Goal: Task Accomplishment & Management: Manage account settings

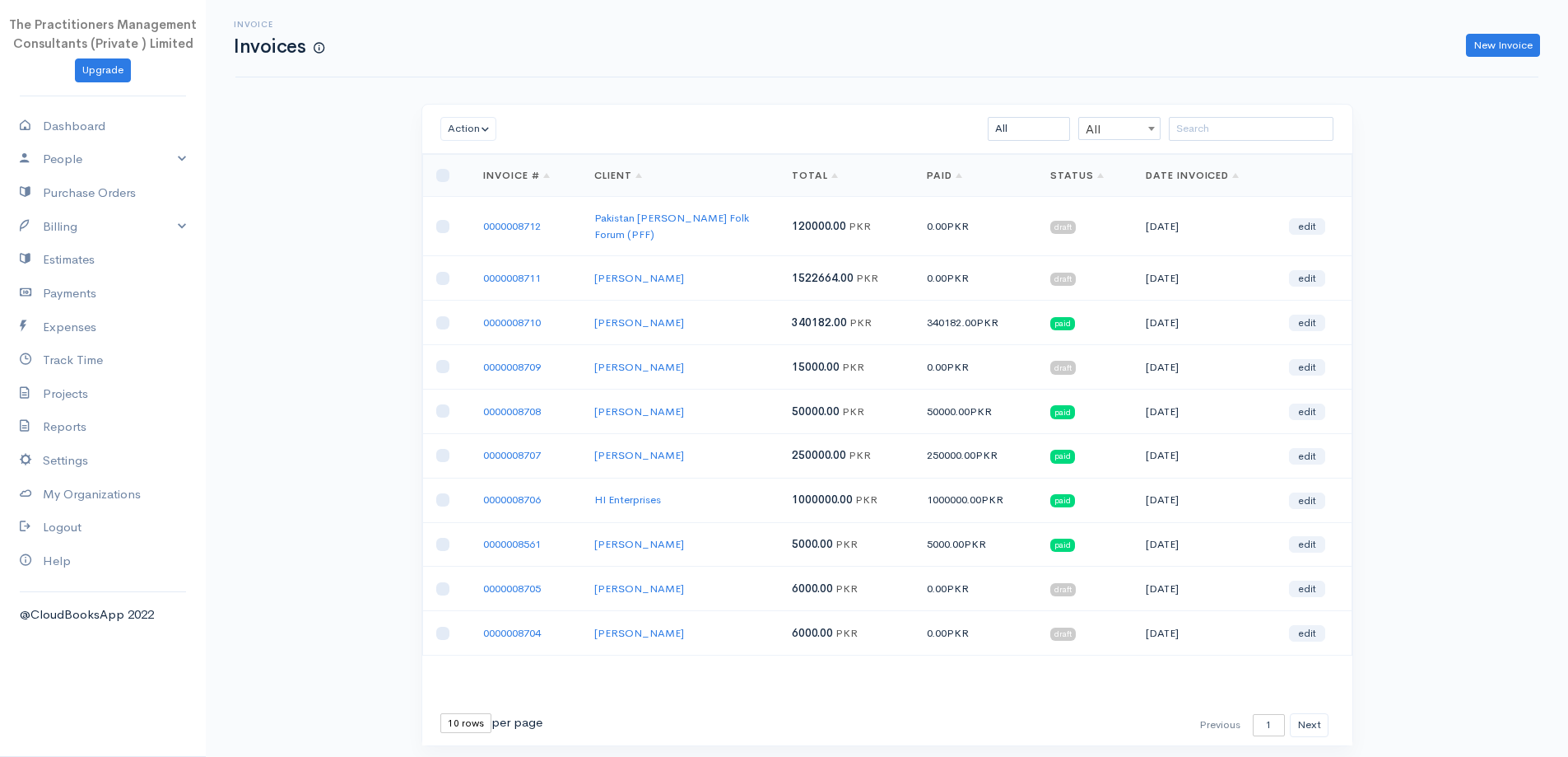
drag, startPoint x: 1889, startPoint y: 1, endPoint x: 1209, endPoint y: 56, distance: 682.2
click at [1209, 56] on div "New Invoice" at bounding box center [940, 46] width 1216 height 24
drag, startPoint x: 1505, startPoint y: 4, endPoint x: 992, endPoint y: 102, distance: 522.3
click at [992, 102] on div "Invoice Invoices New Invoice Action Archive Delete Download PDF Send [PERSON_NA…" at bounding box center [887, 403] width 1363 height 806
drag, startPoint x: 446, startPoint y: 676, endPoint x: 454, endPoint y: 734, distance: 58.5
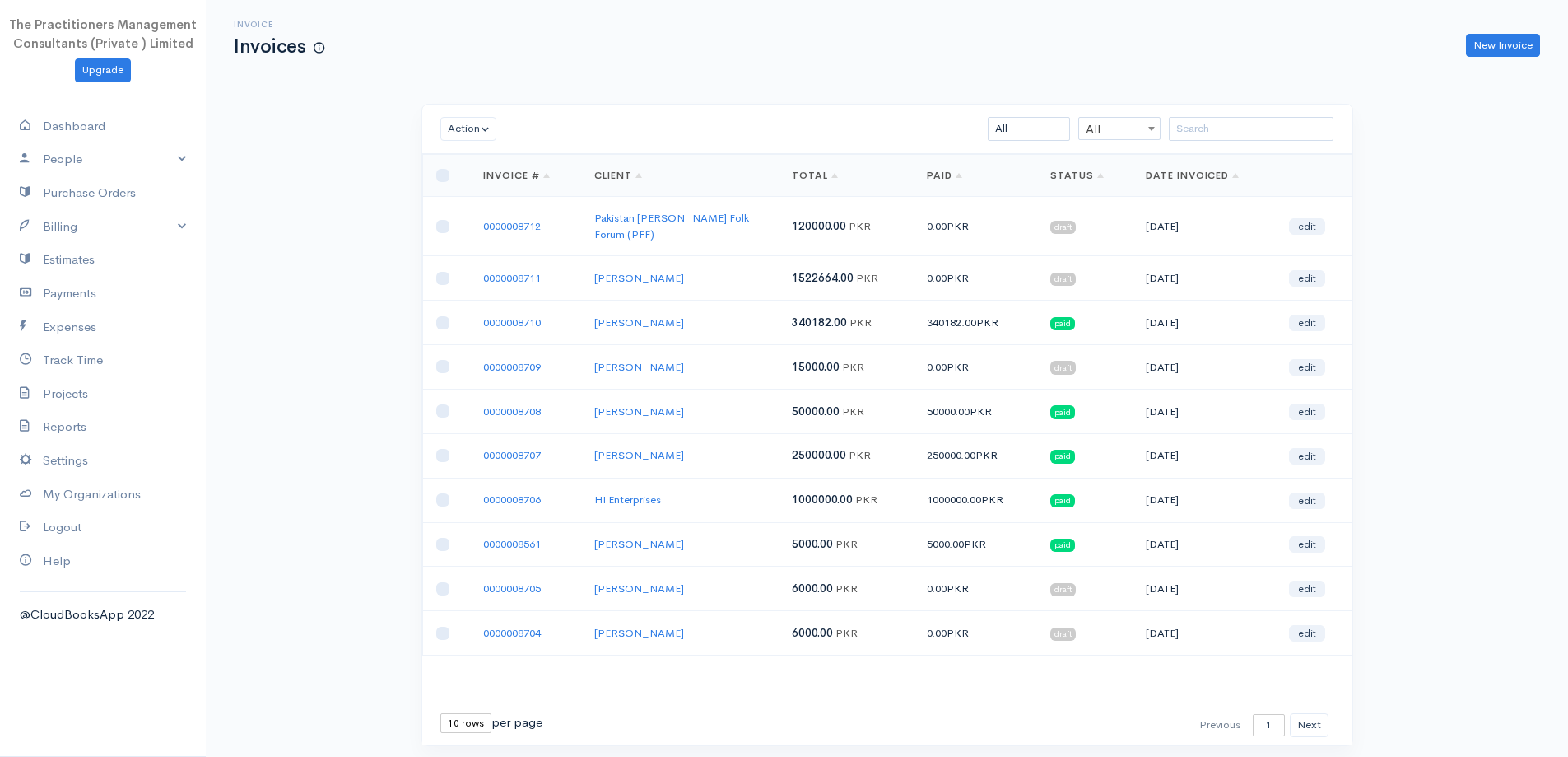
click at [454, 734] on div "Action Archive Delete Download PDF Send [PERSON_NAME] as Sent Mark Un-Sent Ente…" at bounding box center [888, 434] width 948 height 662
click at [447, 723] on div "First Previous 1 2 3 4 5 6 7 8 9 10 11 12 13 14 15 16 17 18 19 20 21 22 23 24 2…" at bounding box center [887, 724] width 931 height 40
drag, startPoint x: 449, startPoint y: 708, endPoint x: 452, endPoint y: 694, distance: 14.3
click at [452, 705] on div "First Previous 1 2 3 4 5 6 7 8 9 10 11 12 13 14 15 16 17 18 19 20 21 22 23 24 2…" at bounding box center [887, 724] width 931 height 40
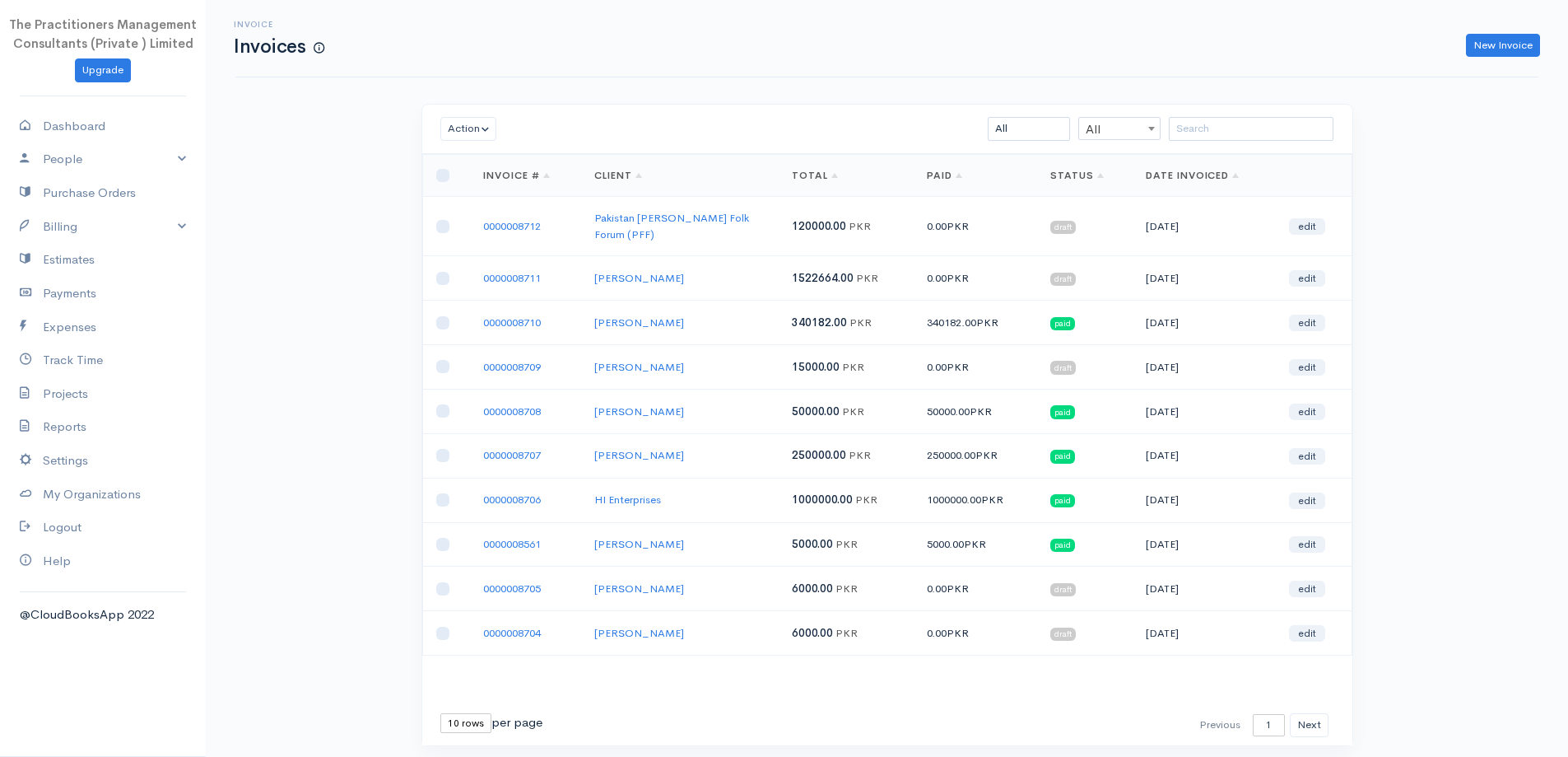
select select "50"
click at [441, 713] on select "10 rows 25 rows 50 rows" at bounding box center [466, 722] width 51 height 20
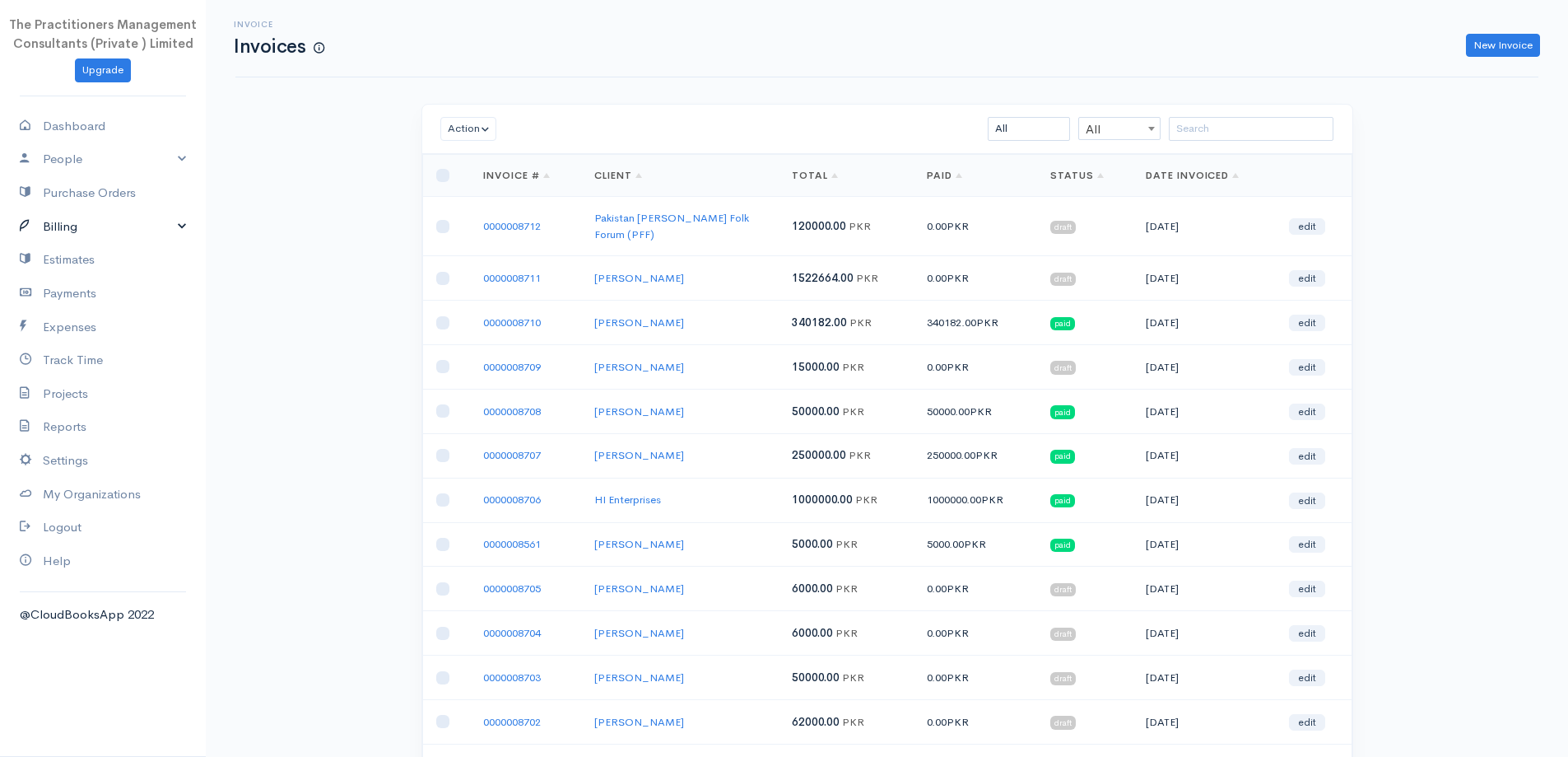
click at [74, 213] on link "Billing" at bounding box center [103, 227] width 205 height 34
click at [81, 255] on link "Invoice" at bounding box center [103, 258] width 205 height 30
click at [523, 271] on link "0000008711" at bounding box center [512, 277] width 58 height 14
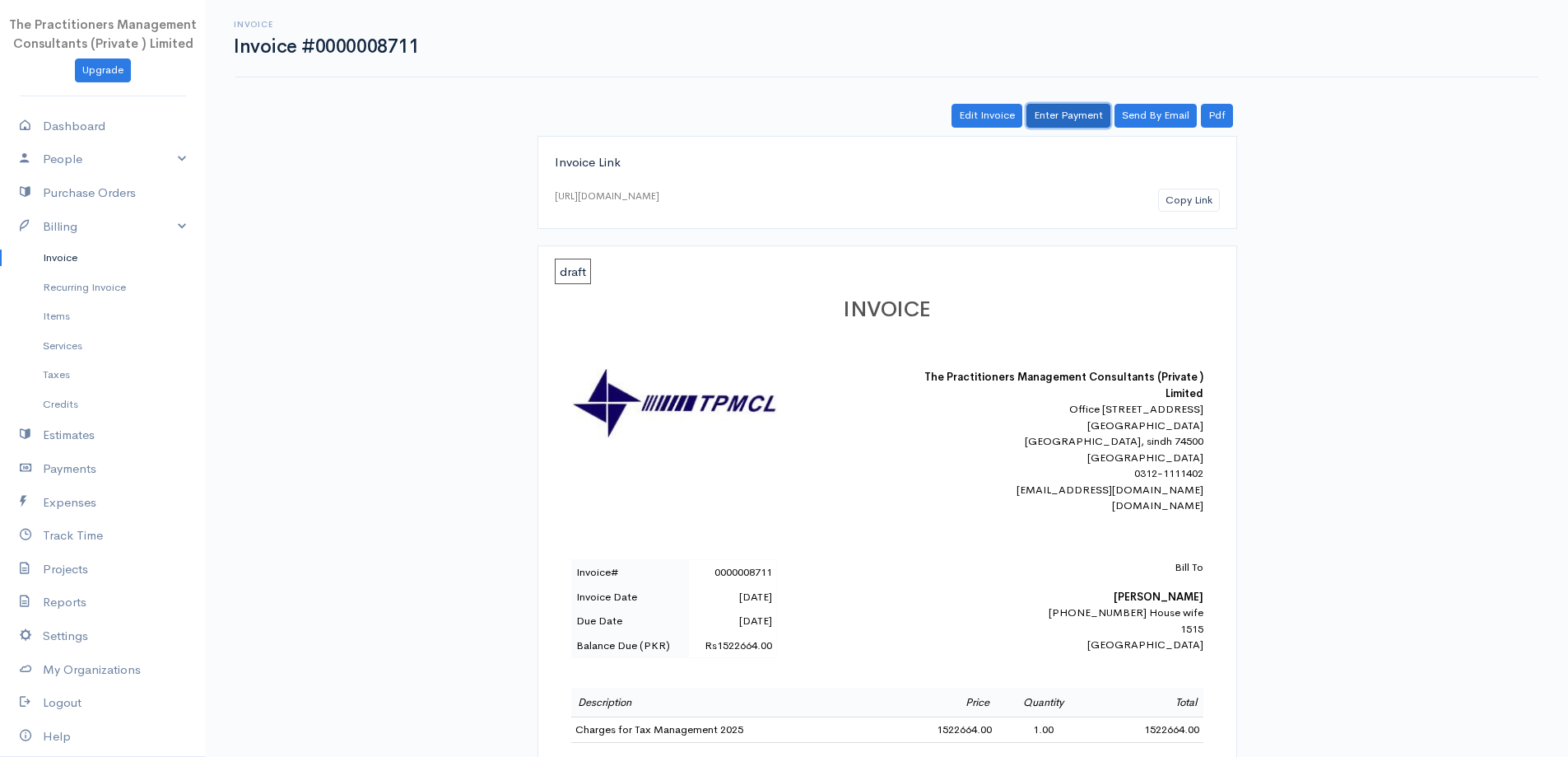
click at [1042, 110] on link "Enter Payment" at bounding box center [1069, 116] width 84 height 24
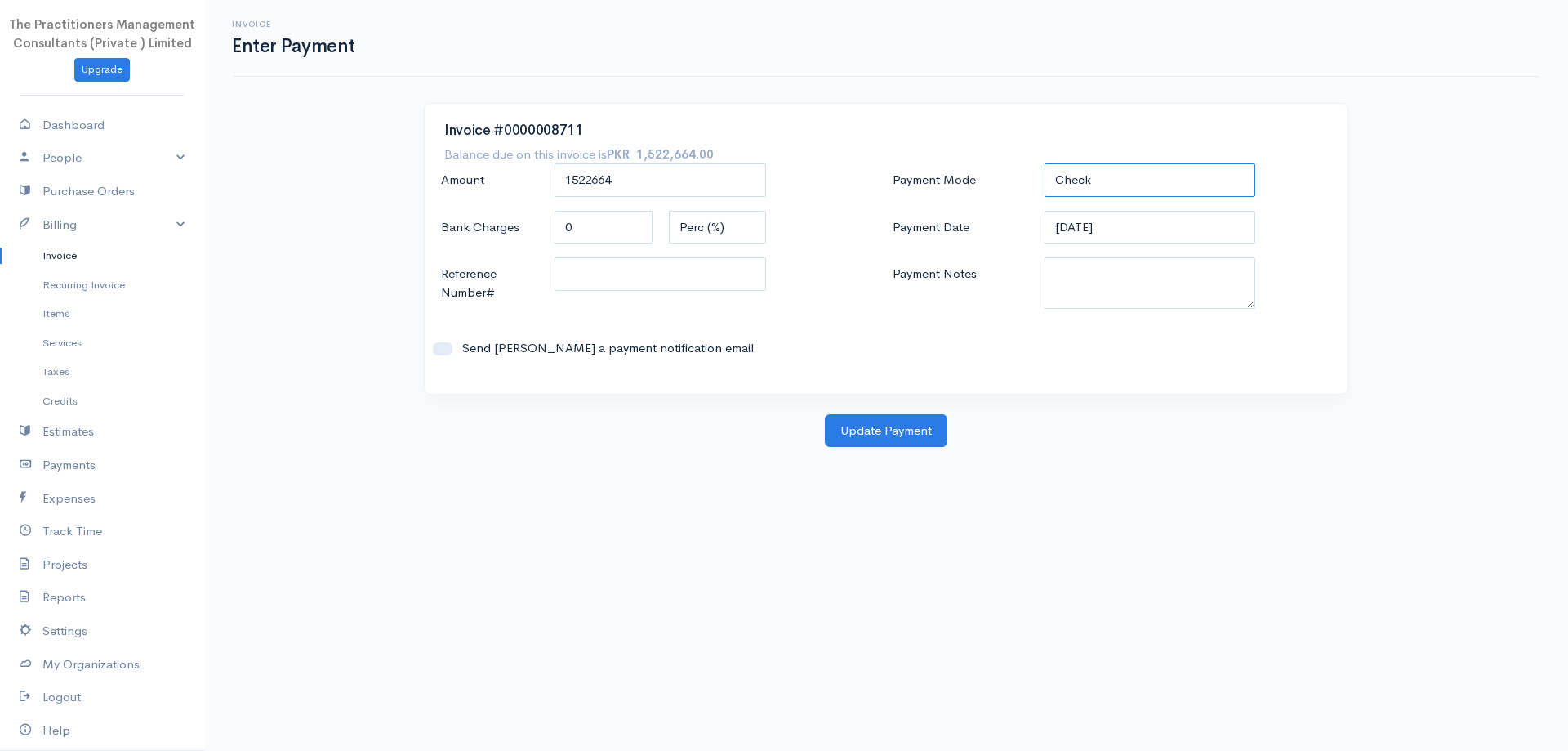
click at [1080, 192] on select "Check Bank Transfer Credit Cash Debit ACH VISA MASTERCARD AMEX DISCOVER DINERS …" at bounding box center [1150, 180] width 211 height 33
click at [1045, 163] on select "Check Bank Transfer Credit Cash Debit ACH VISA MASTERCARD AMEX DISCOVER DINERS …" at bounding box center [1150, 180] width 211 height 33
click at [1085, 279] on textarea "Payment Notes" at bounding box center [1150, 283] width 211 height 52
drag, startPoint x: 1069, startPoint y: 169, endPoint x: 1076, endPoint y: 194, distance: 26.0
click at [1069, 169] on select "Check Bank Transfer Credit Cash Debit ACH VISA MASTERCARD AMEX DISCOVER DINERS …" at bounding box center [1150, 180] width 211 height 33
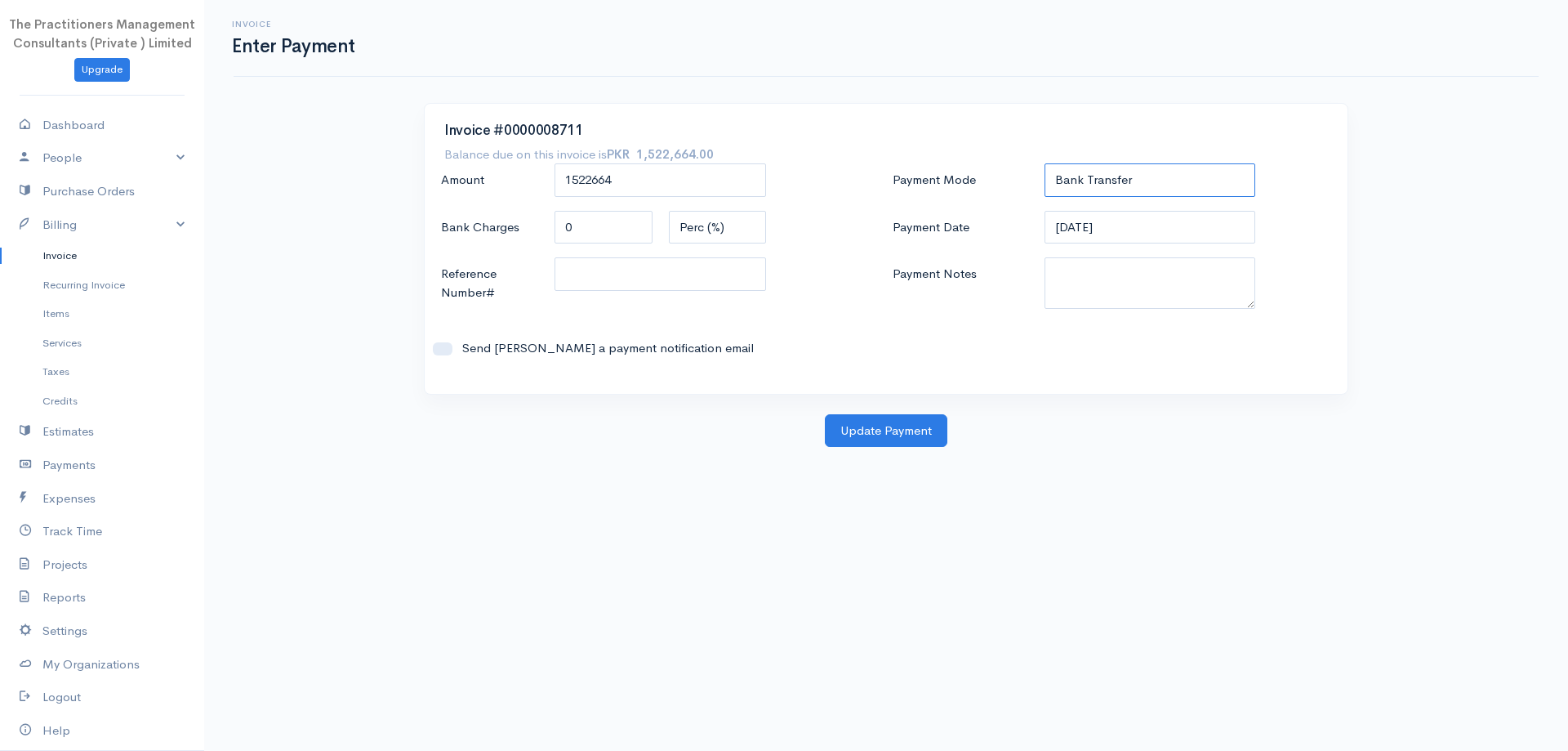
select select "Check"
click at [1045, 163] on select "Check Bank Transfer Credit Cash Debit ACH VISA MASTERCARD AMEX DISCOVER DINERS …" at bounding box center [1150, 180] width 211 height 33
click at [1082, 319] on div "Payment Mode Check Bank Transfer Credit Cash Debit ACH VISA MASTERCARD AMEX DIS…" at bounding box center [1112, 269] width 452 height 211
click at [1077, 299] on textarea "Payment Notes" at bounding box center [1150, 283] width 211 height 52
type textarea "5829"
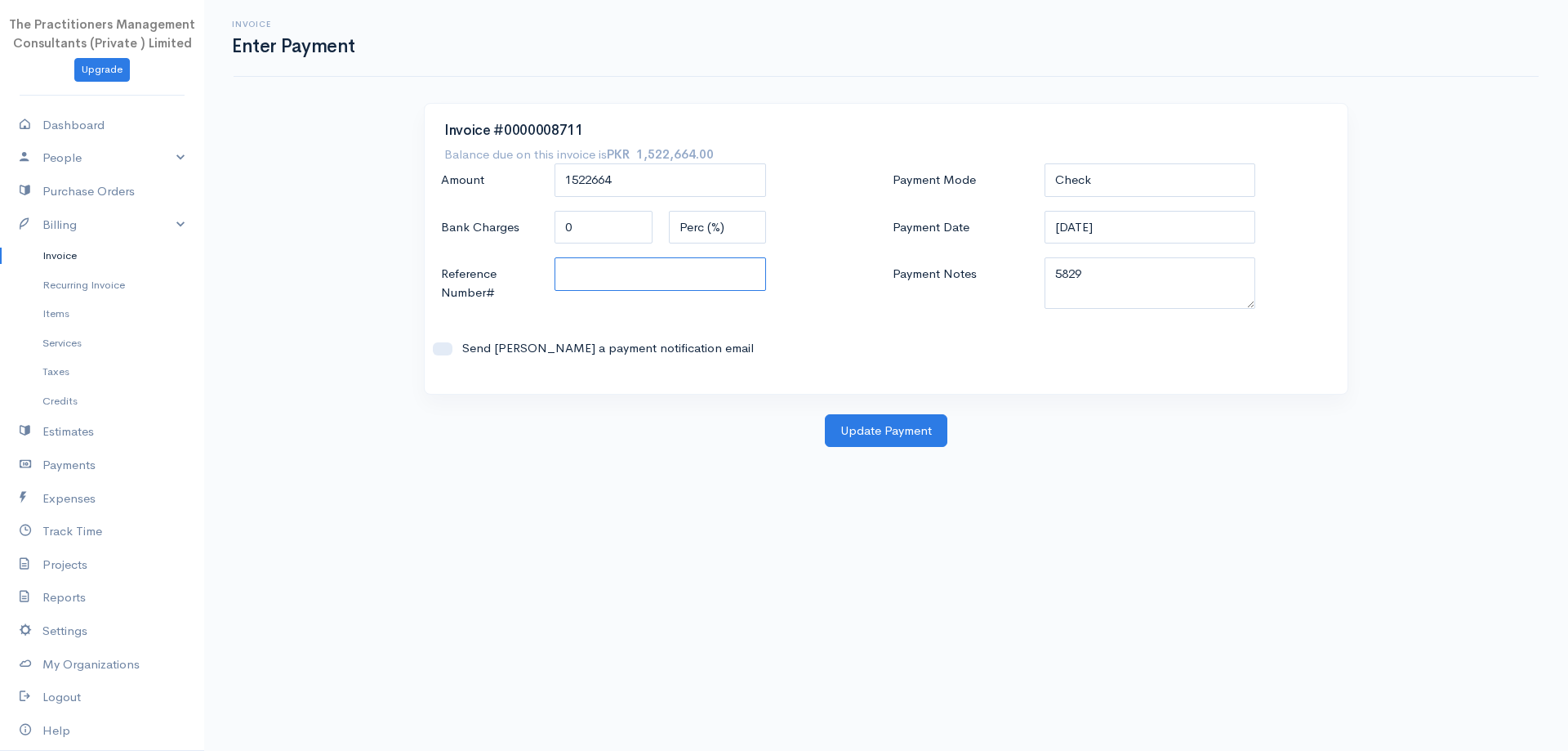
click at [748, 270] on input "Reference Number#" at bounding box center [660, 274] width 211 height 33
type input "5829"
click at [932, 427] on button "Update Payment" at bounding box center [886, 431] width 122 height 33
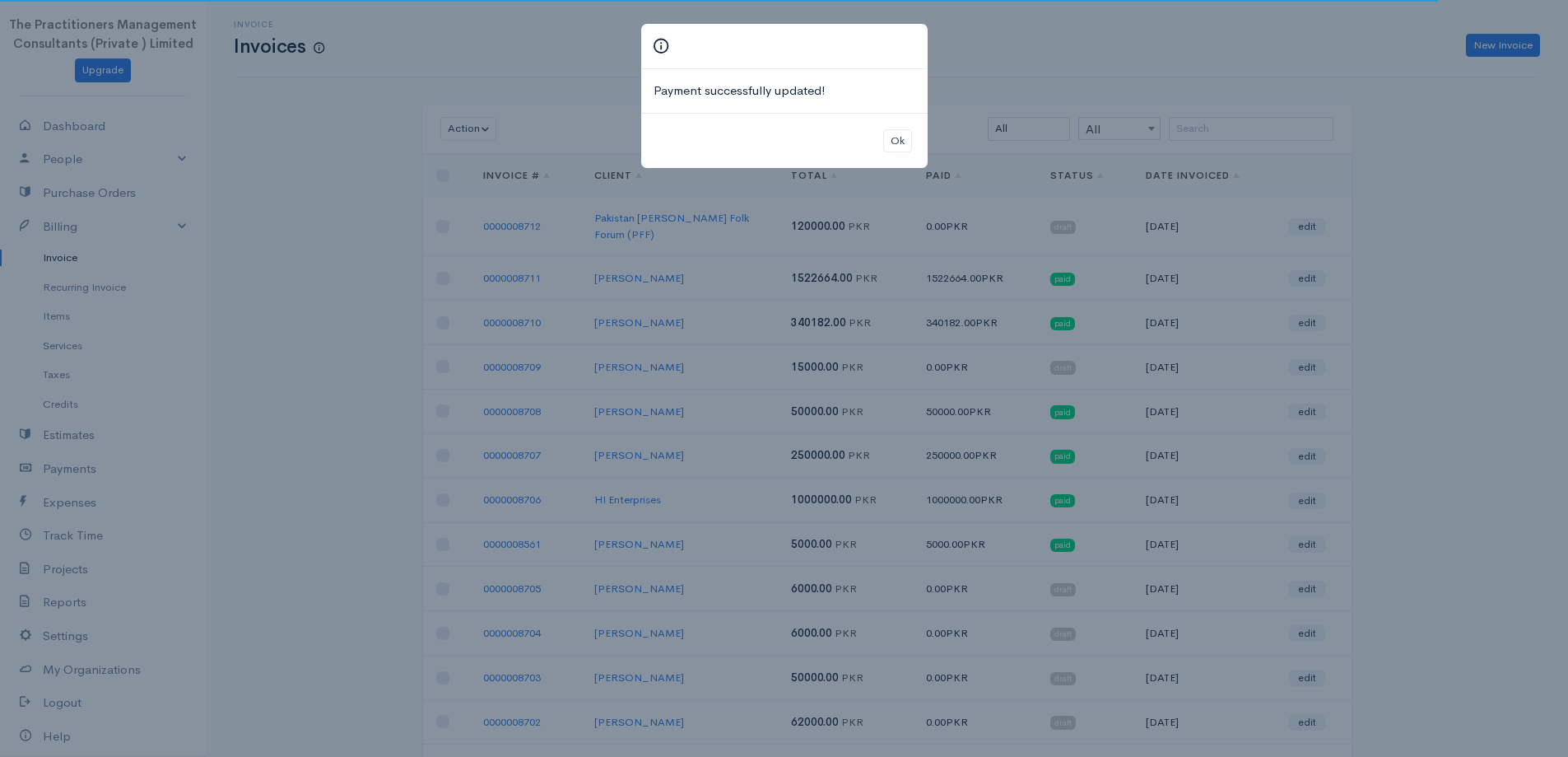
click at [916, 148] on div "Ok" at bounding box center [784, 141] width 287 height 56
click at [898, 143] on button "Ok" at bounding box center [897, 141] width 29 height 24
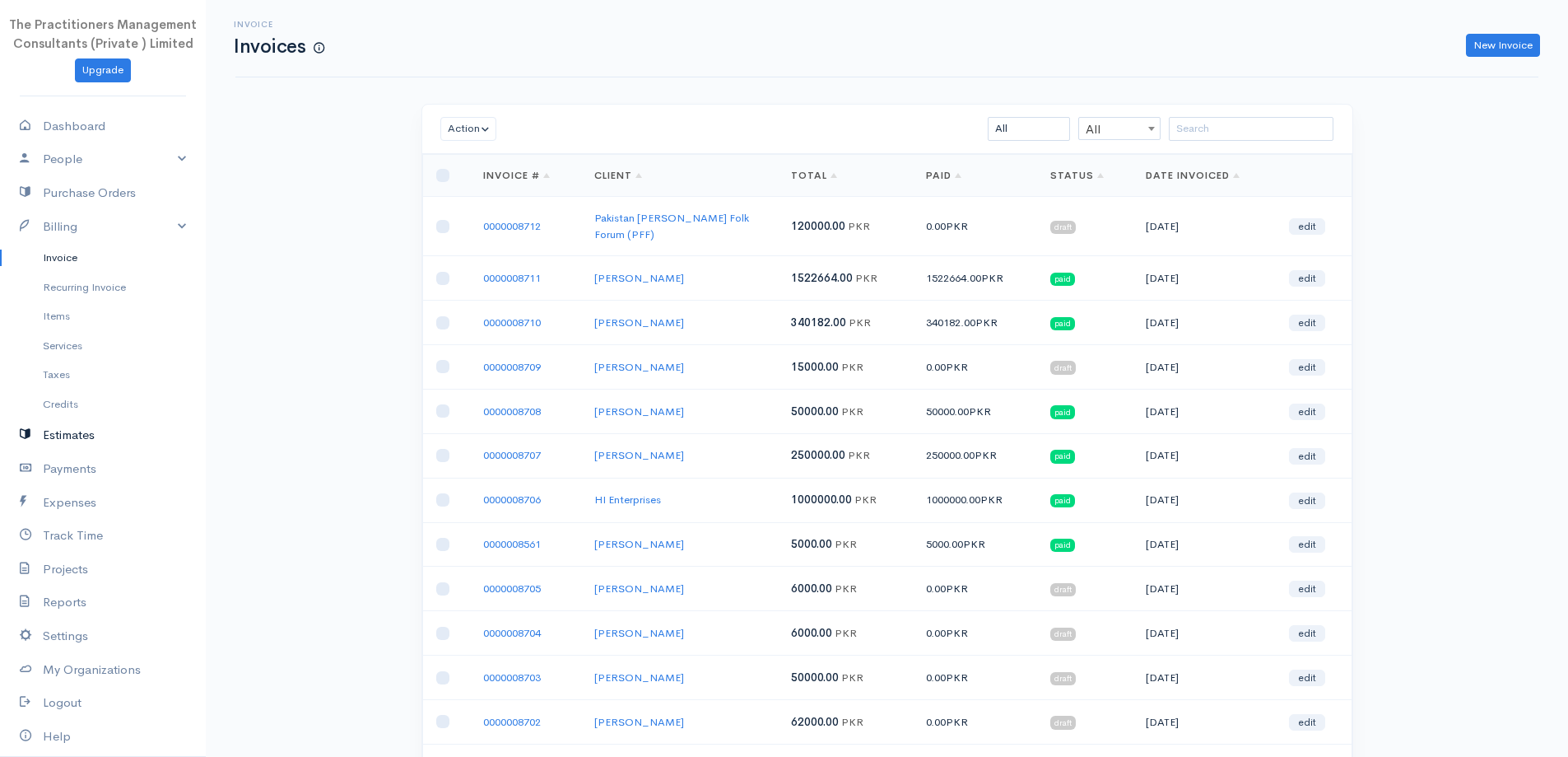
click at [59, 439] on link "Estimates" at bounding box center [103, 435] width 205 height 34
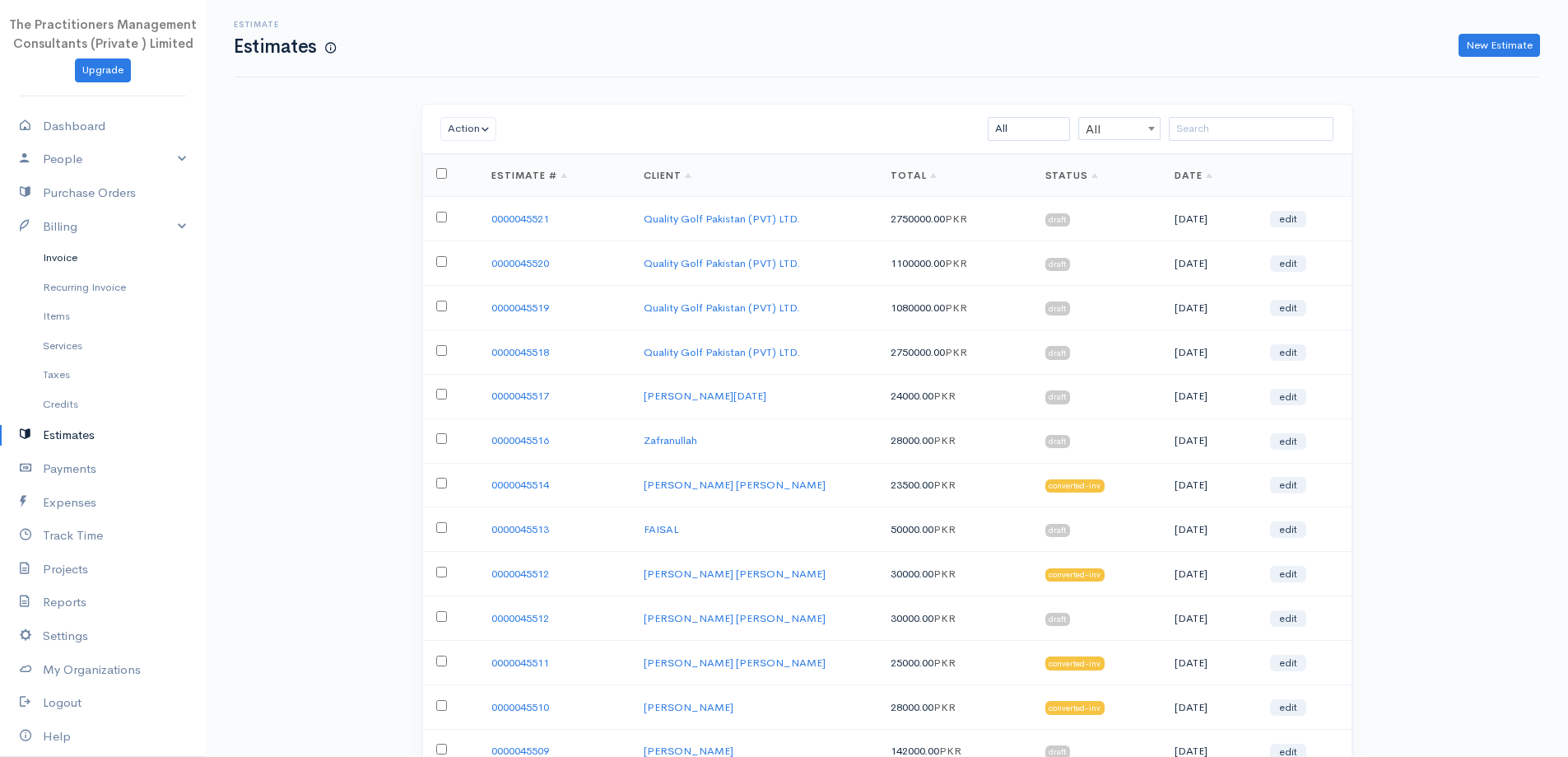
click at [60, 257] on link "Invoice" at bounding box center [103, 258] width 205 height 30
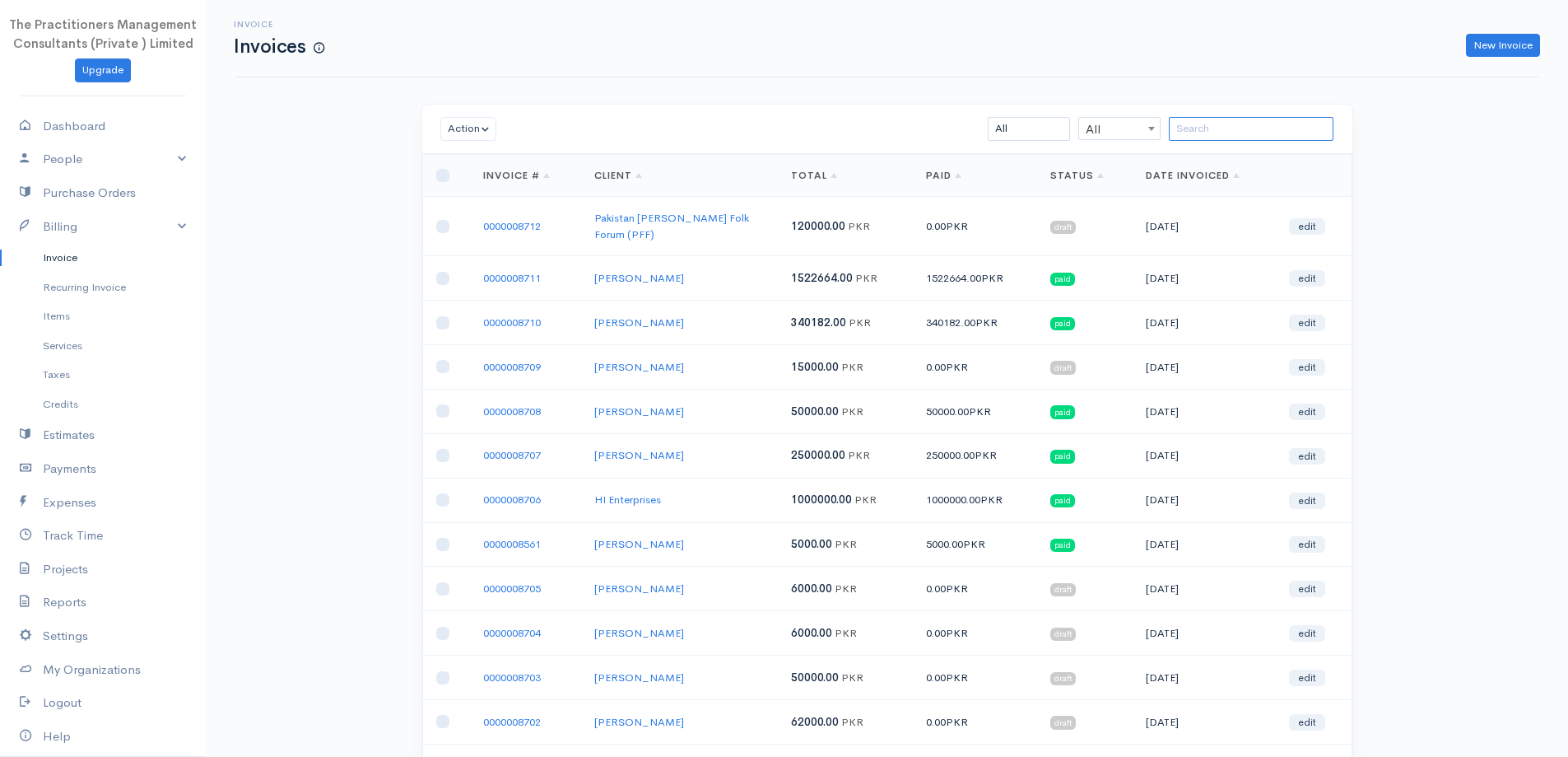
click at [1184, 137] on input "search" at bounding box center [1251, 129] width 164 height 24
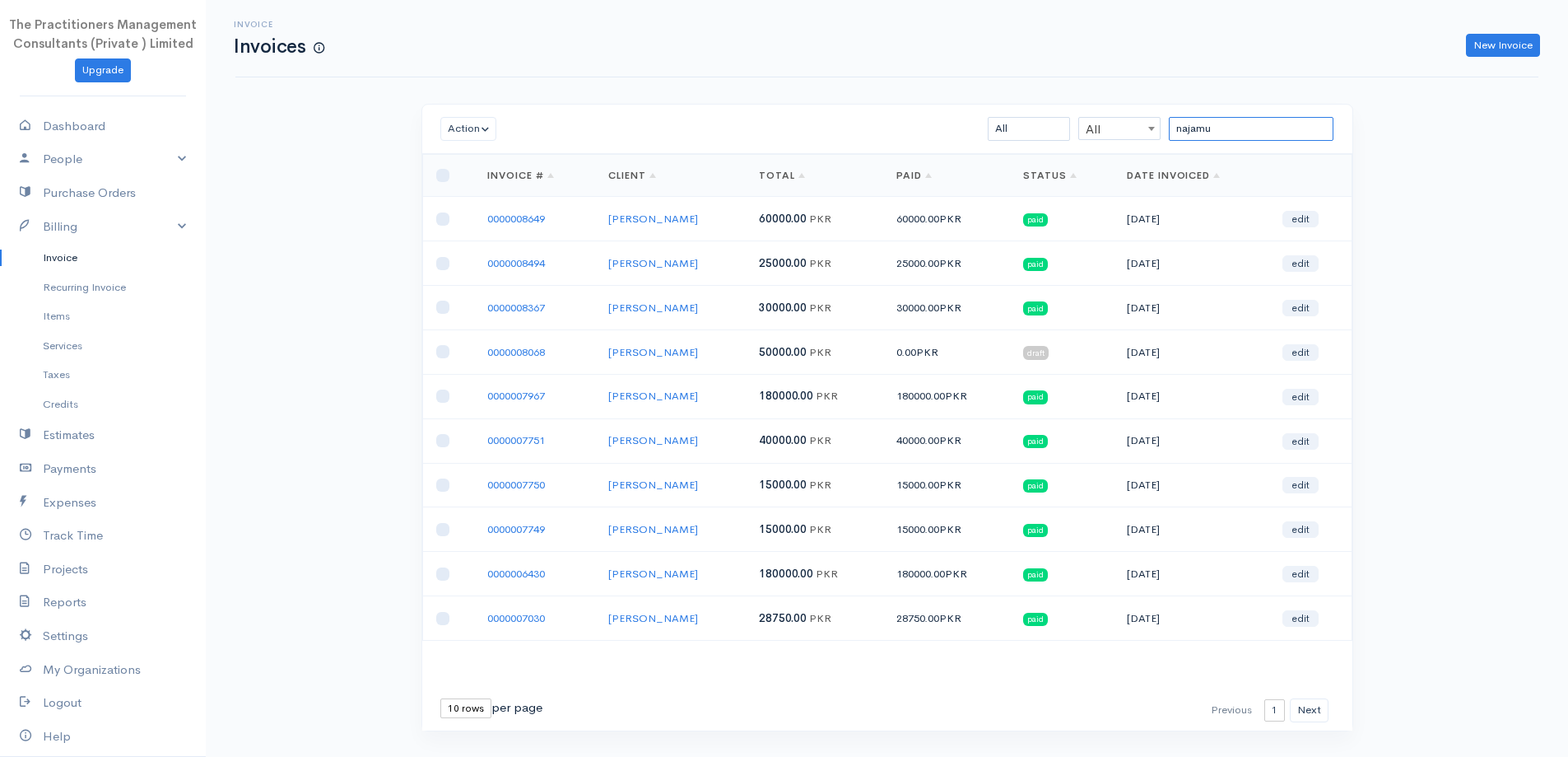
type input "najamu"
click at [444, 307] on input "checkbox" at bounding box center [442, 307] width 13 height 13
checkbox input "true"
drag, startPoint x: 444, startPoint y: 307, endPoint x: 533, endPoint y: 294, distance: 89.9
click at [533, 294] on td "0000008367" at bounding box center [535, 308] width 121 height 45
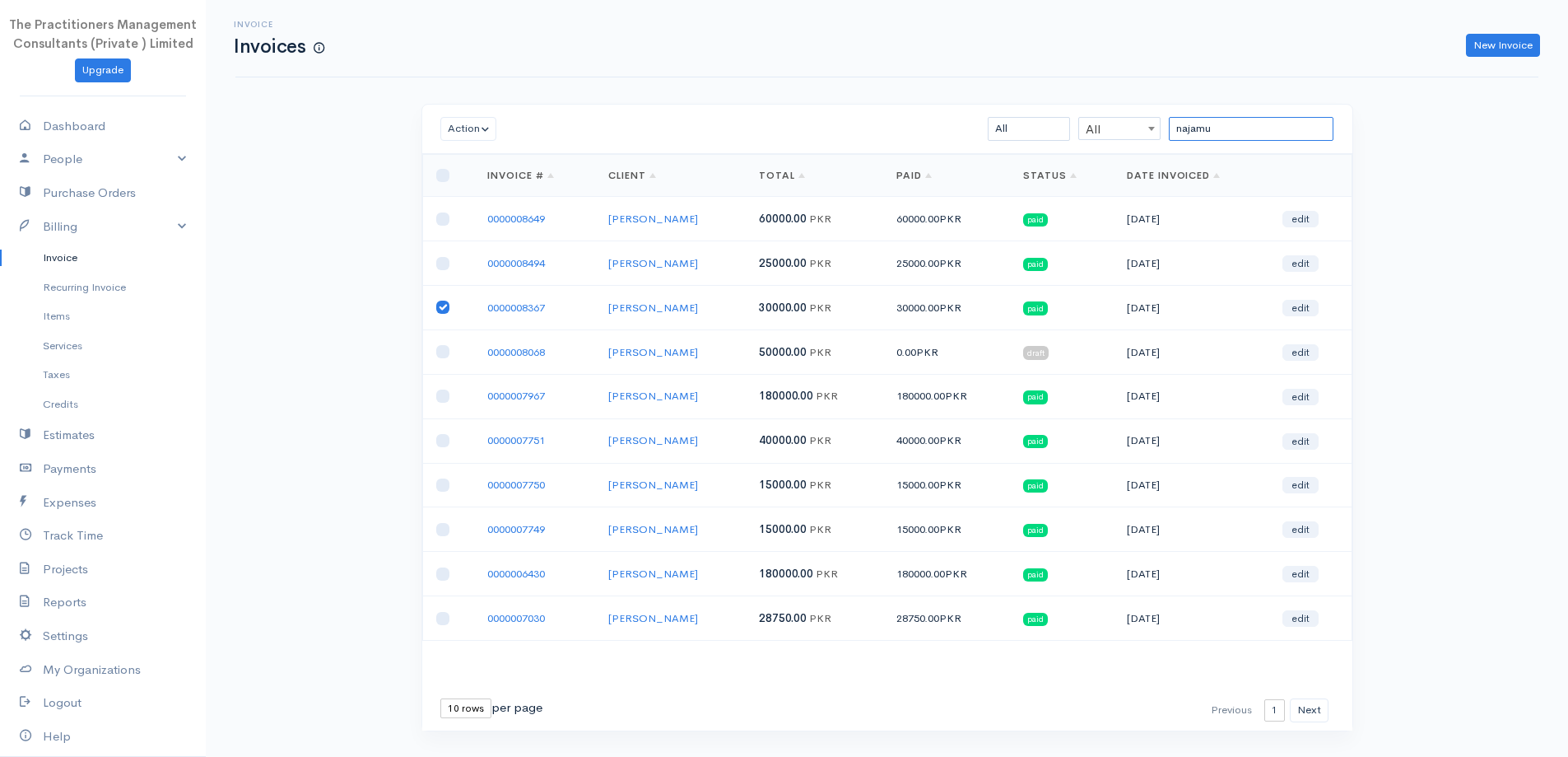
click at [1281, 119] on input "najamu" at bounding box center [1251, 129] width 164 height 24
type input "M"
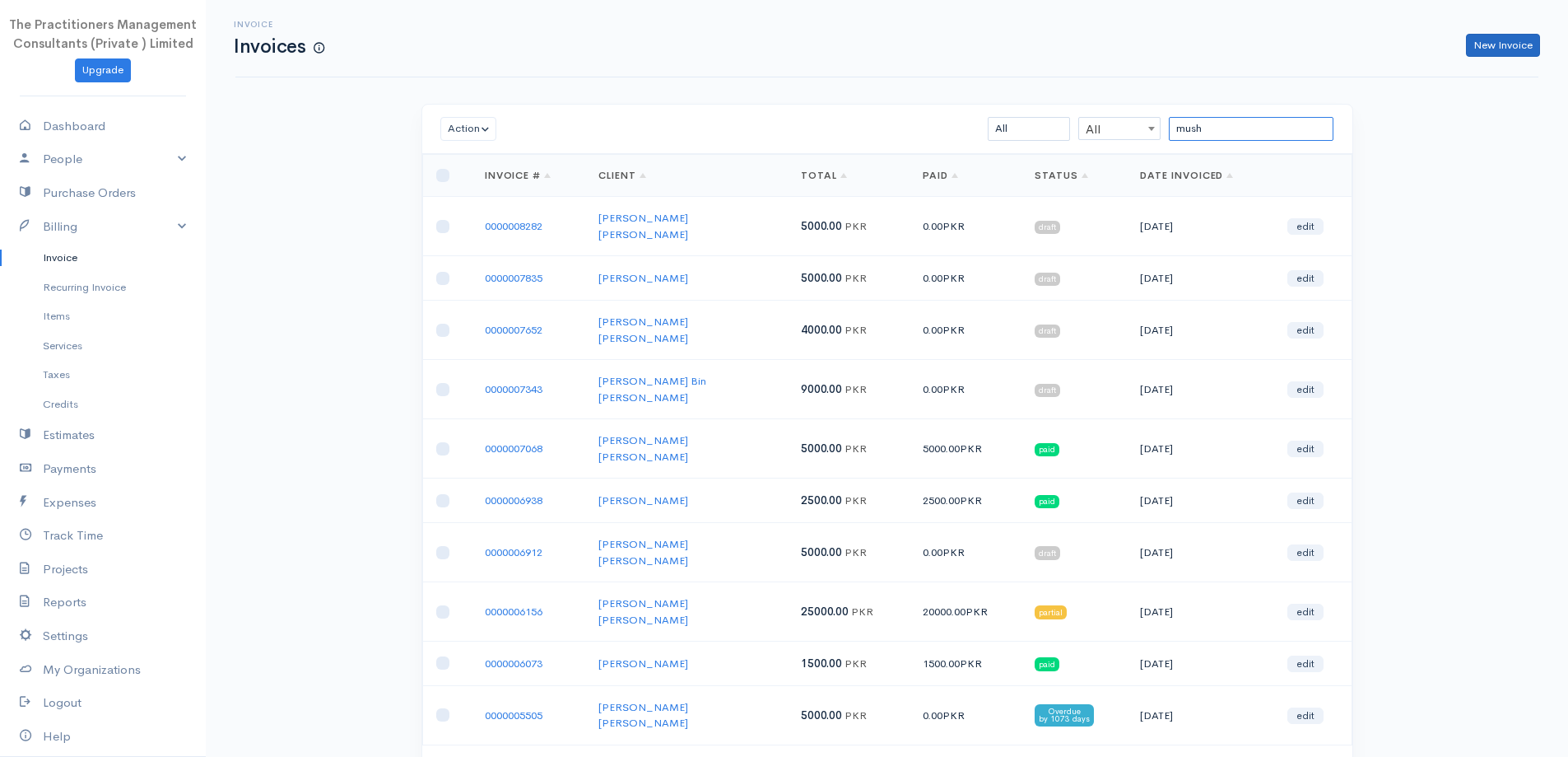
type input "mush"
drag, startPoint x: 1508, startPoint y: 50, endPoint x: 1498, endPoint y: 50, distance: 10.0
click at [1507, 50] on link "New Invoice" at bounding box center [1503, 46] width 74 height 24
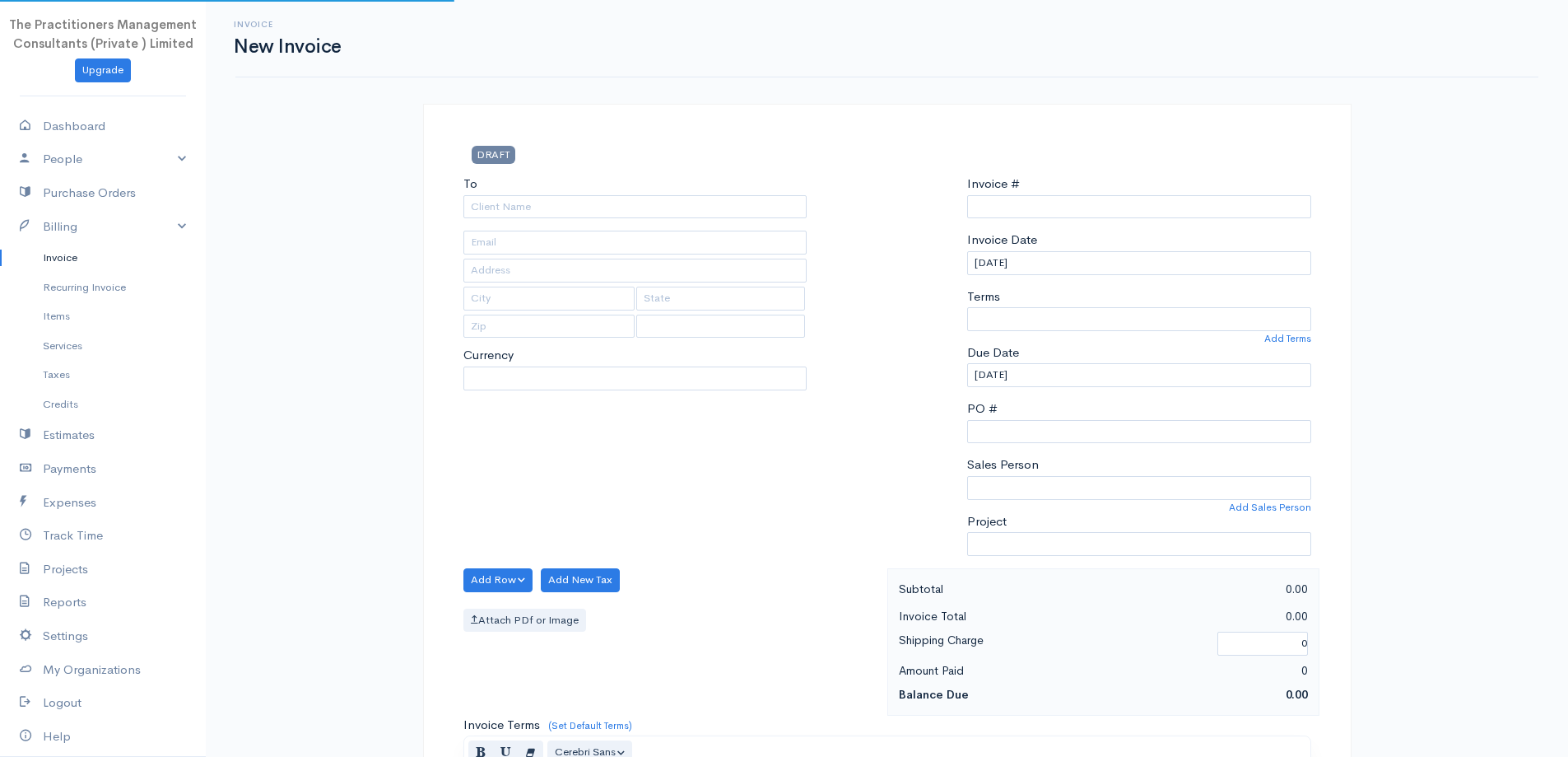
type input "0000008713"
select select "[GEOGRAPHIC_DATA]"
select select "PKR"
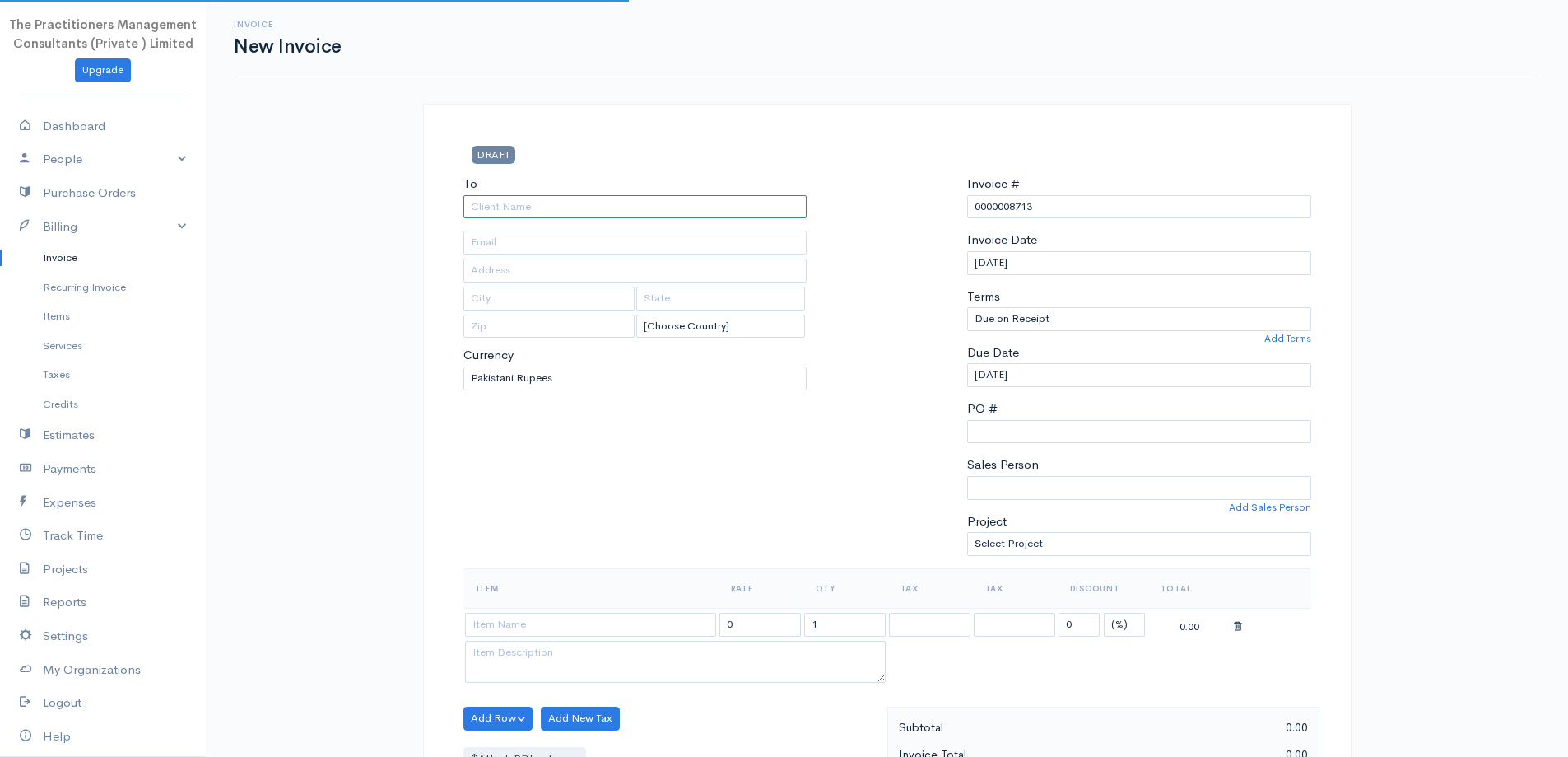
click at [698, 196] on input "To" at bounding box center [636, 207] width 344 height 24
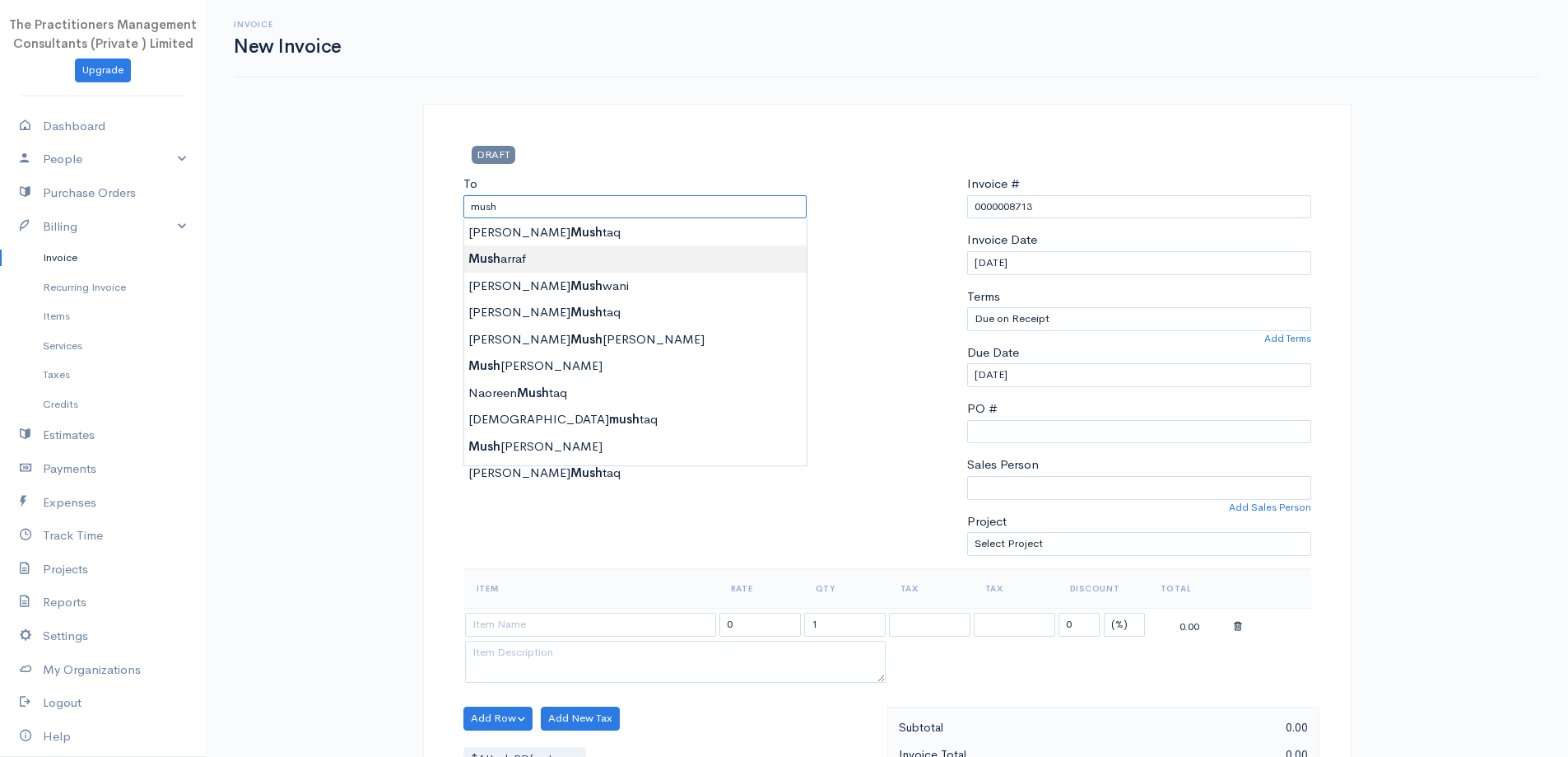
type input "Musharraf"
click at [673, 267] on body "The Practitioners Management Consultants (Private ) Limited Upgrade Dashboard P…" at bounding box center [784, 722] width 1568 height 1445
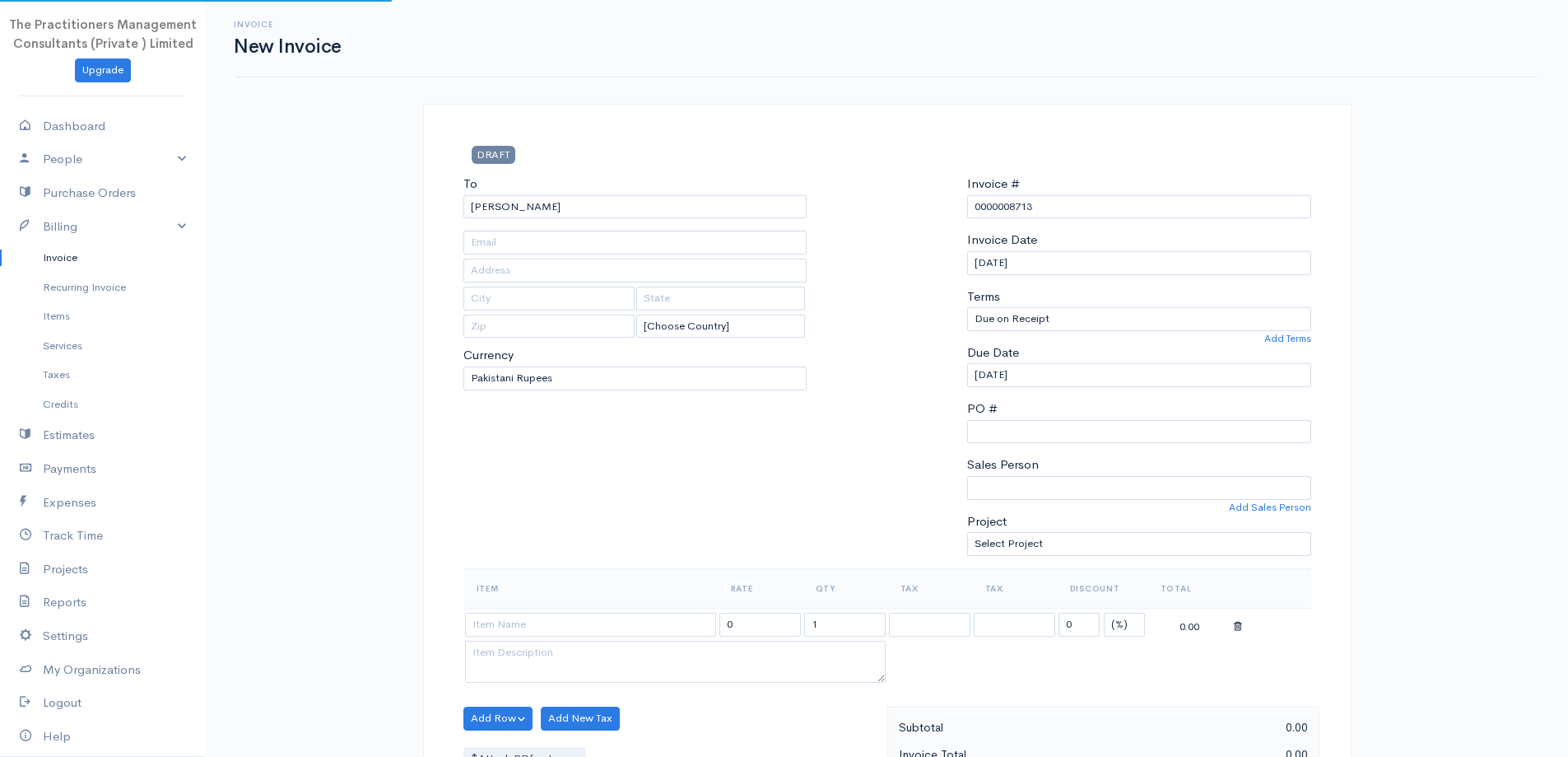
type input "3254"
type input "[GEOGRAPHIC_DATA]"
type input "0312-2520986"
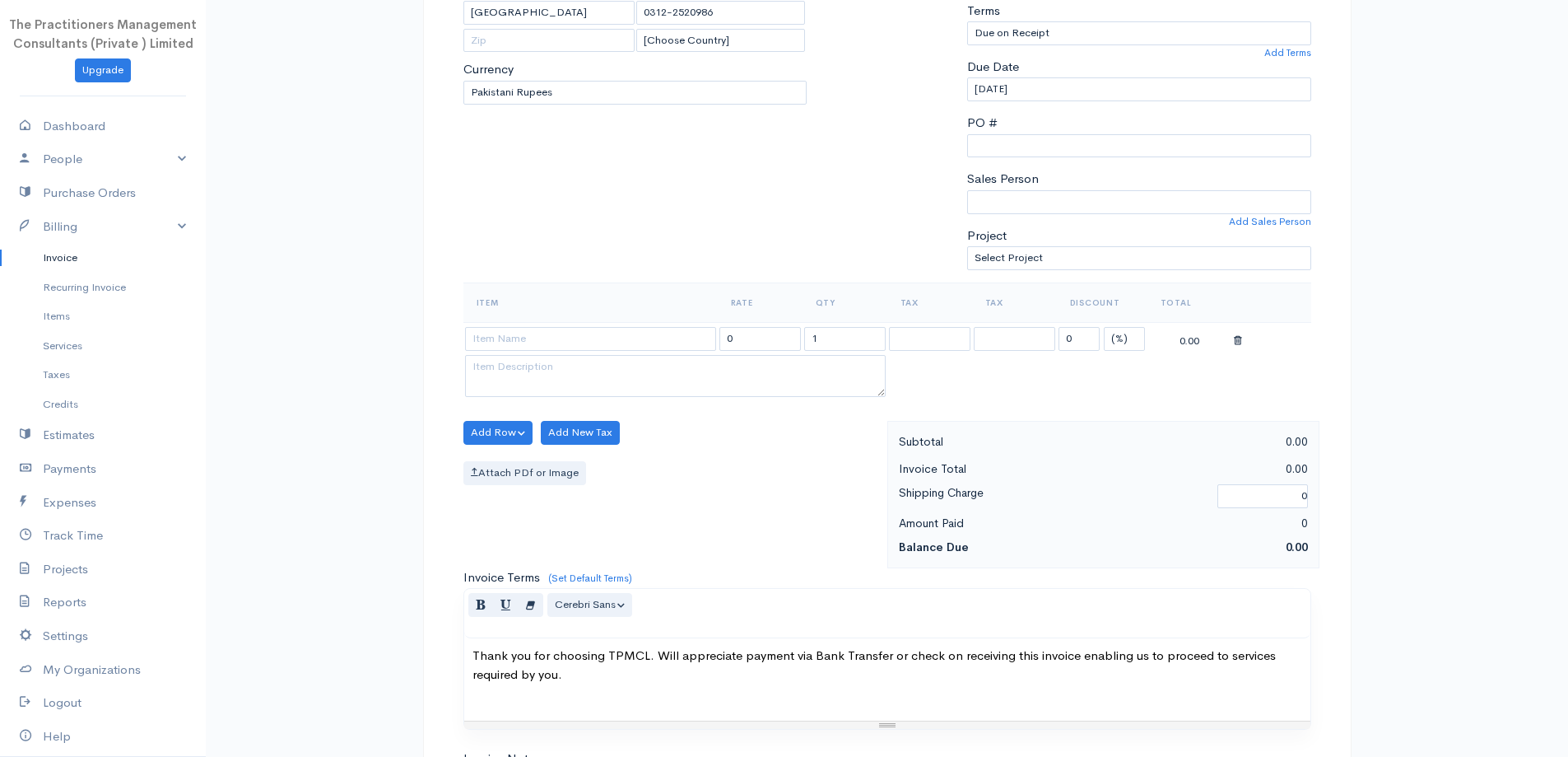
scroll to position [412, 0]
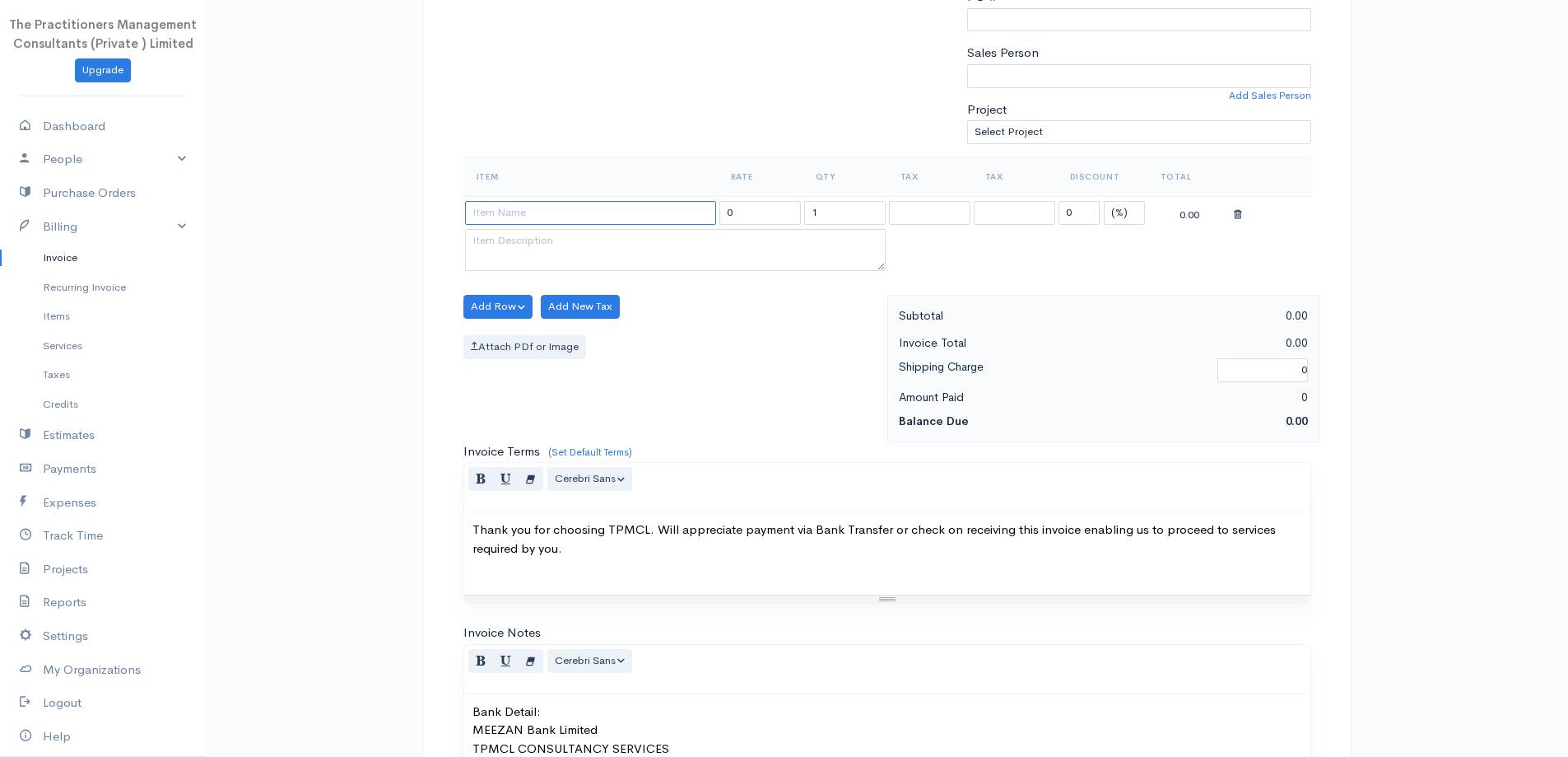
click at [638, 207] on input at bounding box center [590, 213] width 251 height 24
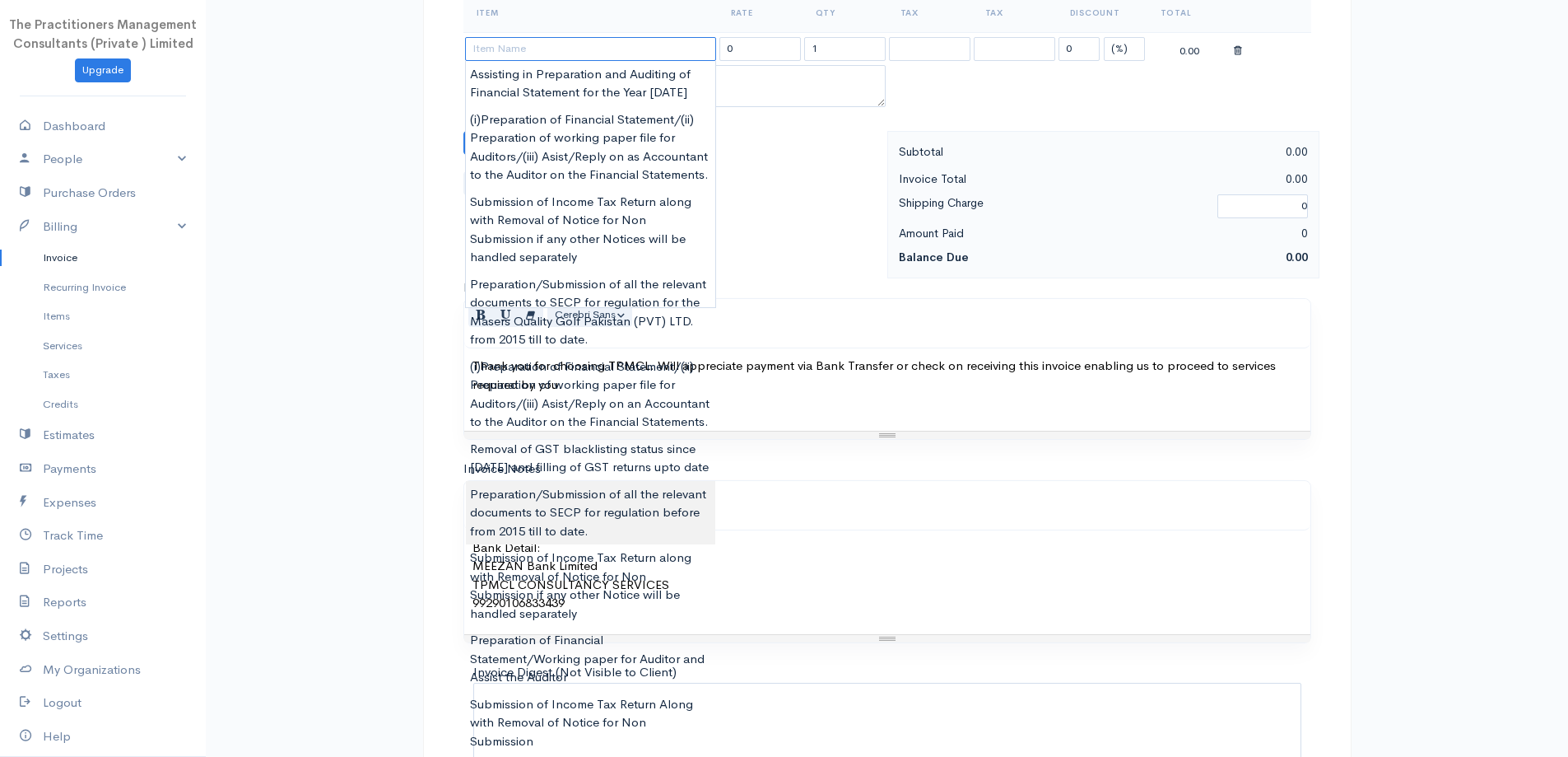
scroll to position [576, 0]
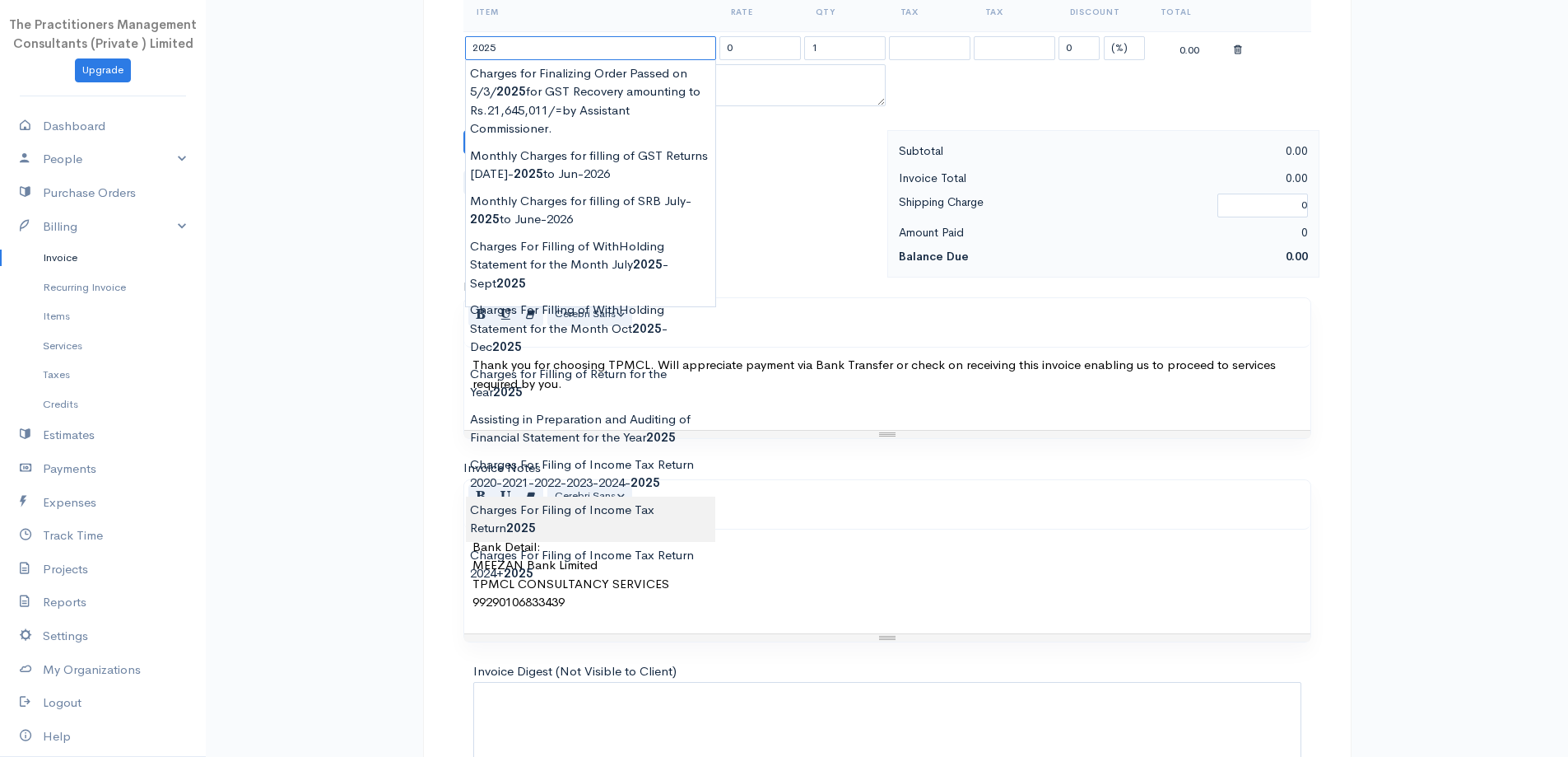
type input "Charges For Filing of Income Tax Return 2025"
type input "5000.00"
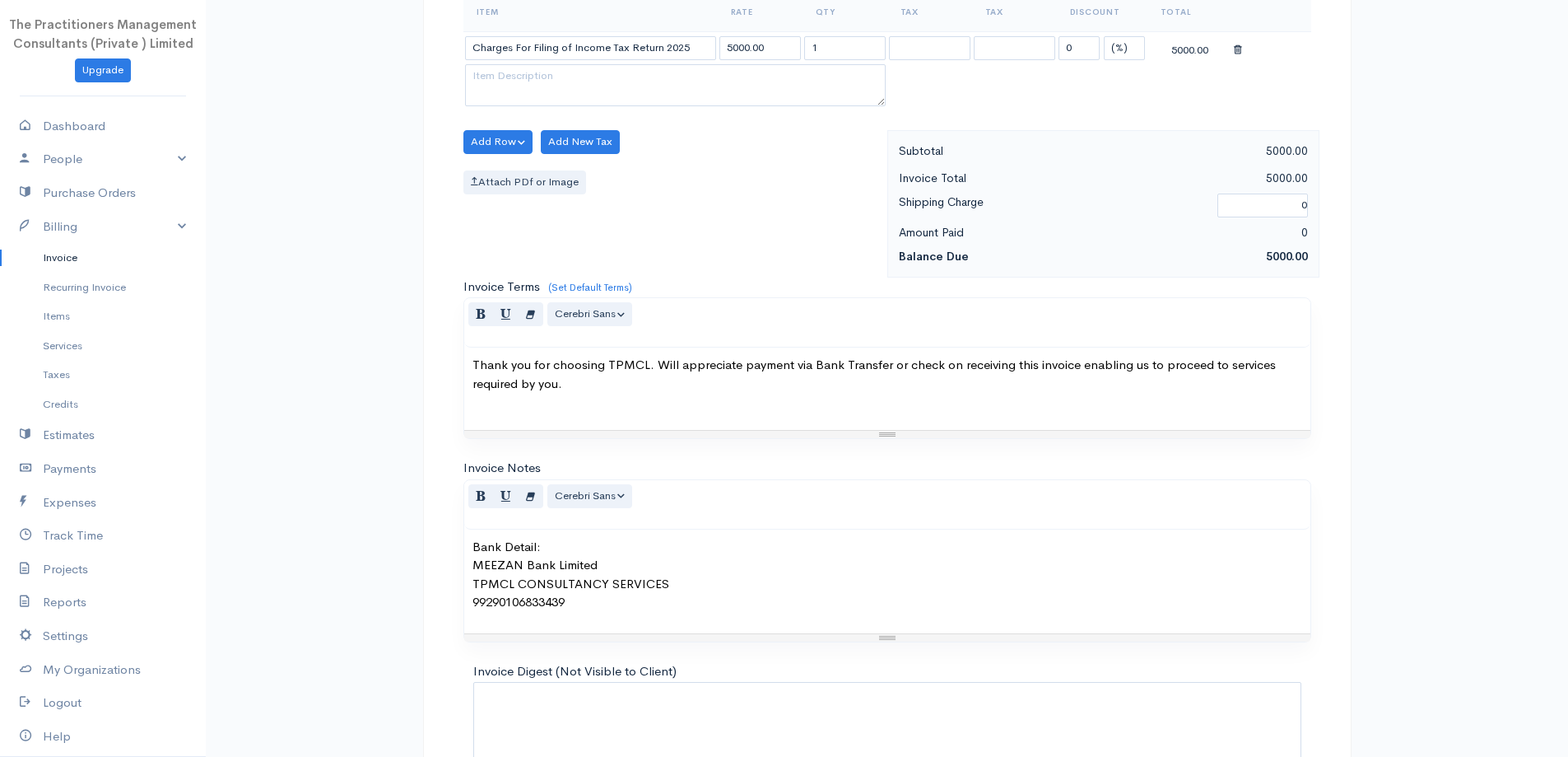
click at [581, 537] on body "The Practitioners Management Consultants (Private ) Limited Upgrade Dashboard P…" at bounding box center [784, 147] width 1568 height 1445
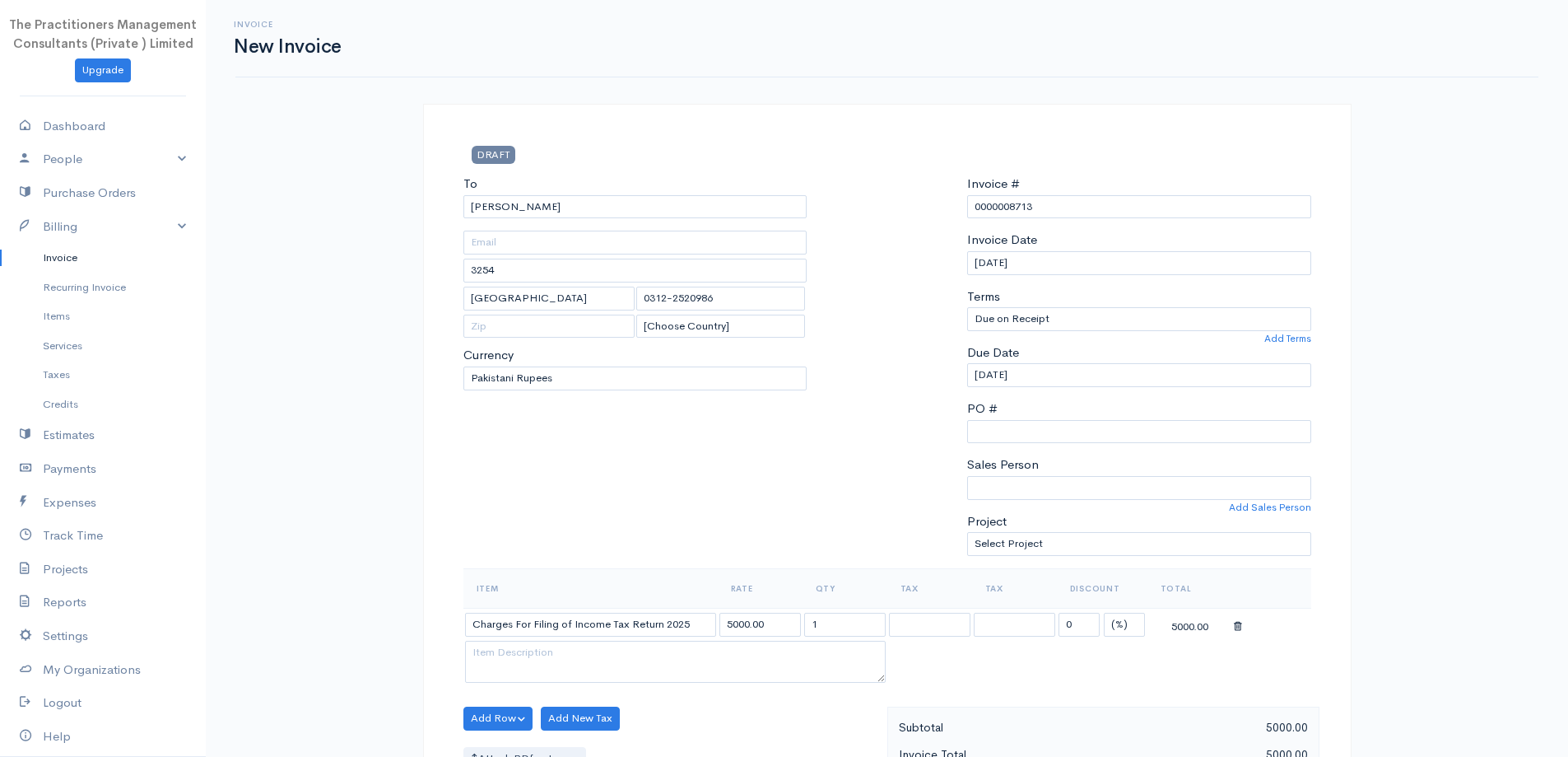
scroll to position [688, 0]
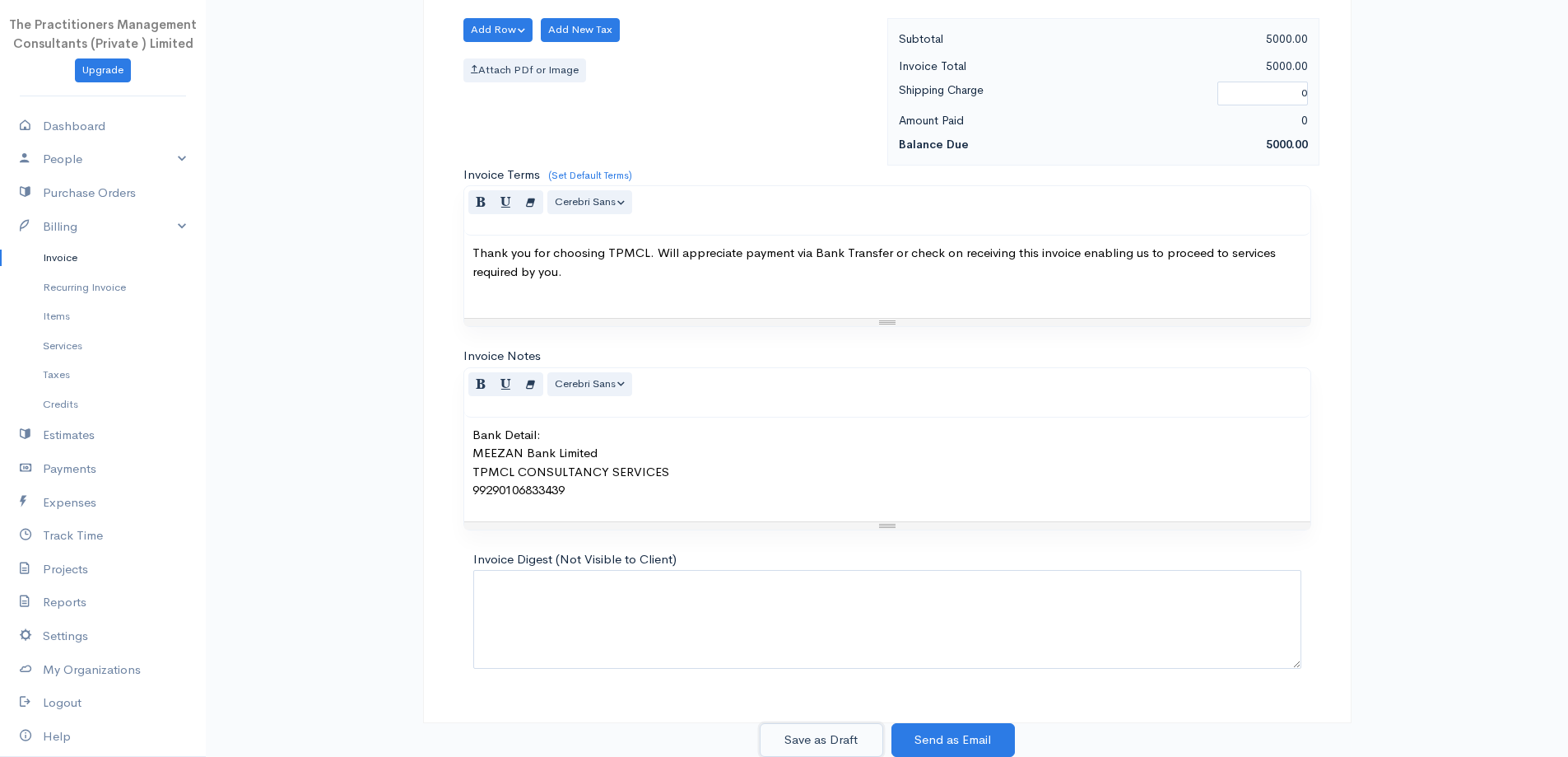
click at [818, 726] on button "Save as Draft" at bounding box center [821, 739] width 123 height 34
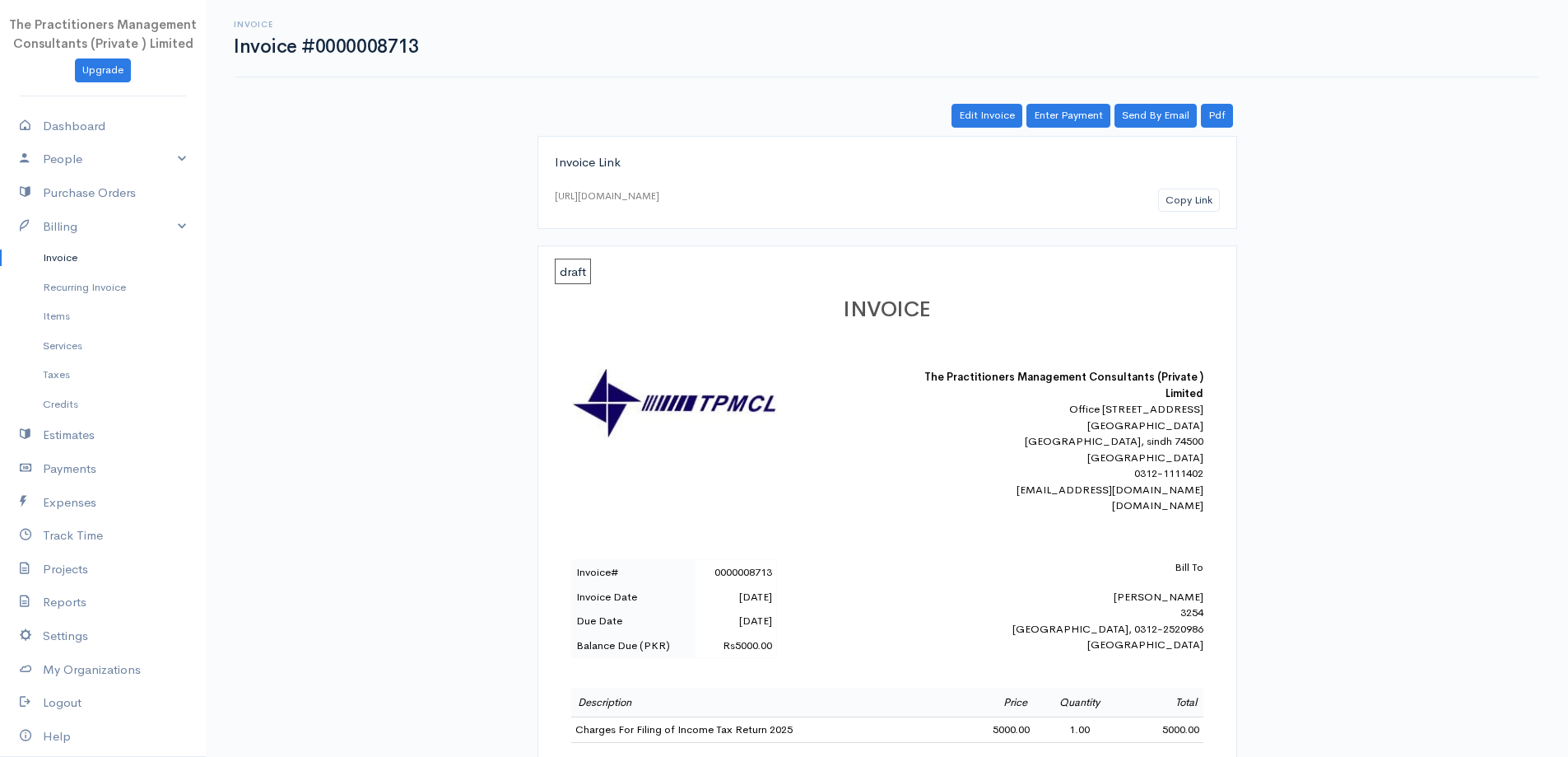
click at [53, 256] on link "Invoice" at bounding box center [103, 258] width 205 height 30
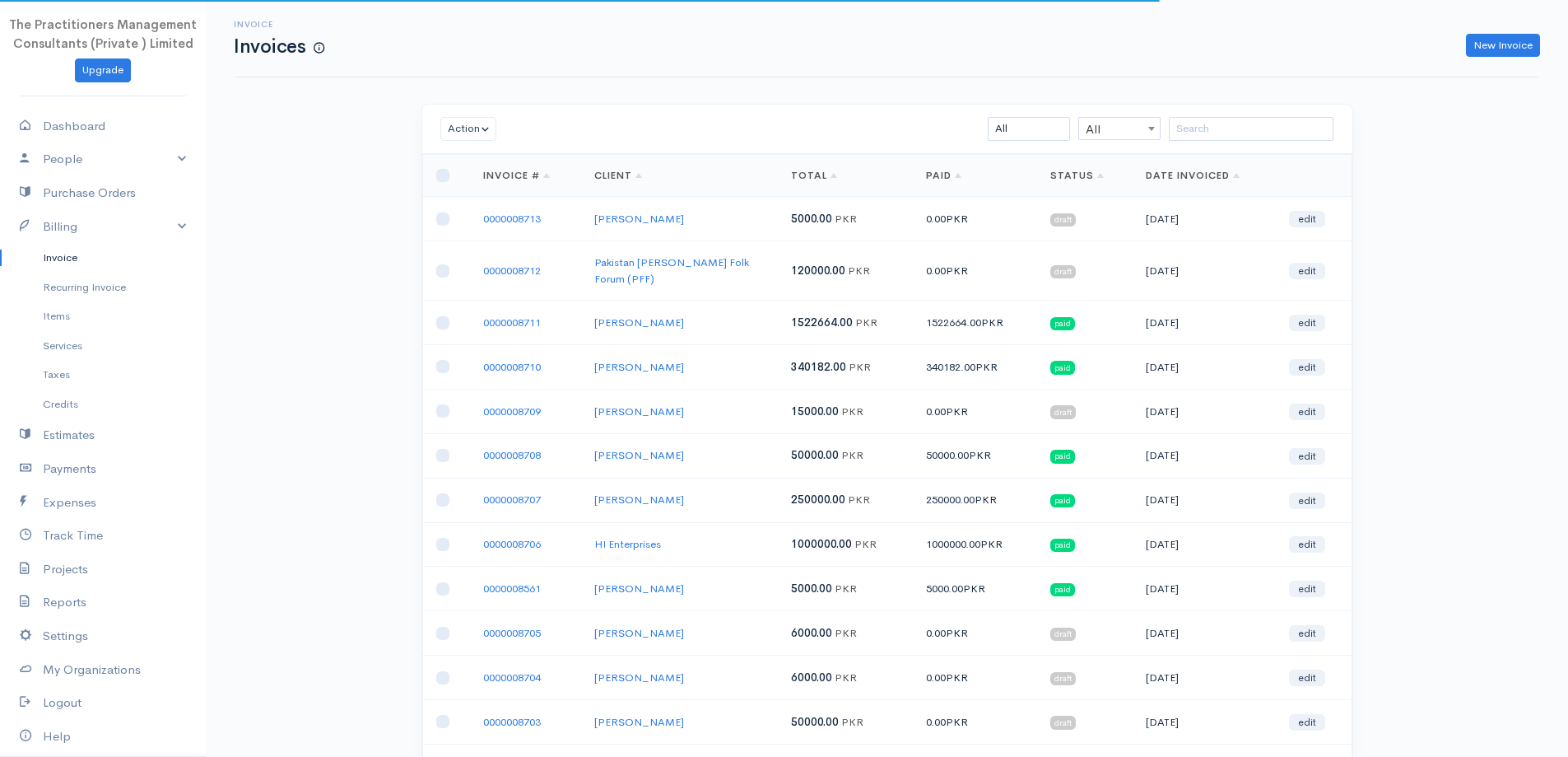
click at [455, 222] on td at bounding box center [445, 219] width 48 height 45
click at [438, 214] on input "checkbox" at bounding box center [442, 219] width 13 height 13
checkbox input "true"
click at [462, 130] on button "Action" at bounding box center [469, 129] width 57 height 24
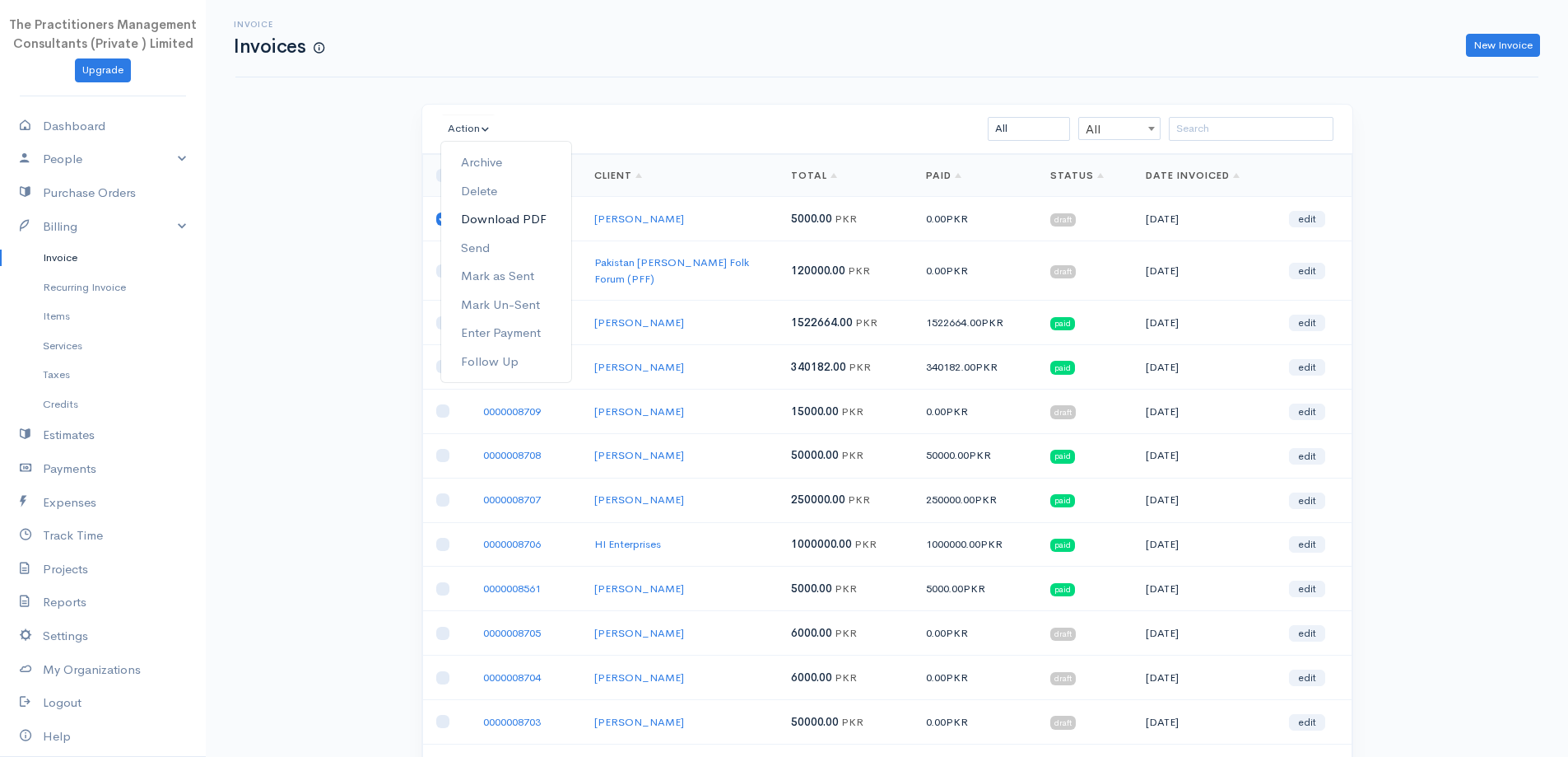
click at [476, 224] on link "Download PDF" at bounding box center [506, 219] width 130 height 29
click at [54, 260] on link "Invoice" at bounding box center [103, 258] width 205 height 30
click at [531, 404] on link "0000008709" at bounding box center [512, 411] width 58 height 14
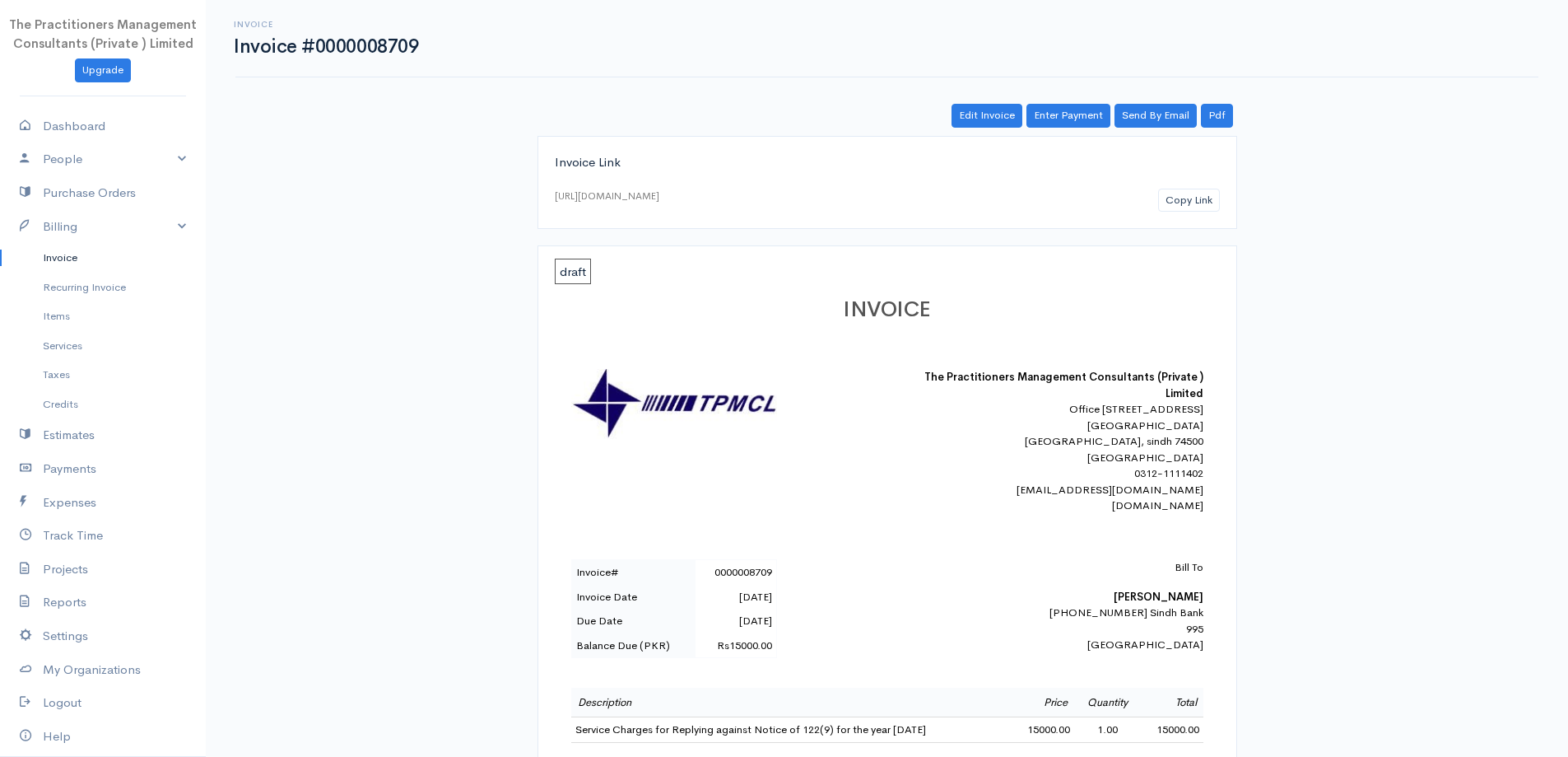
click at [64, 263] on link "Invoice" at bounding box center [103, 258] width 205 height 30
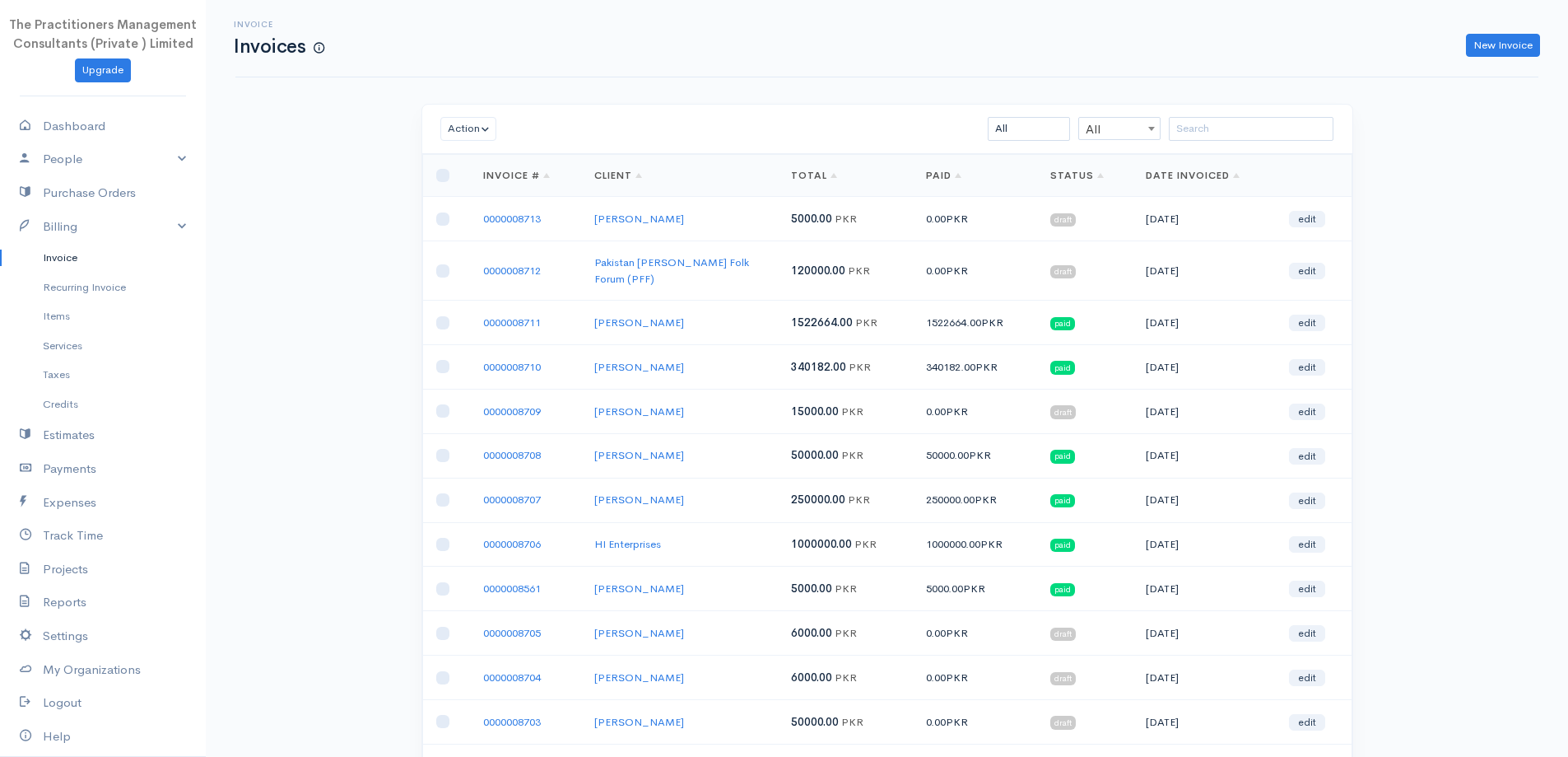
click at [1220, 122] on div "Action Archive Delete Download PDF Send Mark as Sent Mark Un-Sent Enter Payment…" at bounding box center [887, 129] width 931 height 49
click at [1208, 125] on input "search" at bounding box center [1251, 129] width 164 height 24
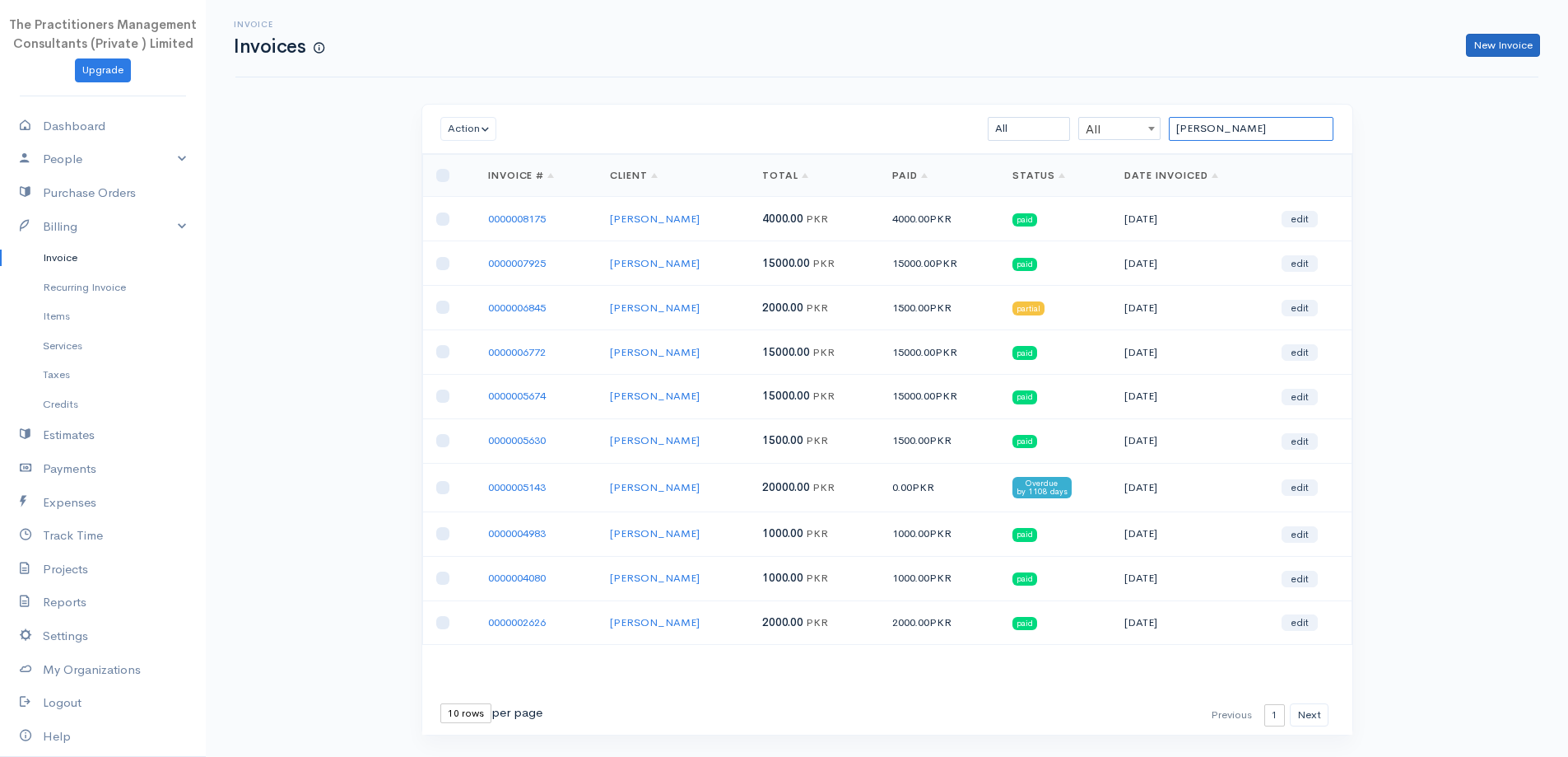
type input "bashir ahmed"
click at [1495, 50] on link "New Invoice" at bounding box center [1503, 46] width 74 height 24
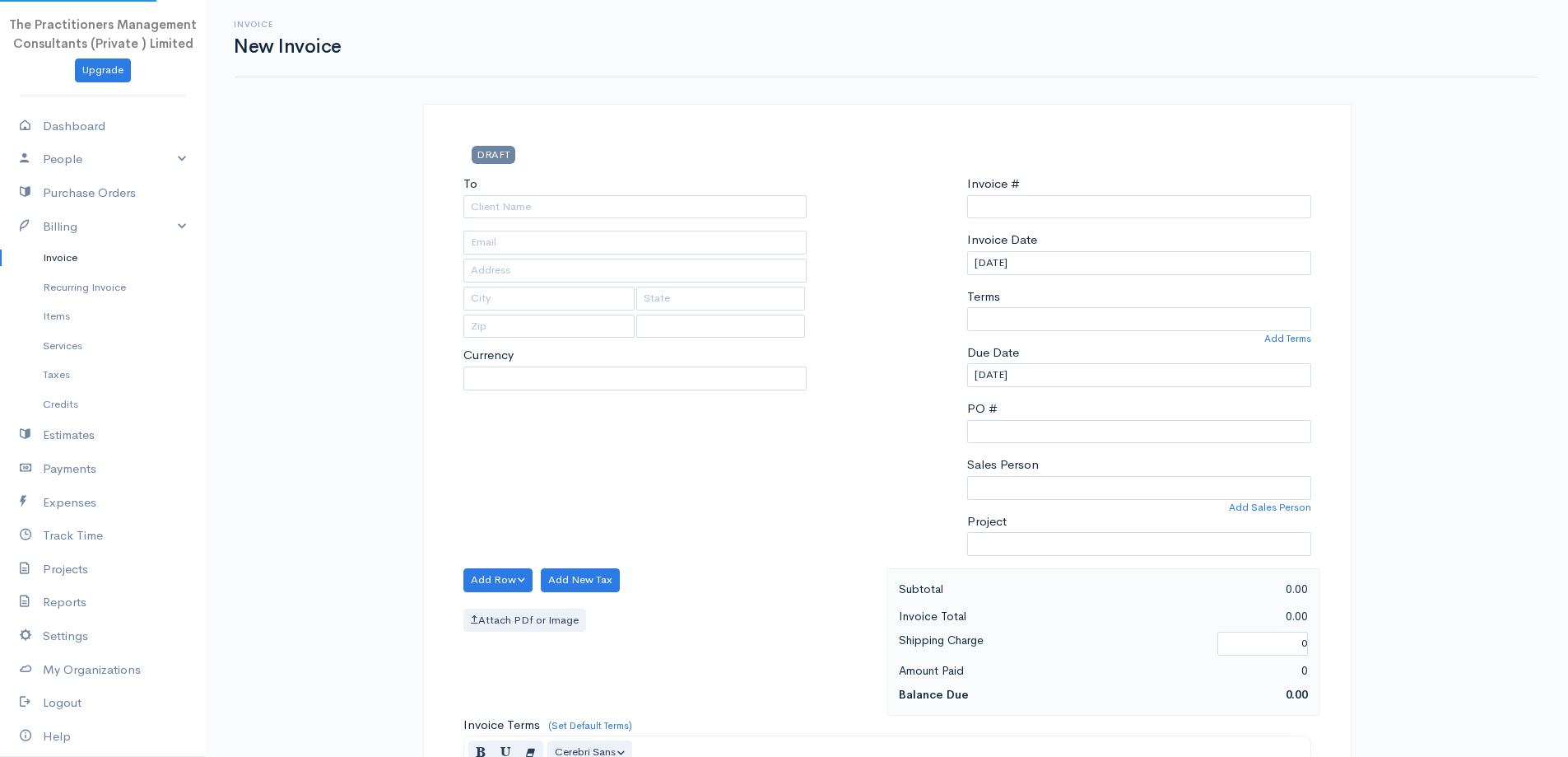
select select "PKR"
select select "[GEOGRAPHIC_DATA]"
type input "0000008714"
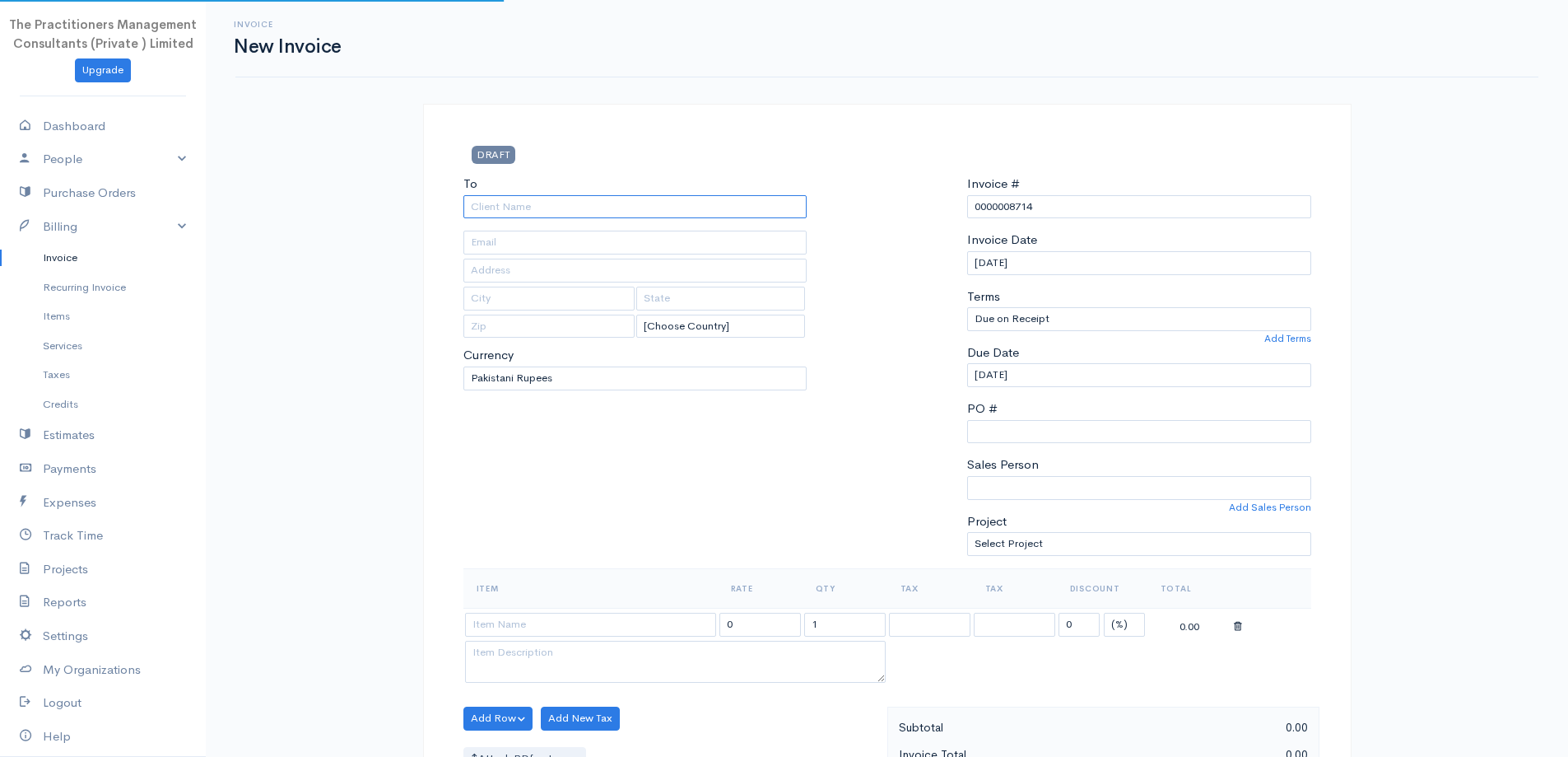
click at [547, 206] on input "To" at bounding box center [636, 207] width 344 height 24
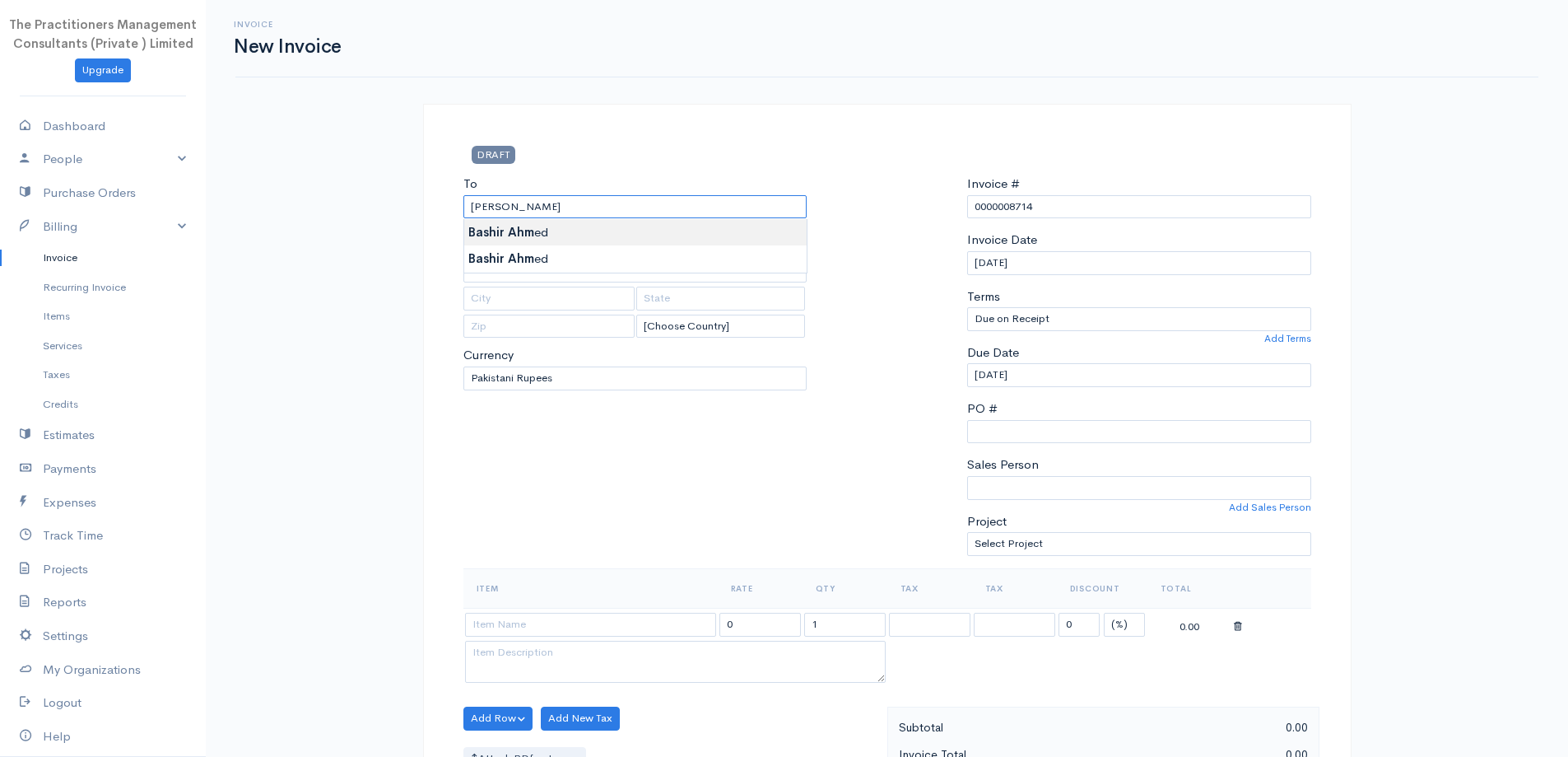
type input "Bashir Ahmed"
click at [523, 241] on body "The Practitioners Management Consultants (Private ) Limited Upgrade Dashboard P…" at bounding box center [784, 722] width 1568 height 1445
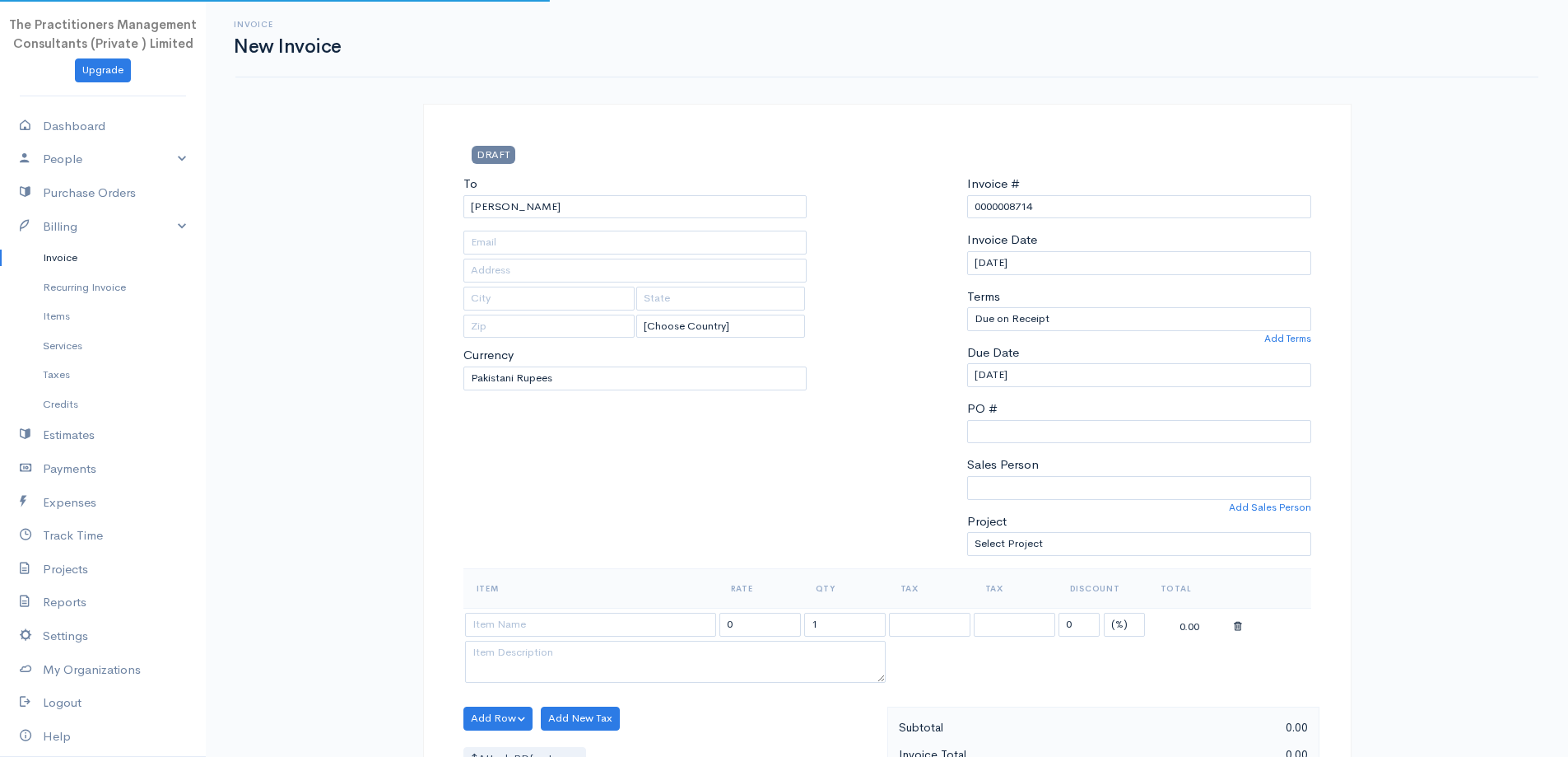
type input "125"
type input "[GEOGRAPHIC_DATA]"
click at [582, 209] on input "Bashir Ahmed" at bounding box center [636, 207] width 344 height 24
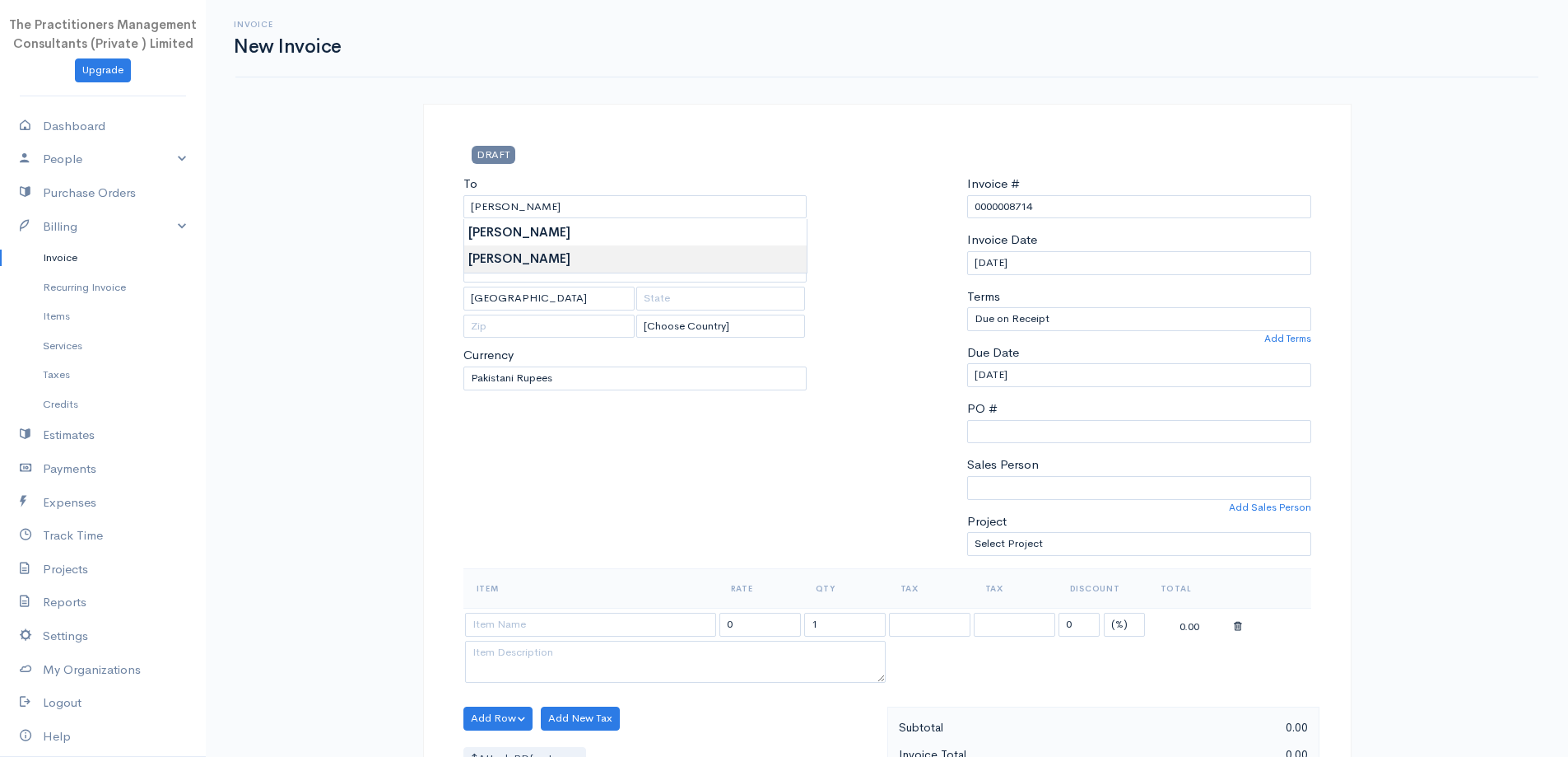
click at [581, 248] on body "The Practitioners Management Consultants (Private ) Limited Upgrade Dashboard P…" at bounding box center [784, 722] width 1568 height 1445
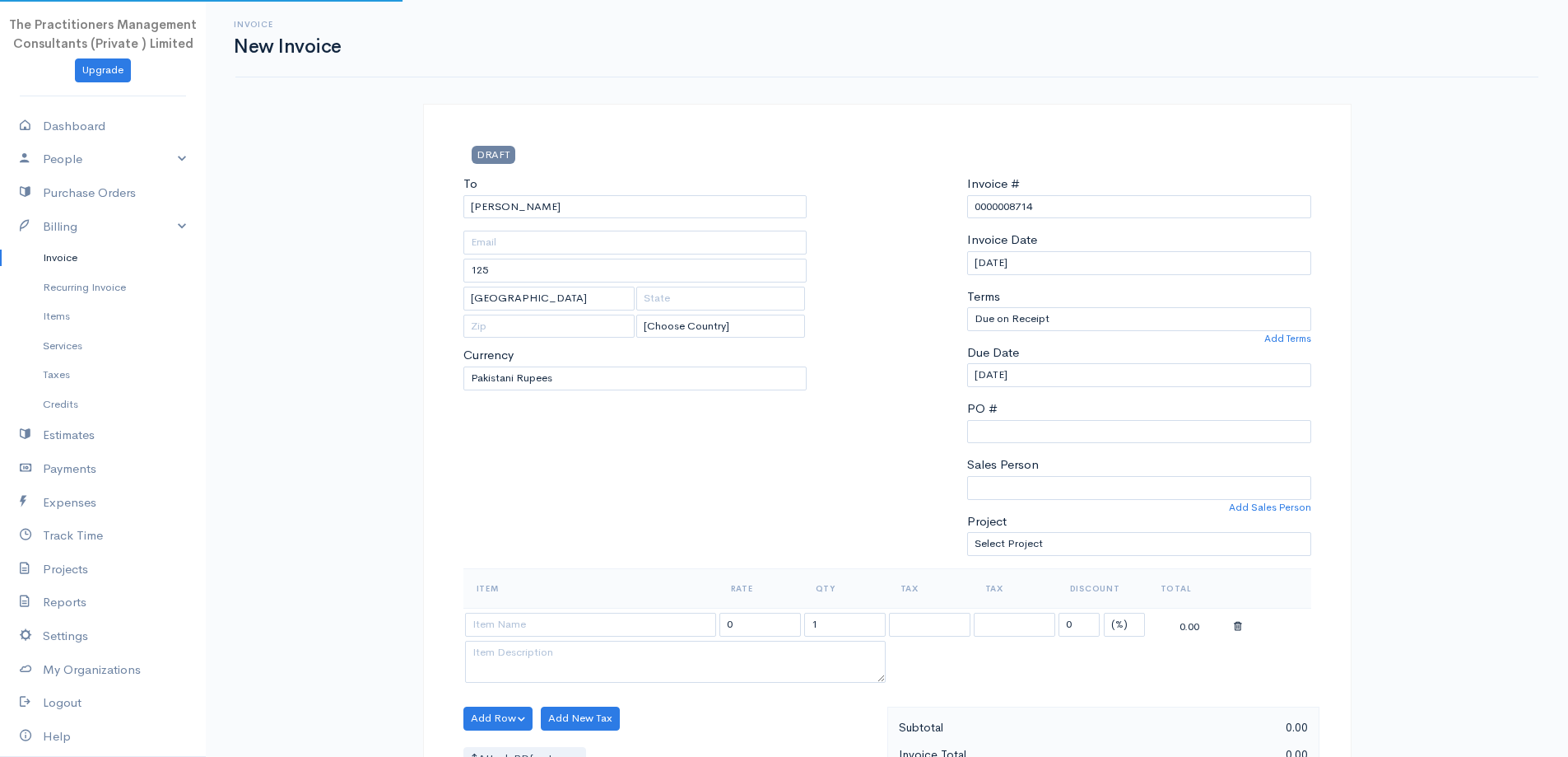
type input "42401-1639338-7"
type input "128"
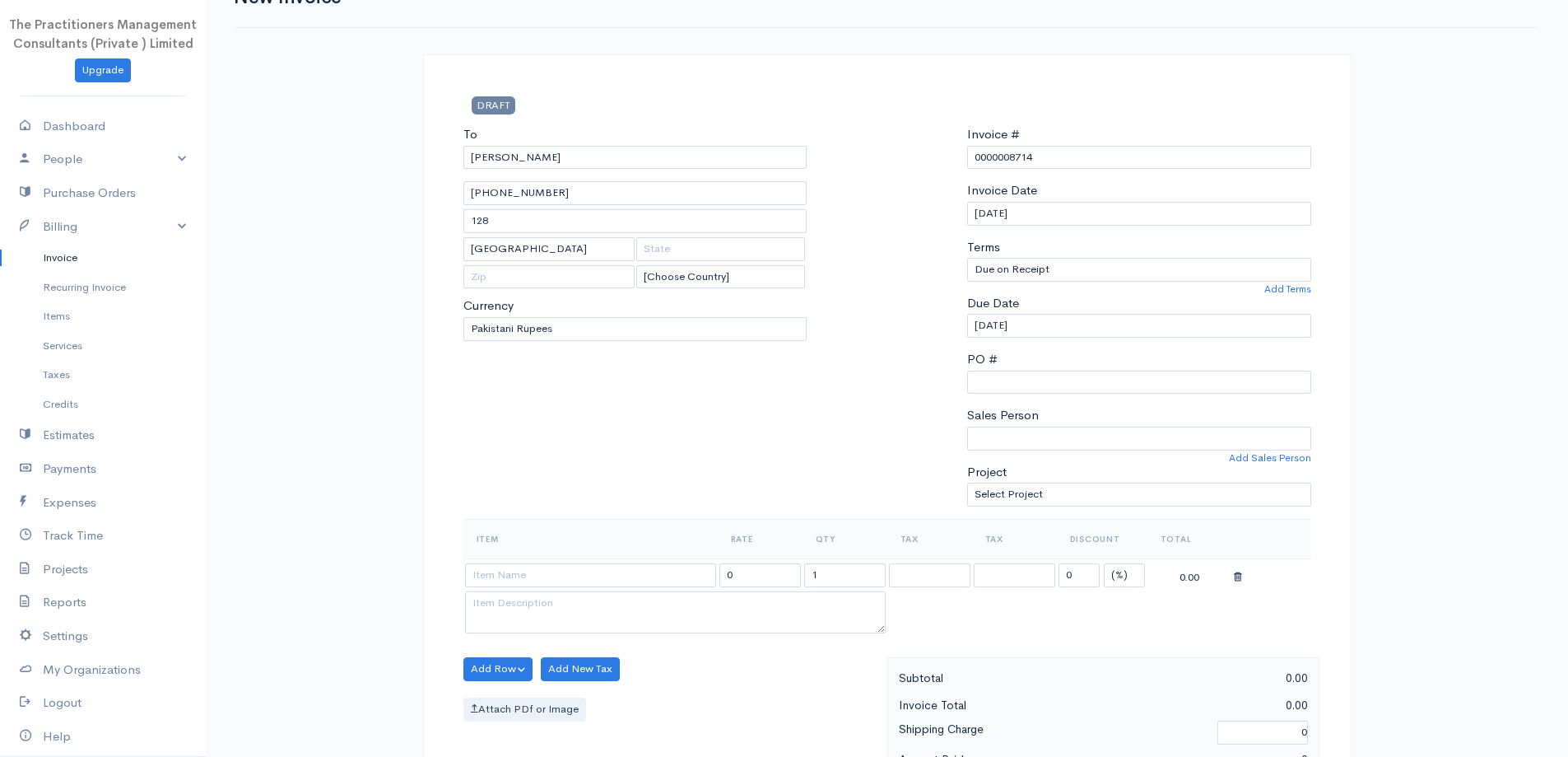
scroll to position [247, 0]
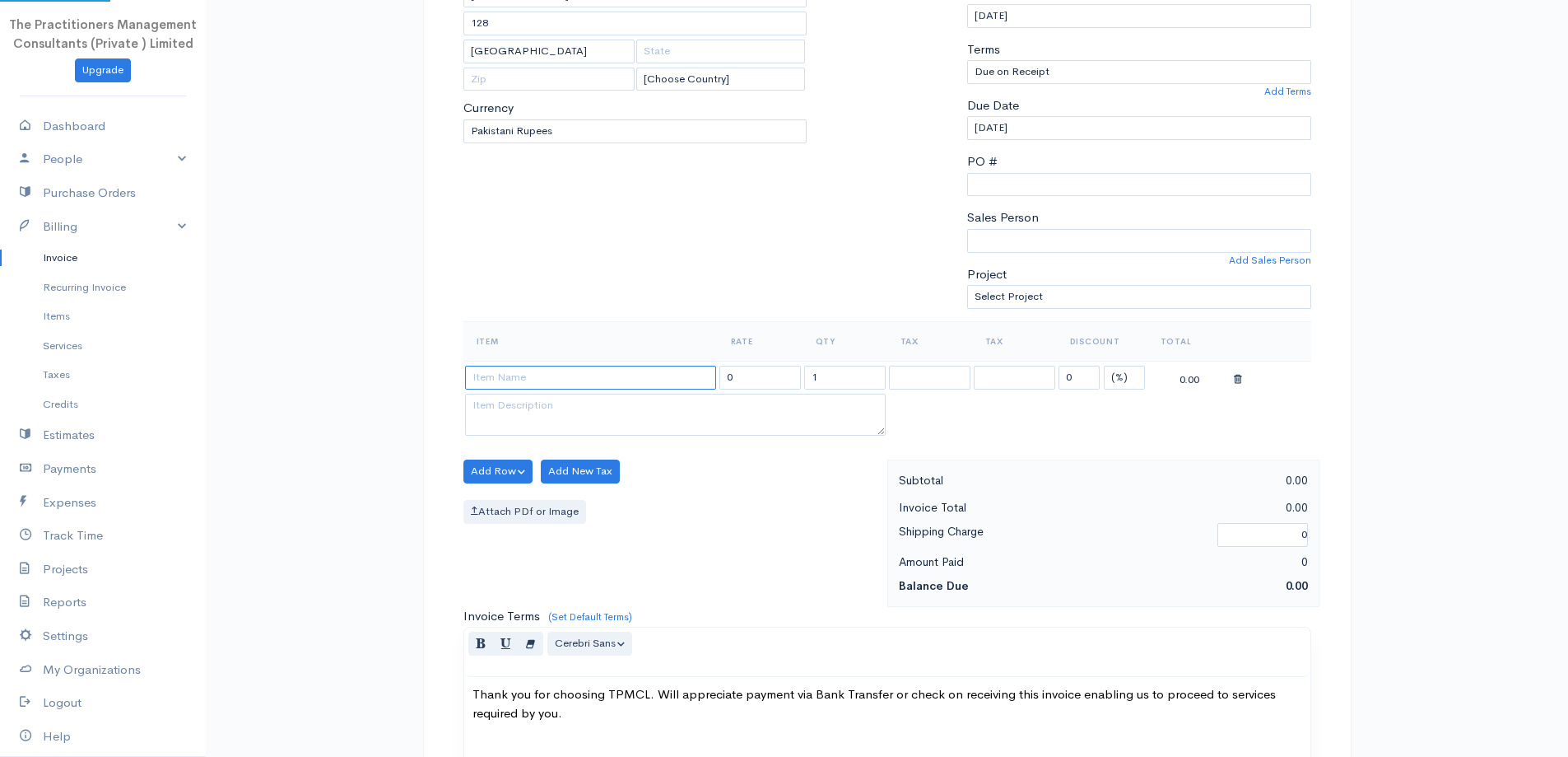
click at [541, 380] on input at bounding box center [590, 378] width 251 height 24
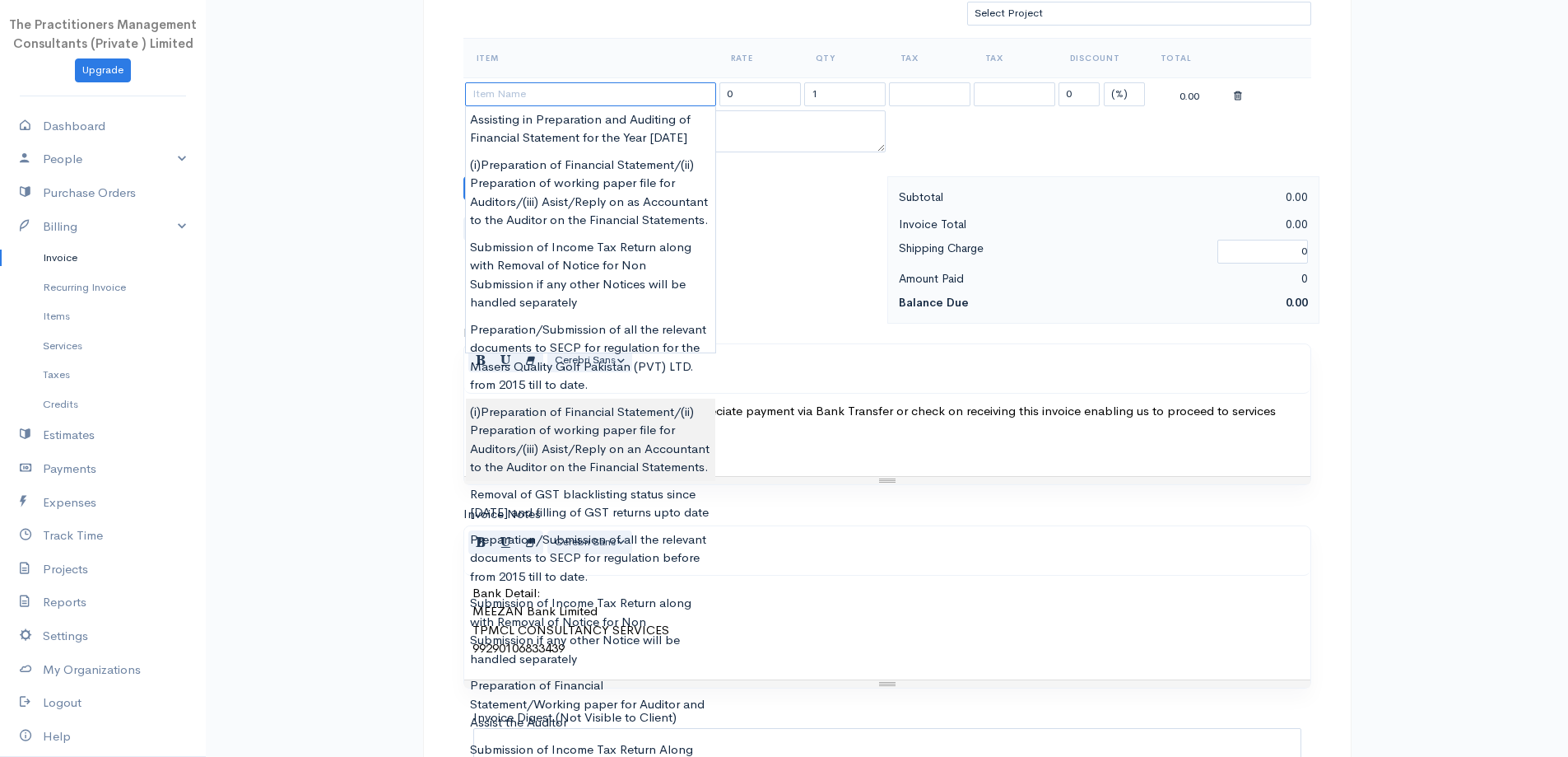
scroll to position [112, 0]
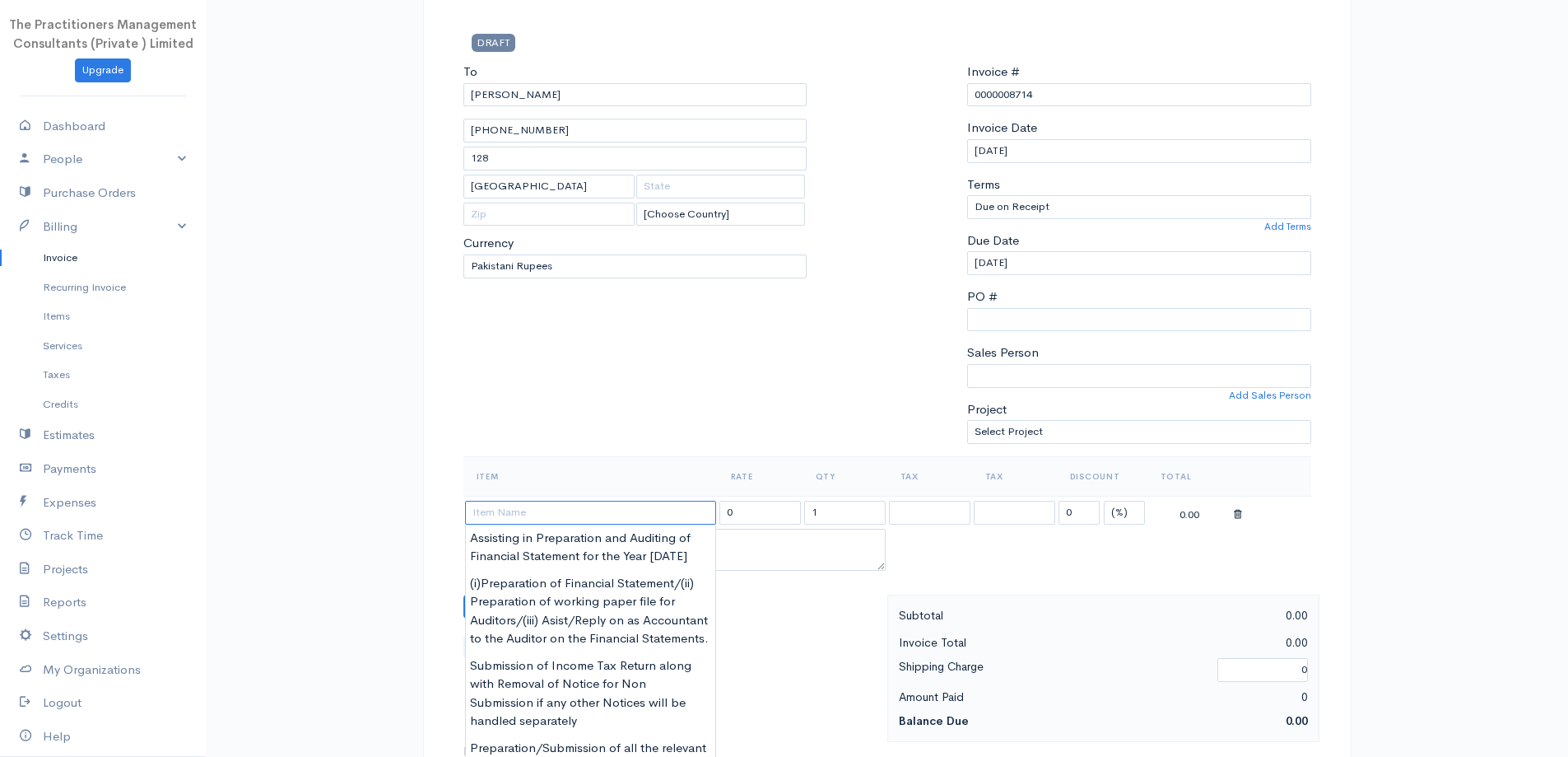
type input "p"
type input "i"
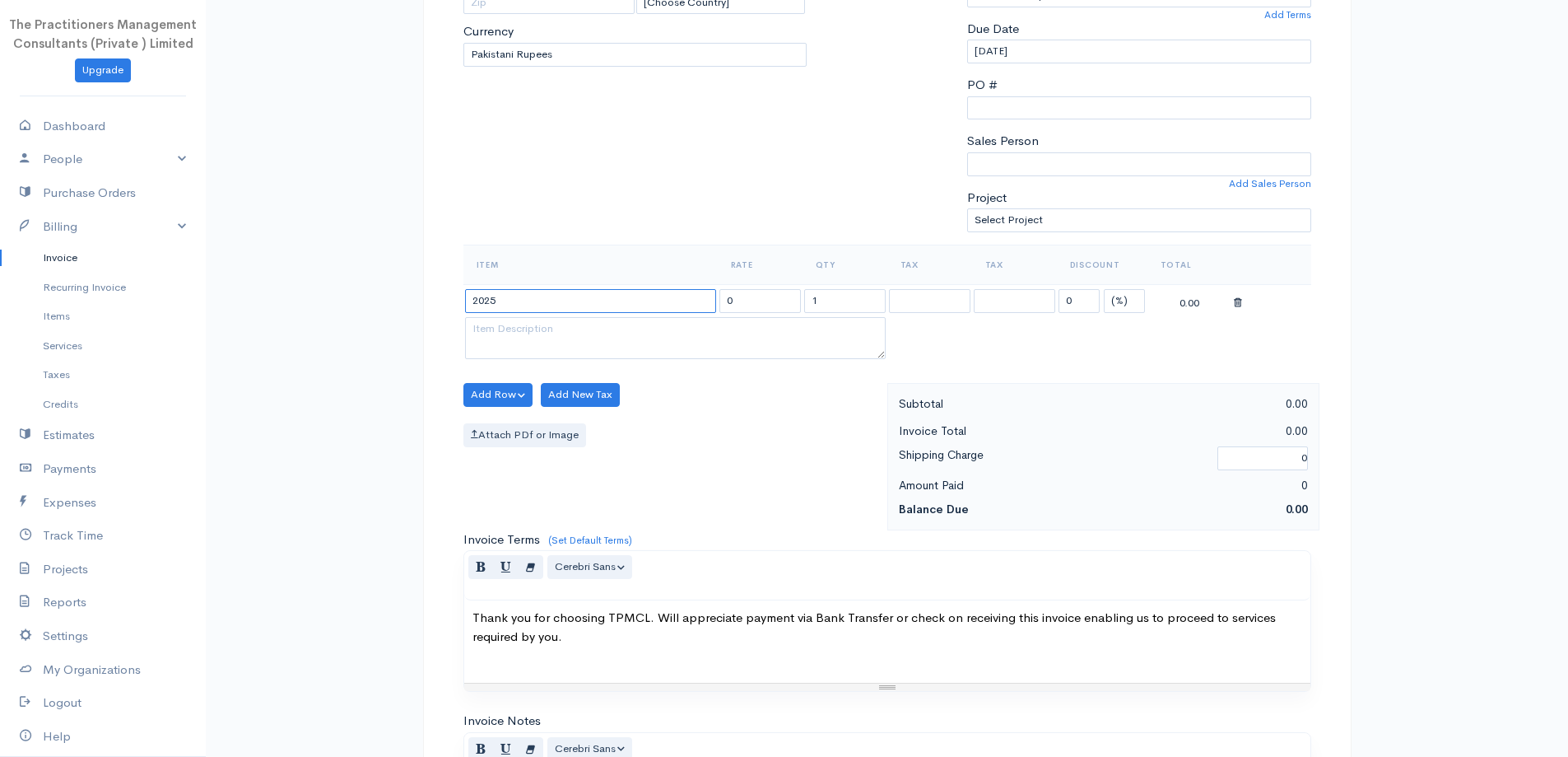
scroll to position [276, 0]
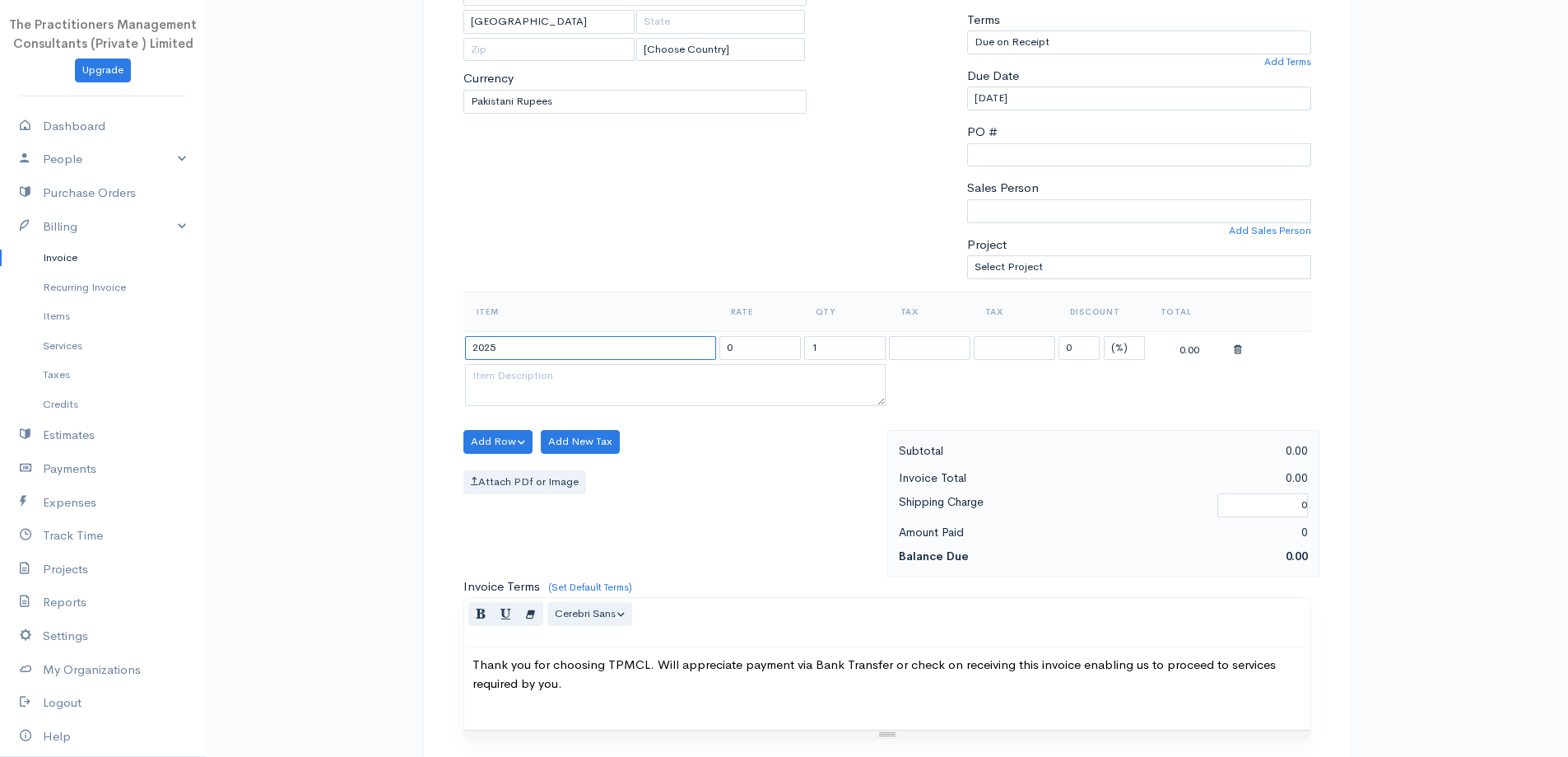
click at [521, 338] on input "2025" at bounding box center [590, 348] width 251 height 24
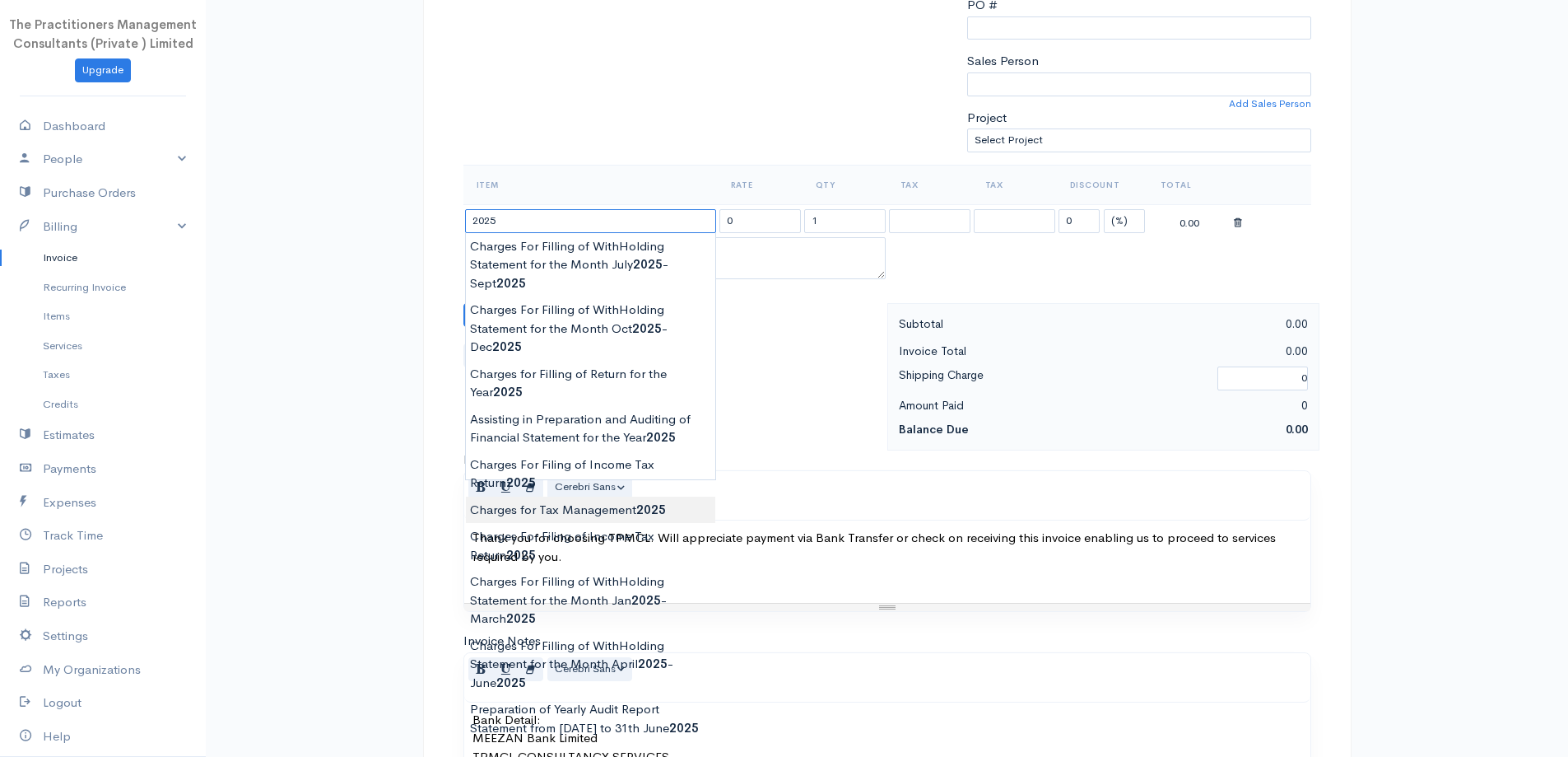
scroll to position [442, 0]
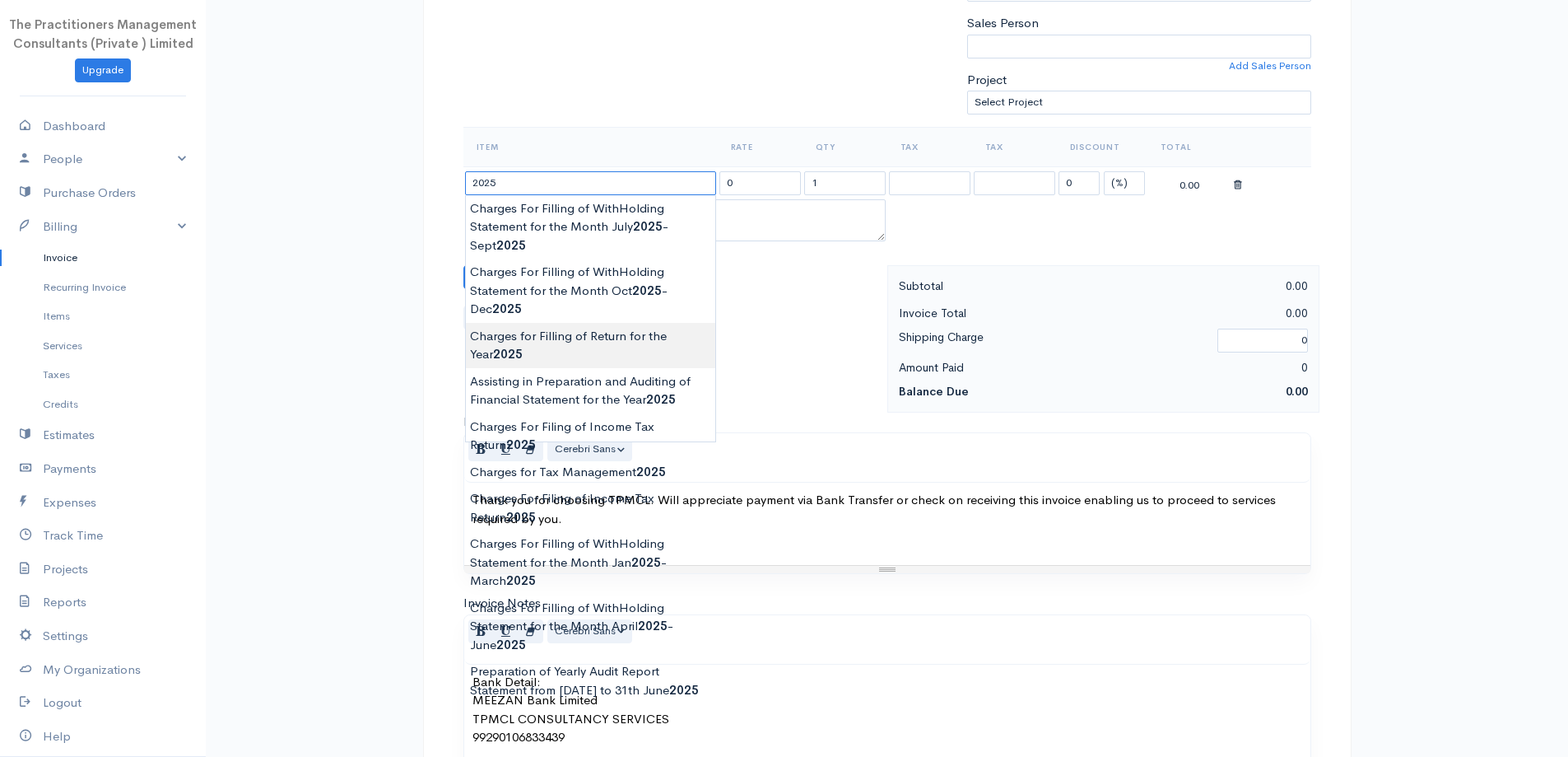
type input "Charges for Filling of Return for the Year 2025"
type input "62000.00"
click at [597, 352] on body "The Practitioners Management Consultants (Private ) Limited Upgrade Dashboard P…" at bounding box center [784, 281] width 1568 height 1445
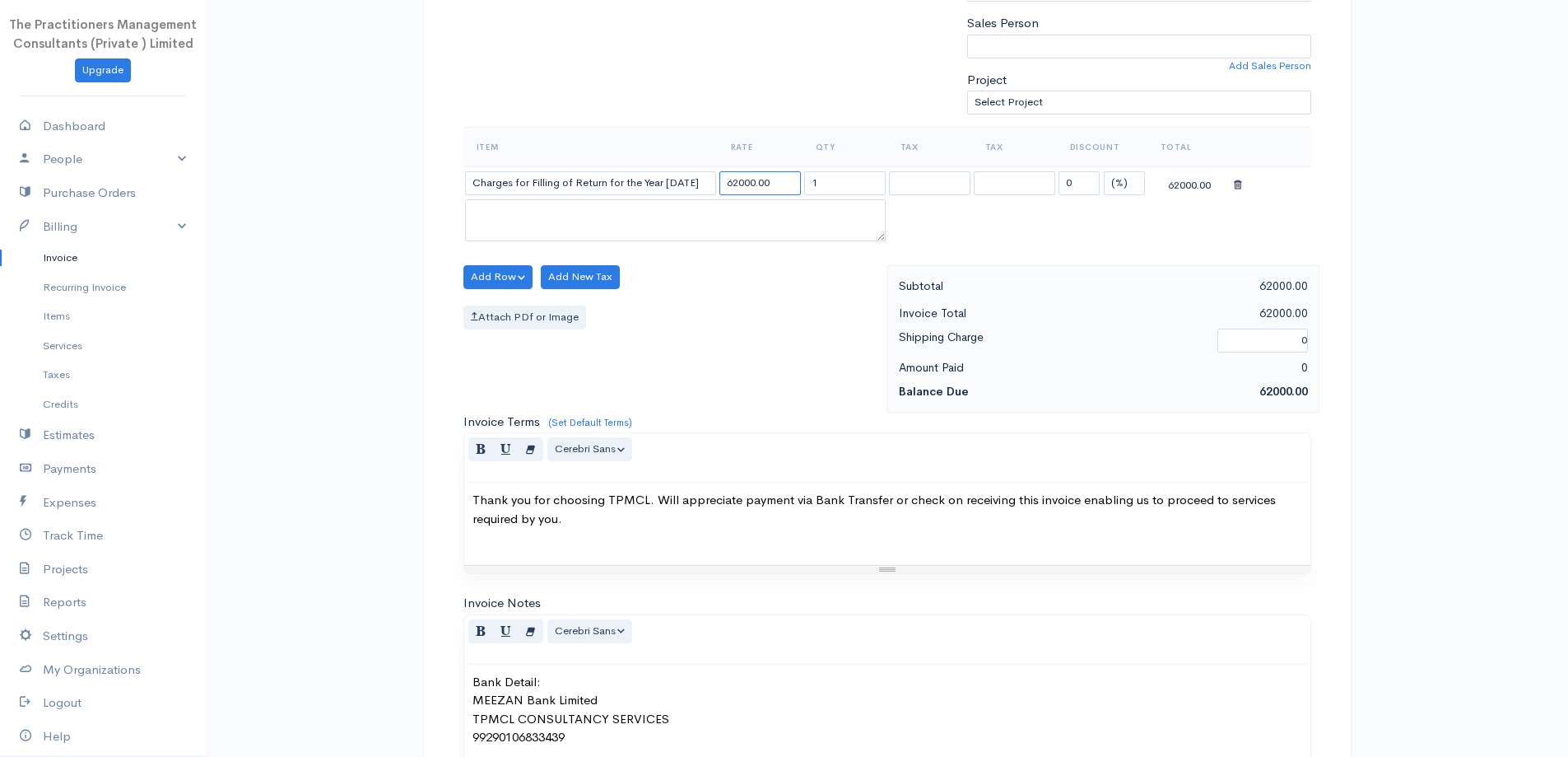
click at [727, 177] on input "62000.00" at bounding box center [760, 183] width 81 height 24
drag, startPoint x: 705, startPoint y: 190, endPoint x: 150, endPoint y: 197, distance: 555.0
click at [150, 197] on body "The Practitioners Management Consultants (Private ) Limited Upgrade Dashboard P…" at bounding box center [784, 281] width 1568 height 1445
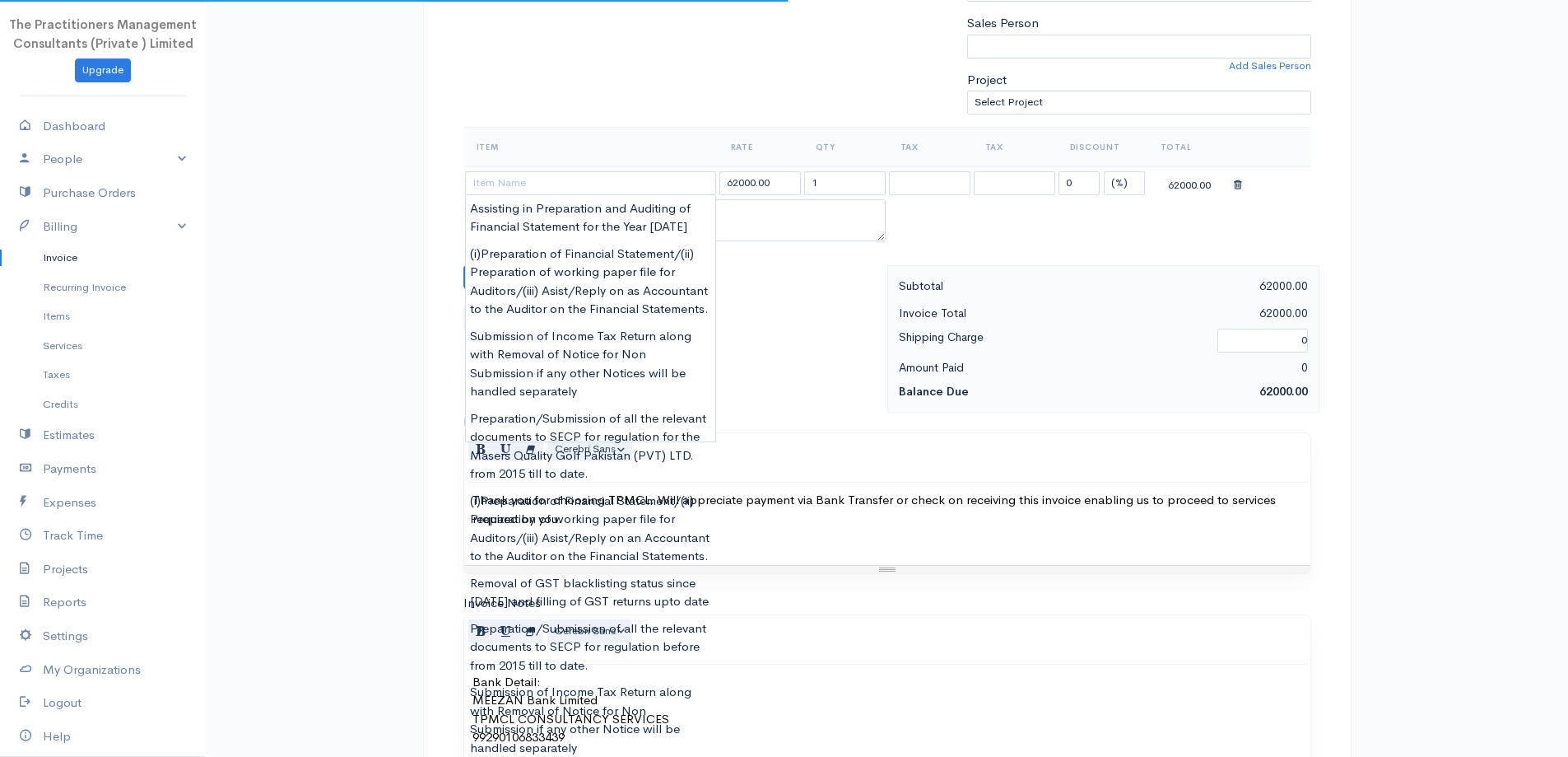
click at [525, 162] on th "Item" at bounding box center [591, 147] width 255 height 39
click at [519, 187] on input at bounding box center [590, 183] width 251 height 24
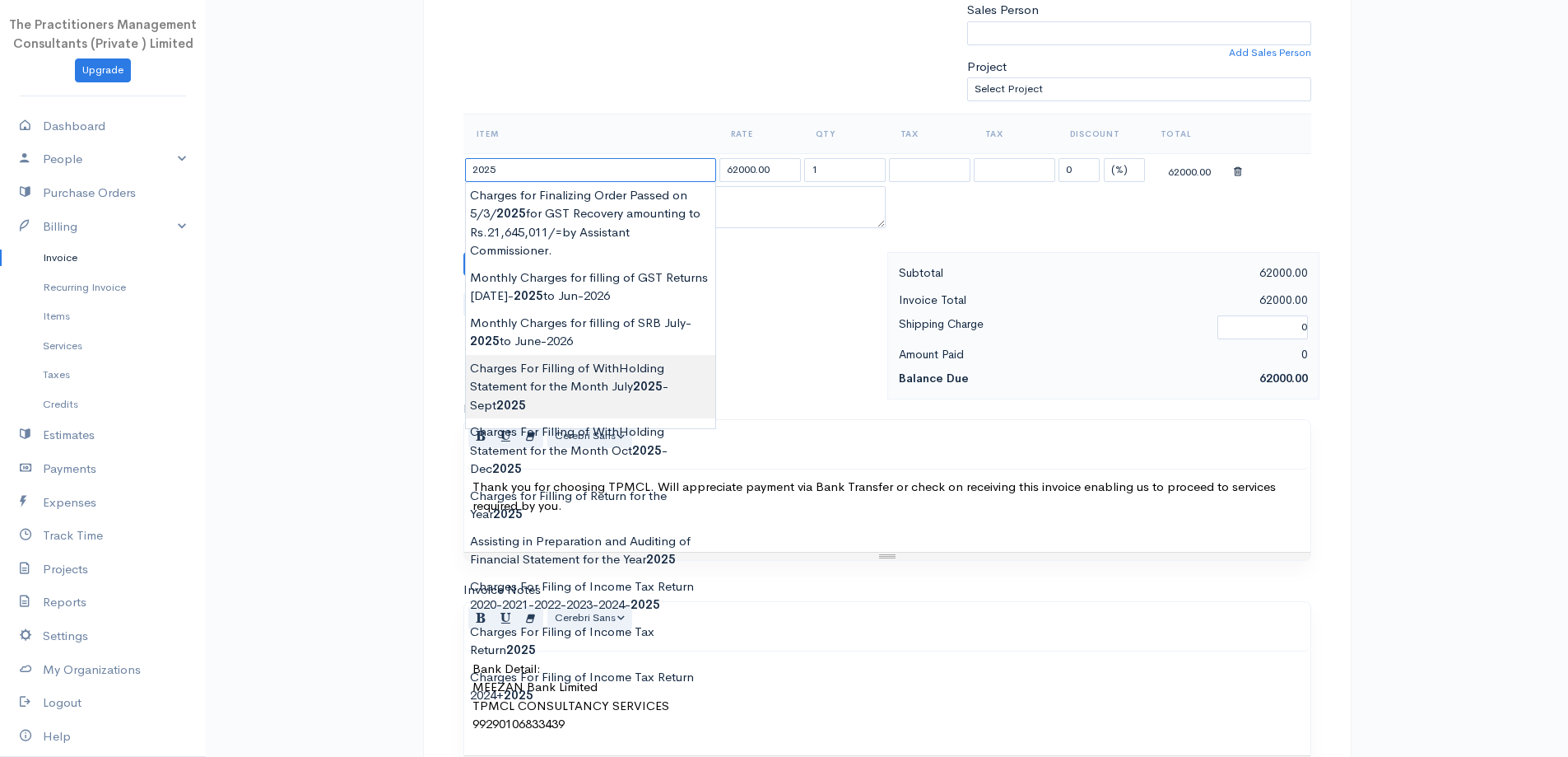
scroll to position [688, 0]
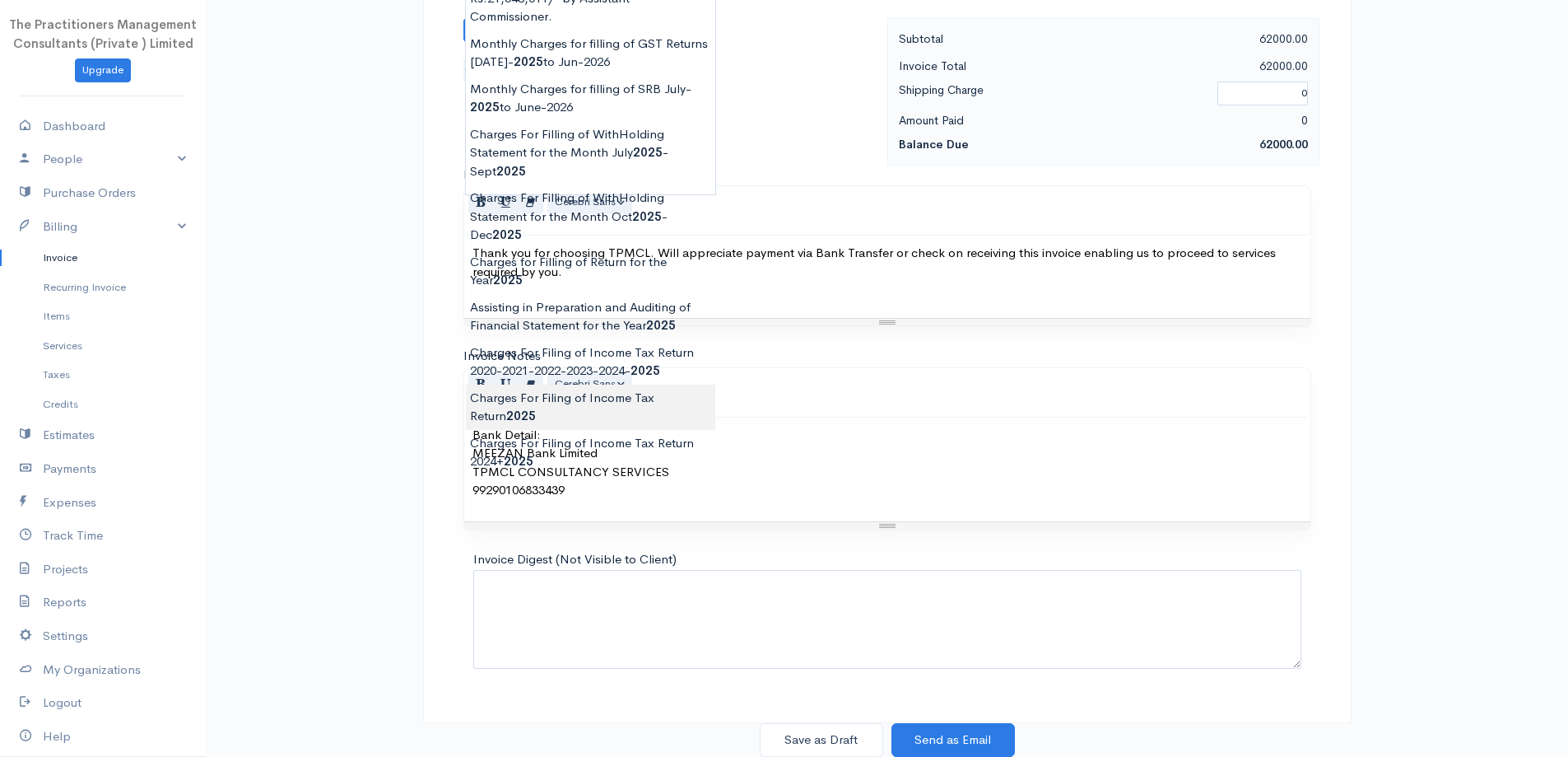
type input "Charges For Filing of Income Tax Return 2025"
click at [516, 404] on body "The Practitioners Management Consultants (Private ) Limited Upgrade Dashboard P…" at bounding box center [784, 35] width 1568 height 1445
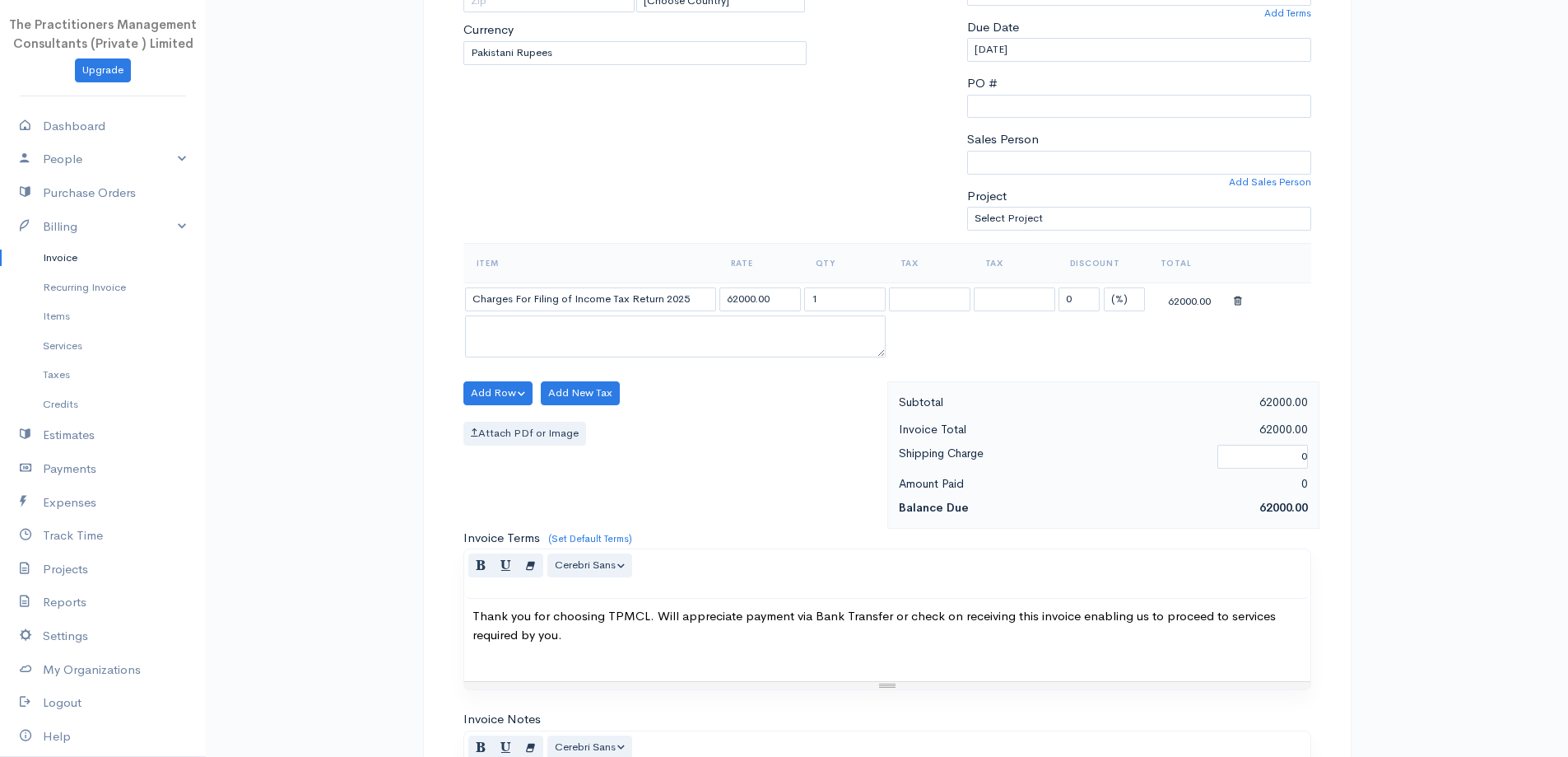
scroll to position [276, 0]
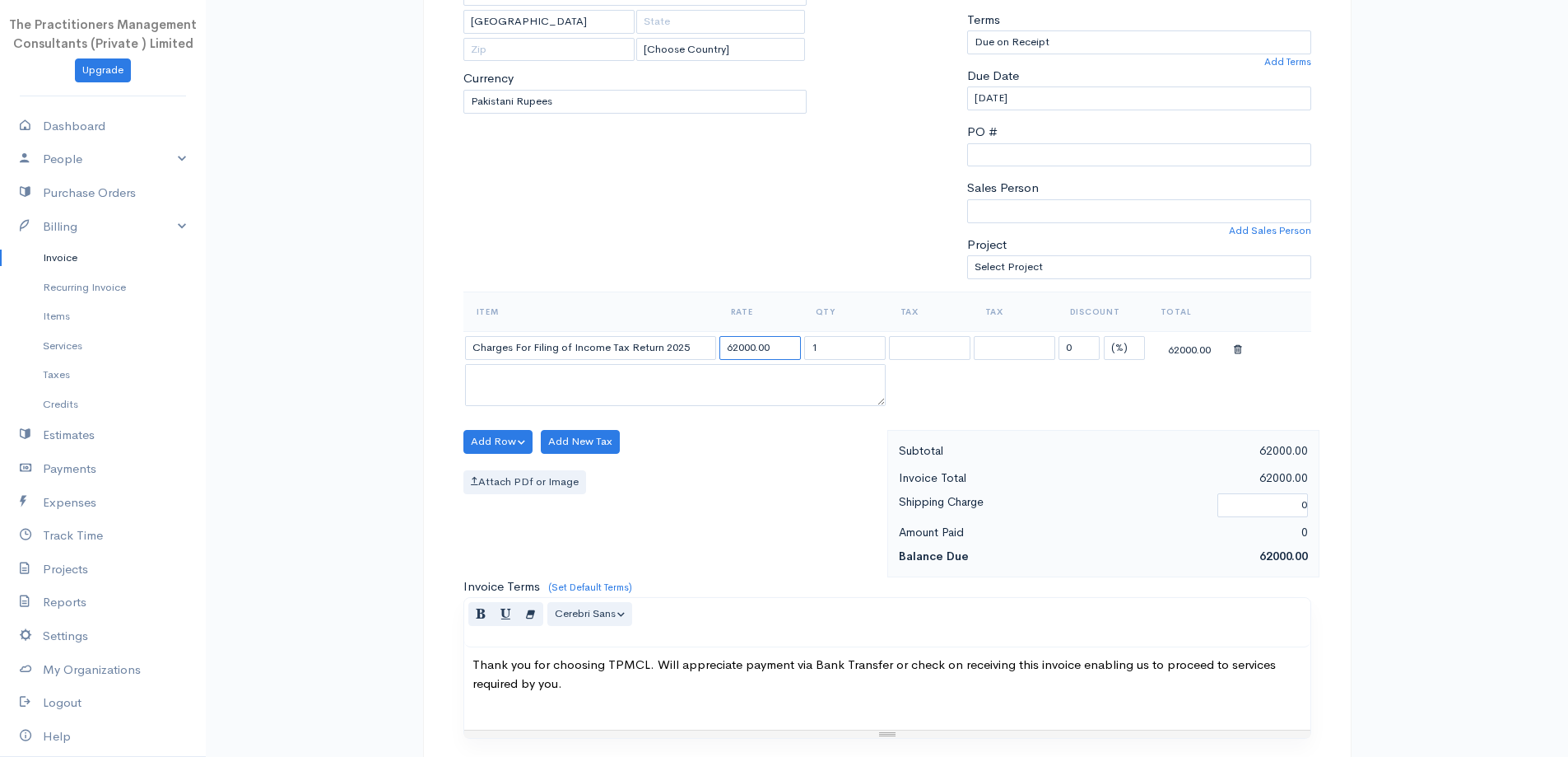
click at [742, 340] on input "62000.00" at bounding box center [760, 348] width 81 height 24
type input "15000.00"
click at [724, 255] on div "To Bashir Ahmed 42401-1639338-7 128 Karachi [Choose Country] United States Cana…" at bounding box center [636, 95] width 360 height 394
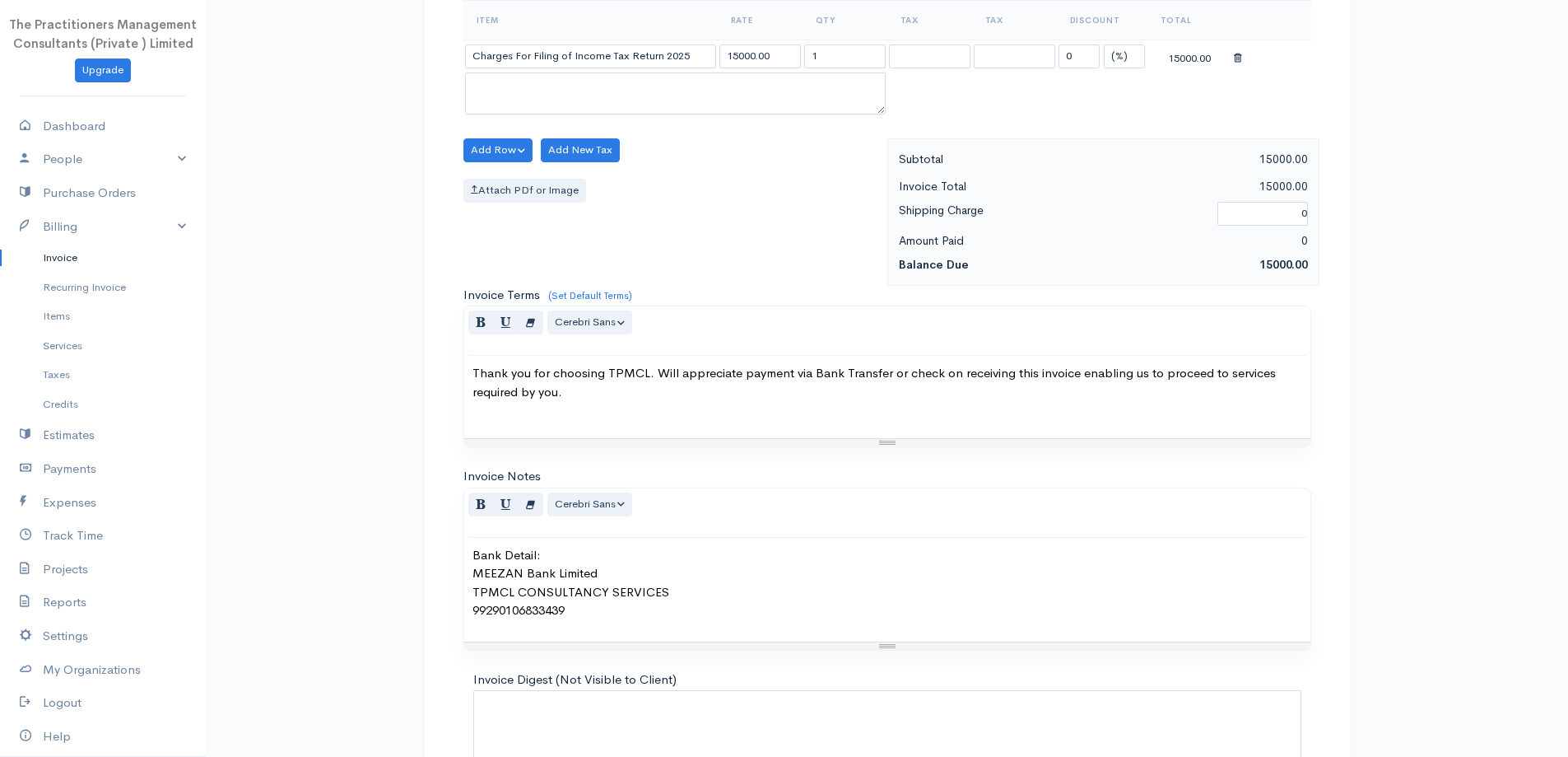
scroll to position [688, 0]
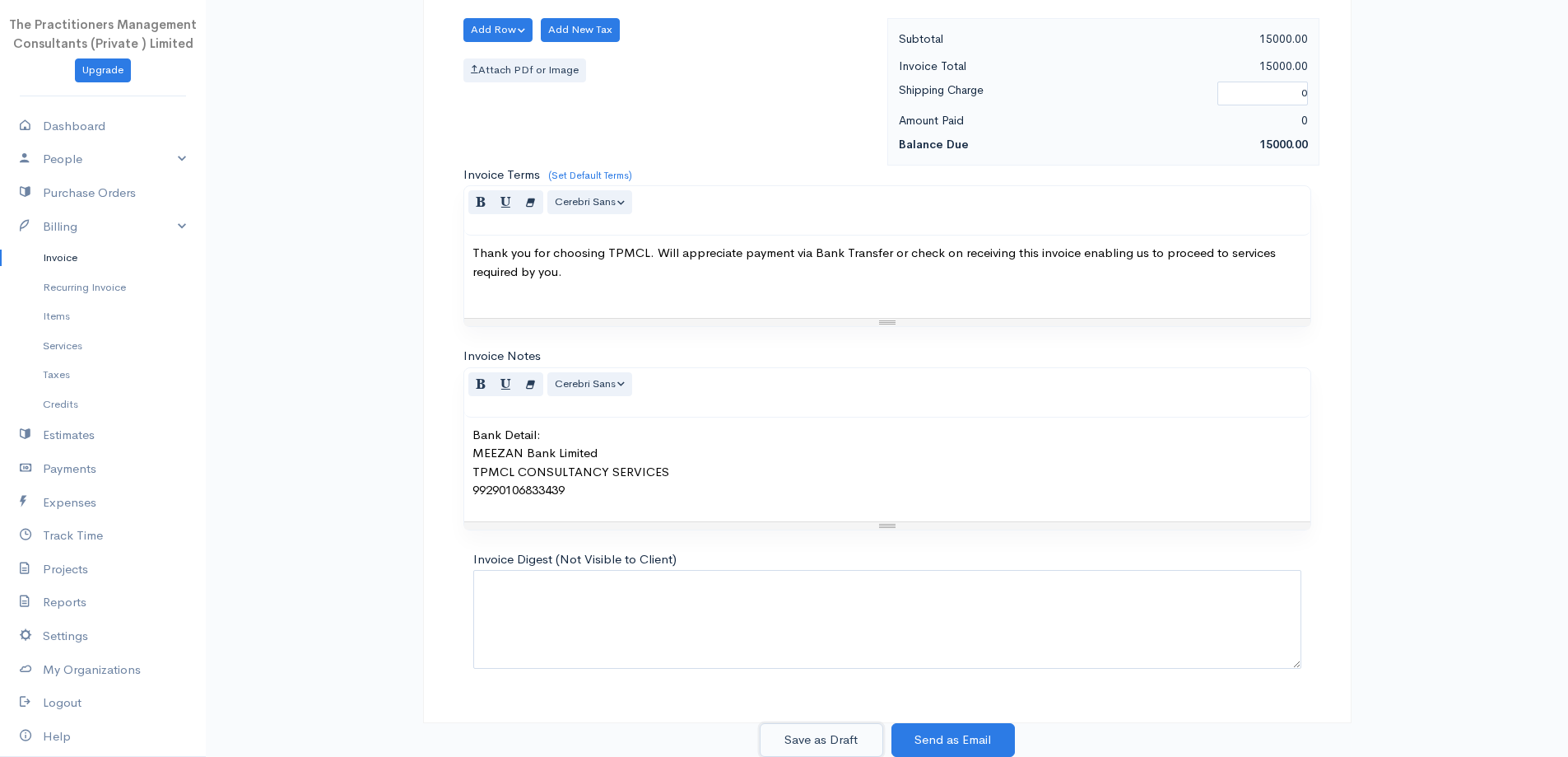
click at [799, 738] on button "Save as Draft" at bounding box center [821, 739] width 123 height 34
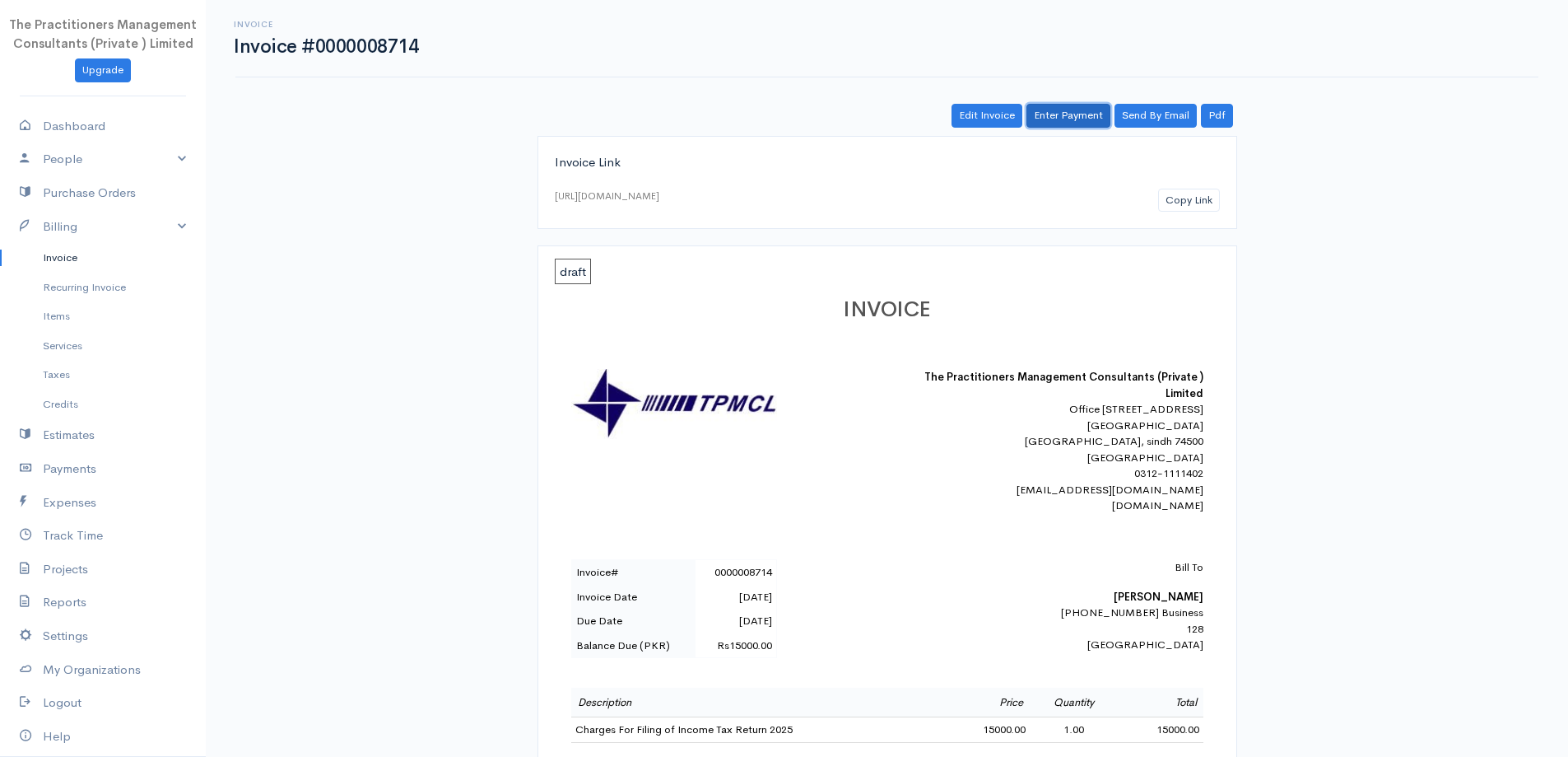
click at [1086, 114] on link "Enter Payment" at bounding box center [1069, 116] width 84 height 24
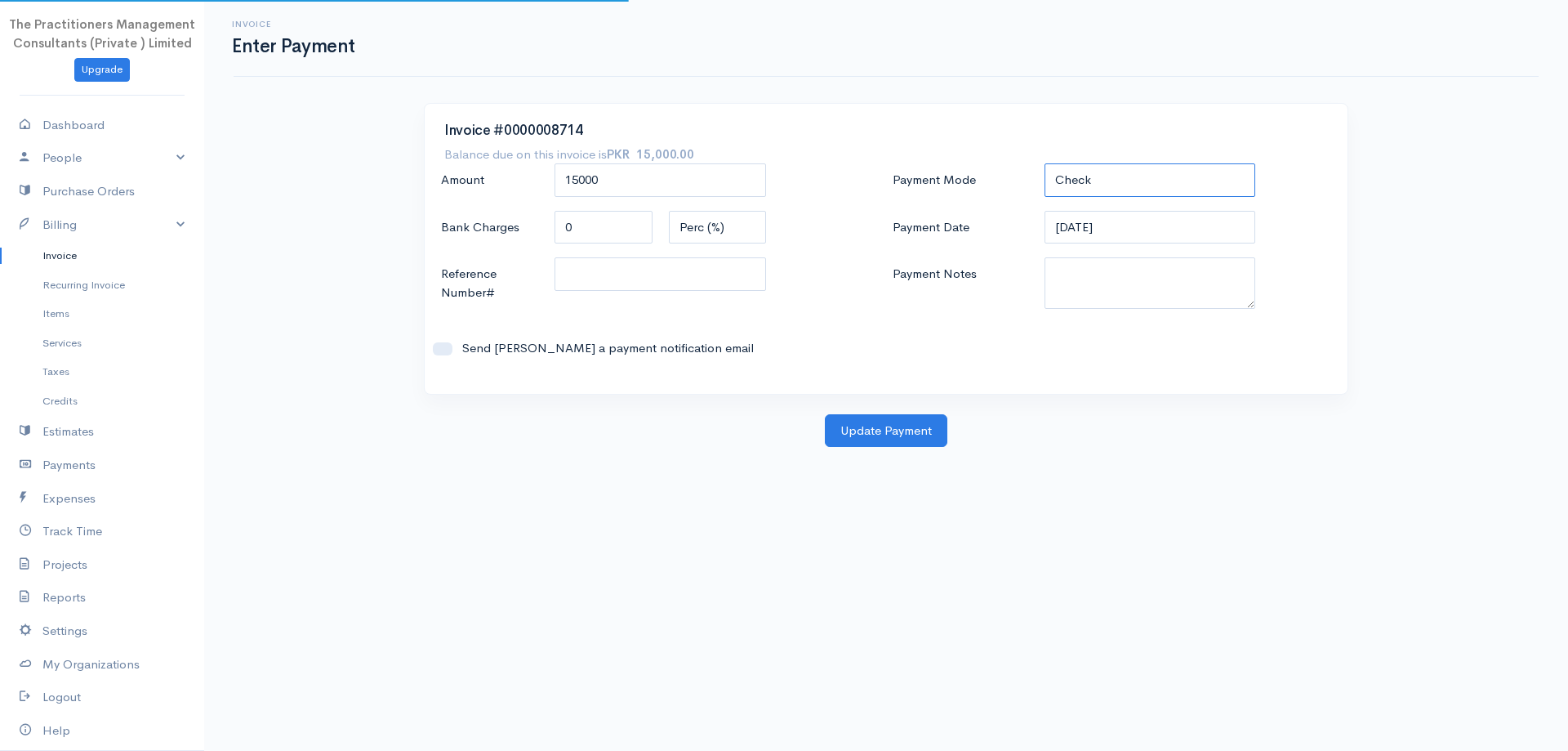
drag, startPoint x: 1098, startPoint y: 183, endPoint x: 1098, endPoint y: 194, distance: 11.0
click at [1098, 183] on select "Check Bank Transfer Credit Cash Debit ACH VISA MASTERCARD AMEX DISCOVER DINERS …" at bounding box center [1150, 180] width 211 height 33
click at [1045, 163] on select "Check Bank Transfer Credit Cash Debit ACH VISA MASTERCARD AMEX DISCOVER DINERS …" at bounding box center [1150, 180] width 211 height 33
click at [1092, 189] on select "Check Bank Transfer Credit Cash Debit ACH VISA MASTERCARD AMEX DISCOVER DINERS …" at bounding box center [1150, 180] width 211 height 33
select select "Cash"
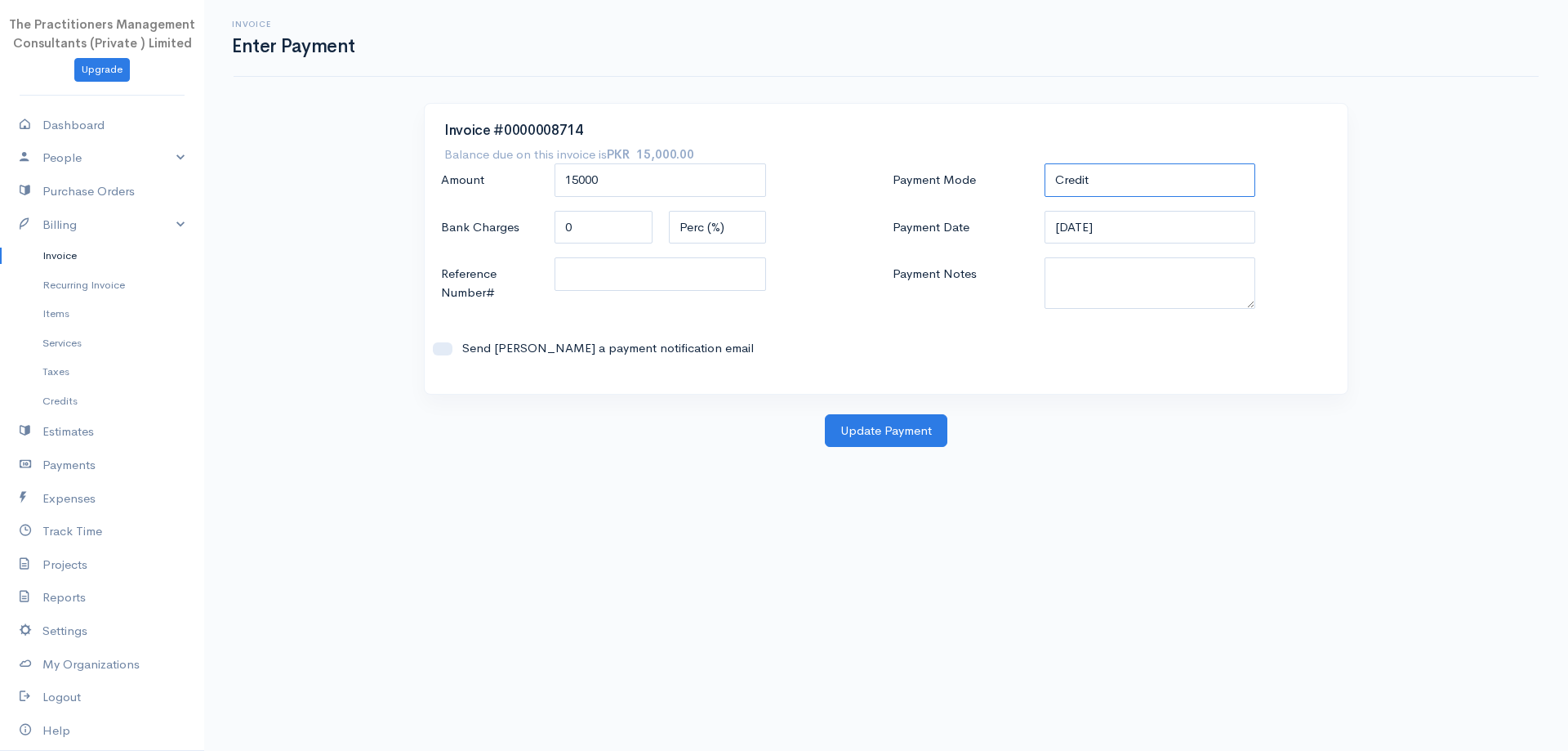
click at [1045, 163] on select "Check Bank Transfer Credit Cash Debit ACH VISA MASTERCARD AMEX DISCOVER DINERS …" at bounding box center [1150, 180] width 211 height 33
click at [1093, 267] on textarea "Payment Notes" at bounding box center [1150, 283] width 211 height 52
type textarea "5830"
click at [744, 282] on input "Reference Number#" at bounding box center [660, 274] width 211 height 33
type input "5830"
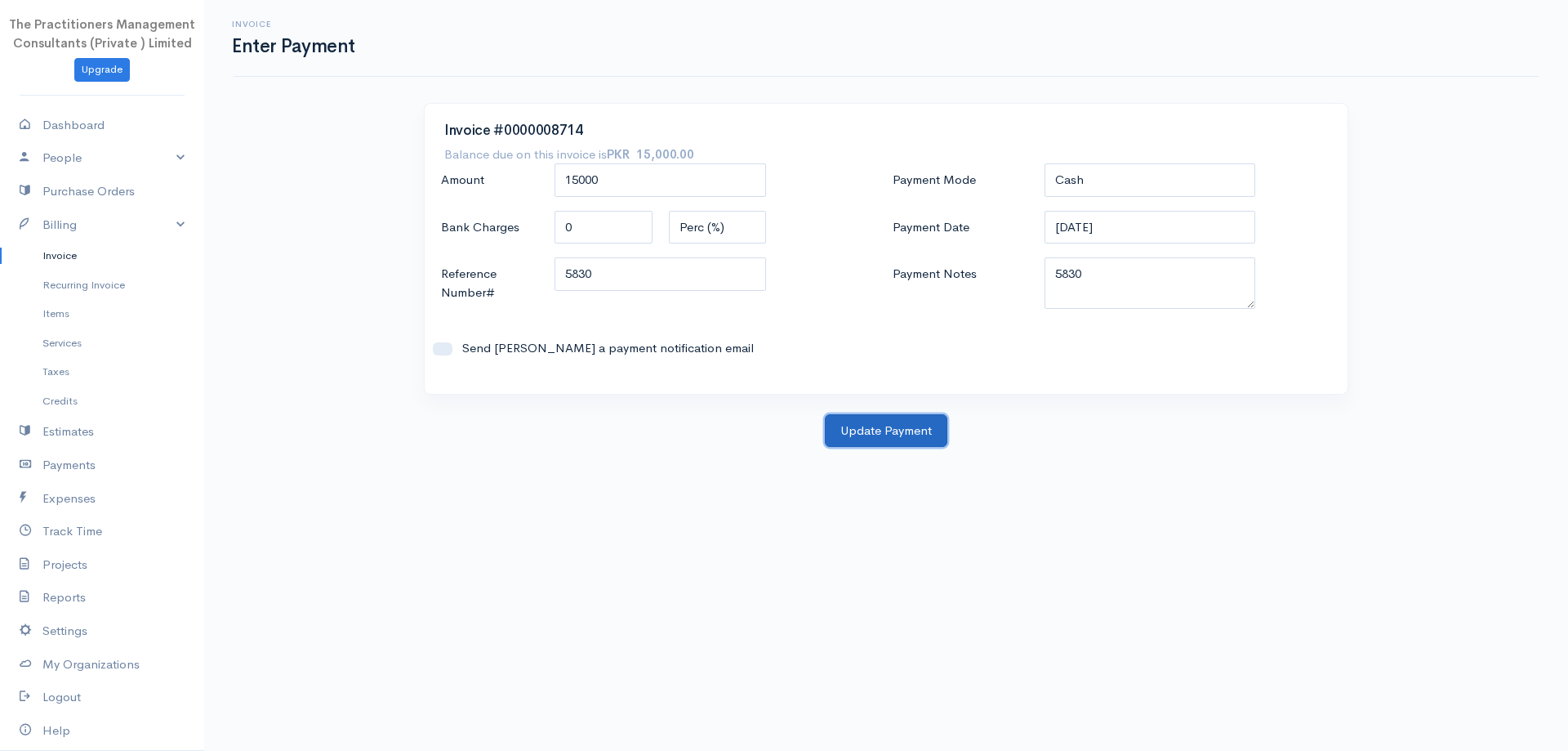
click at [919, 437] on button "Update Payment" at bounding box center [886, 431] width 122 height 33
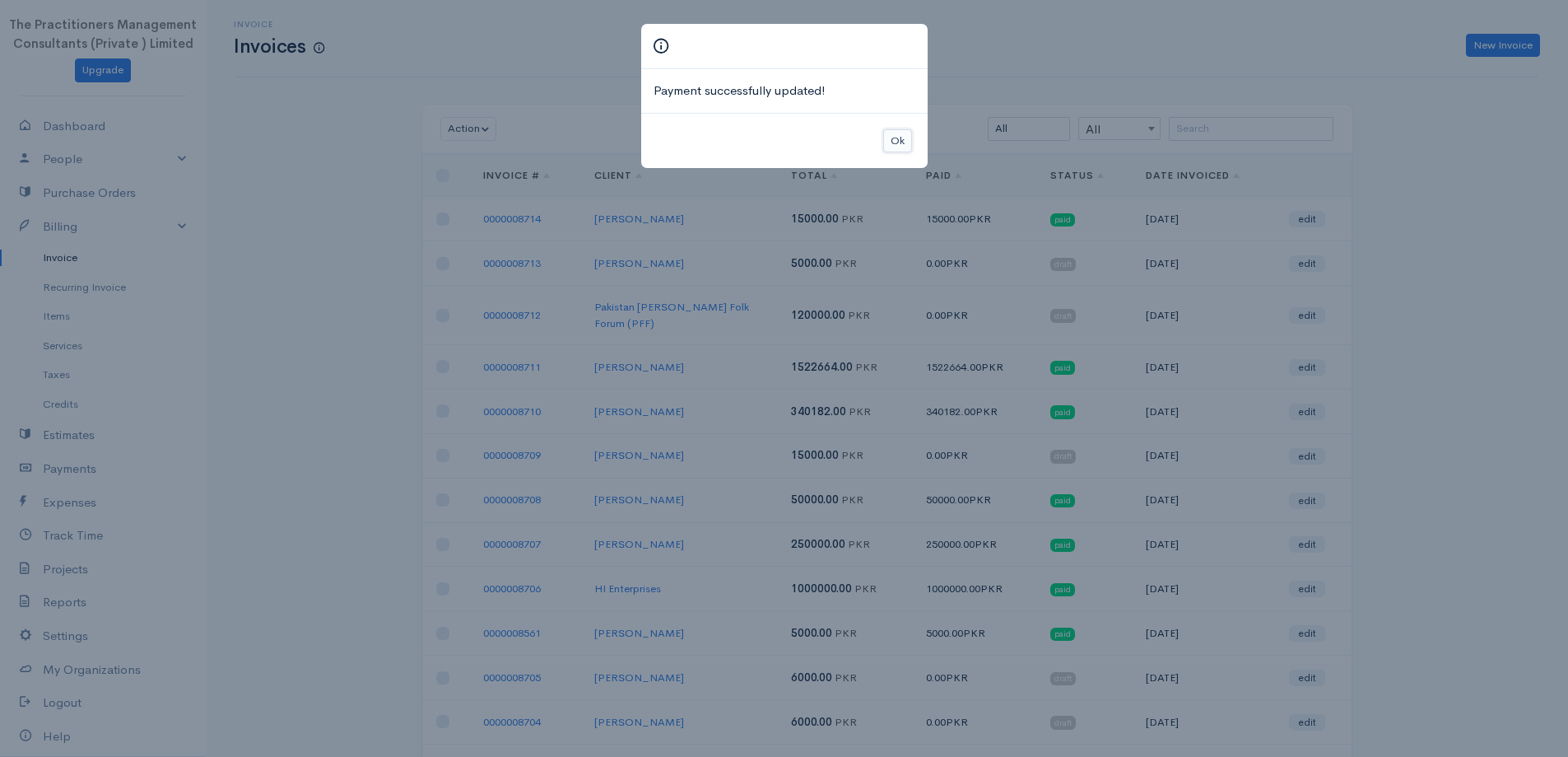
click at [911, 138] on button "Ok" at bounding box center [897, 141] width 29 height 24
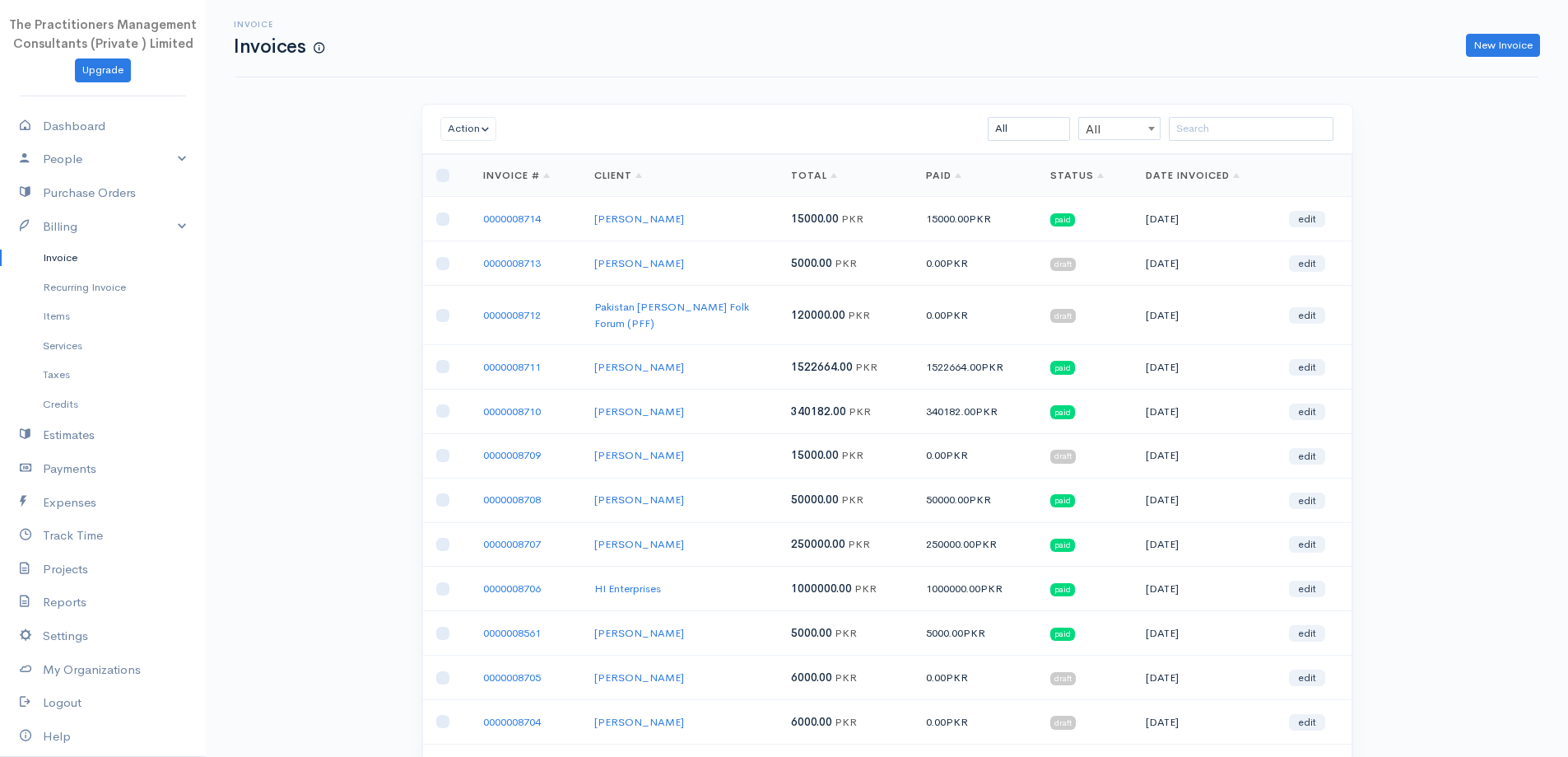
click at [1528, 62] on div "Invoice Invoices New Invoice" at bounding box center [887, 38] width 1303 height 77
click at [1519, 52] on link "New Invoice" at bounding box center [1503, 46] width 74 height 24
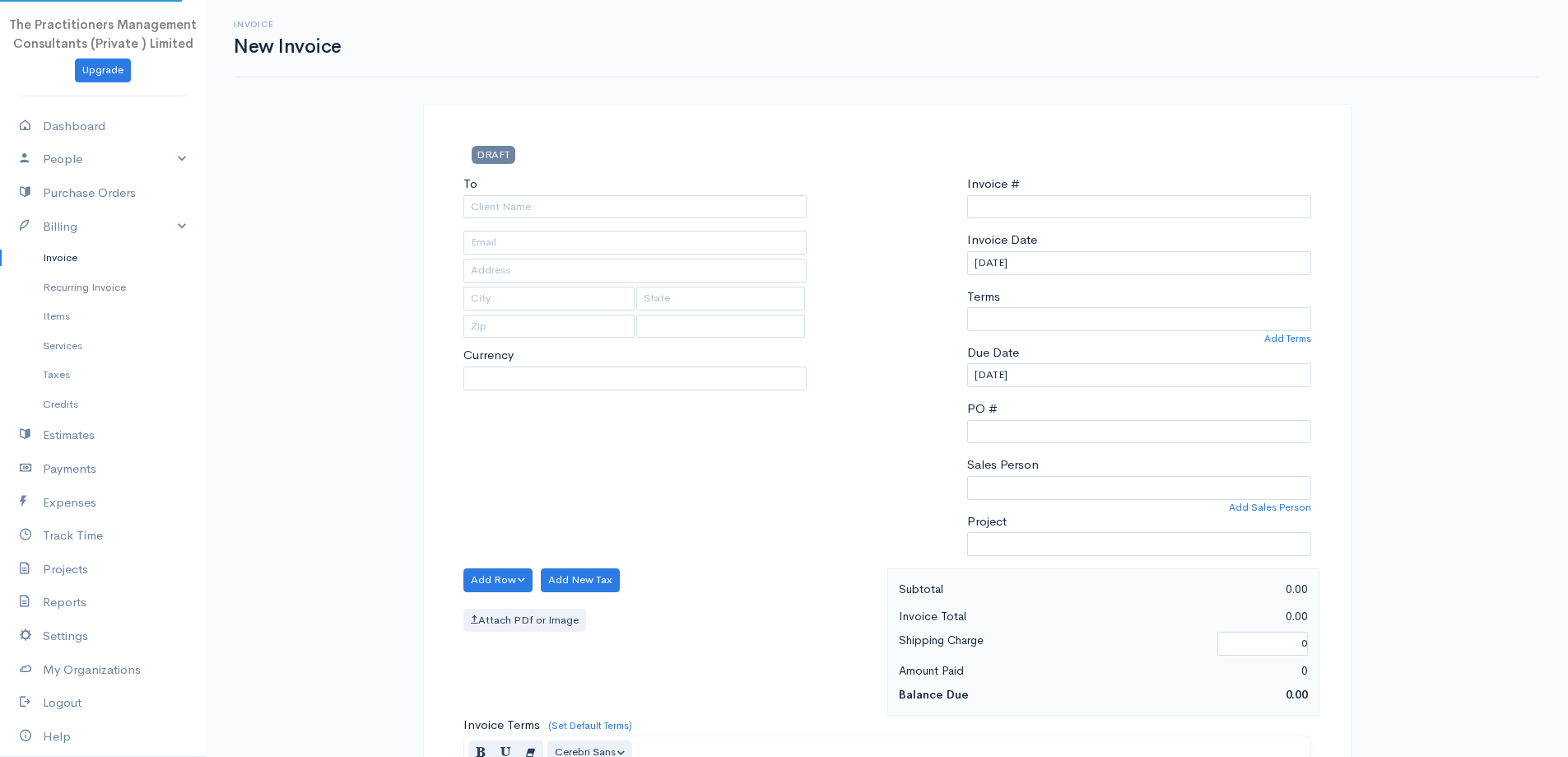
select select "PKR"
select select "[GEOGRAPHIC_DATA]"
type input "0000008715"
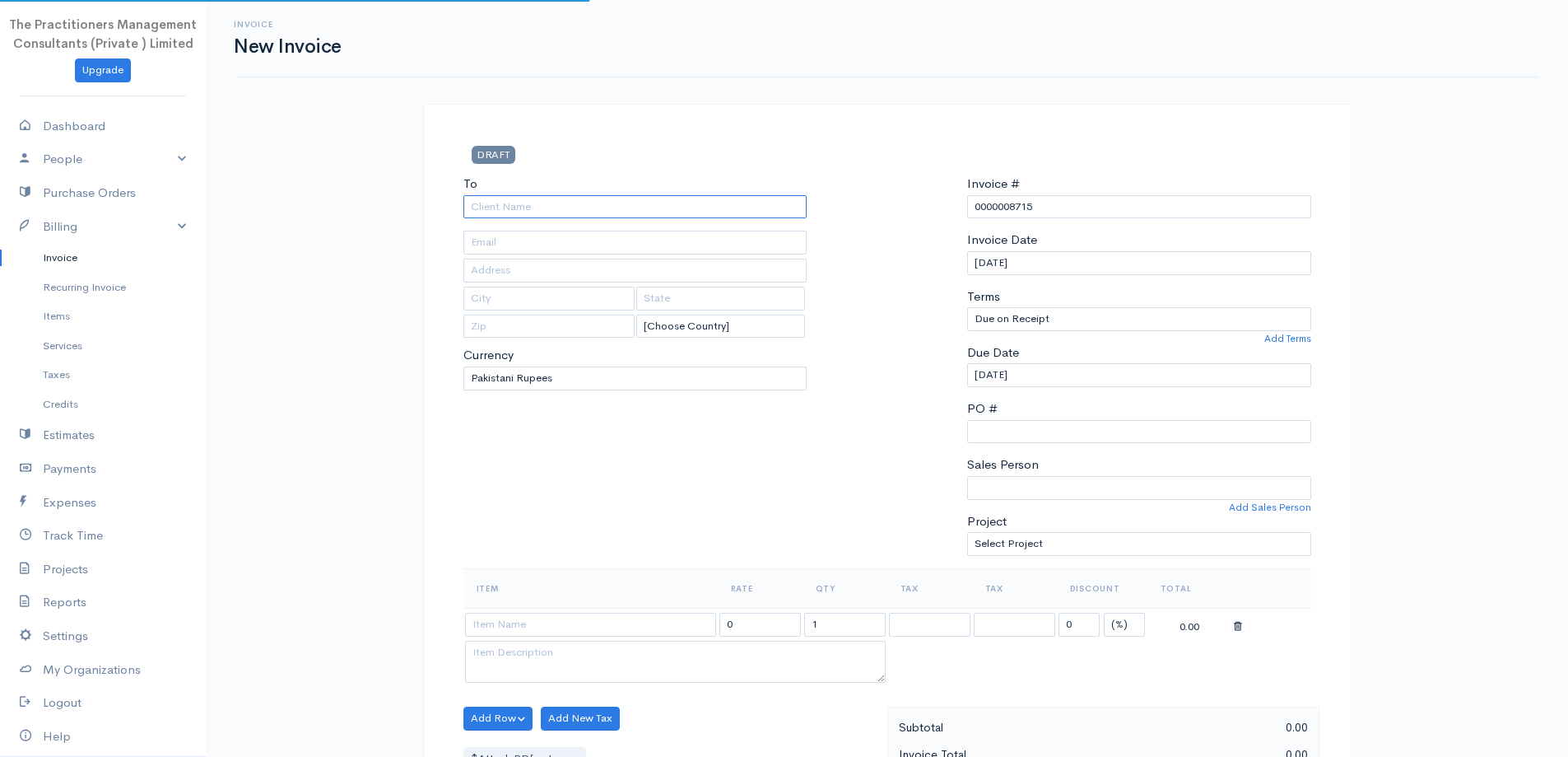
click at [605, 209] on input "To" at bounding box center [636, 207] width 344 height 24
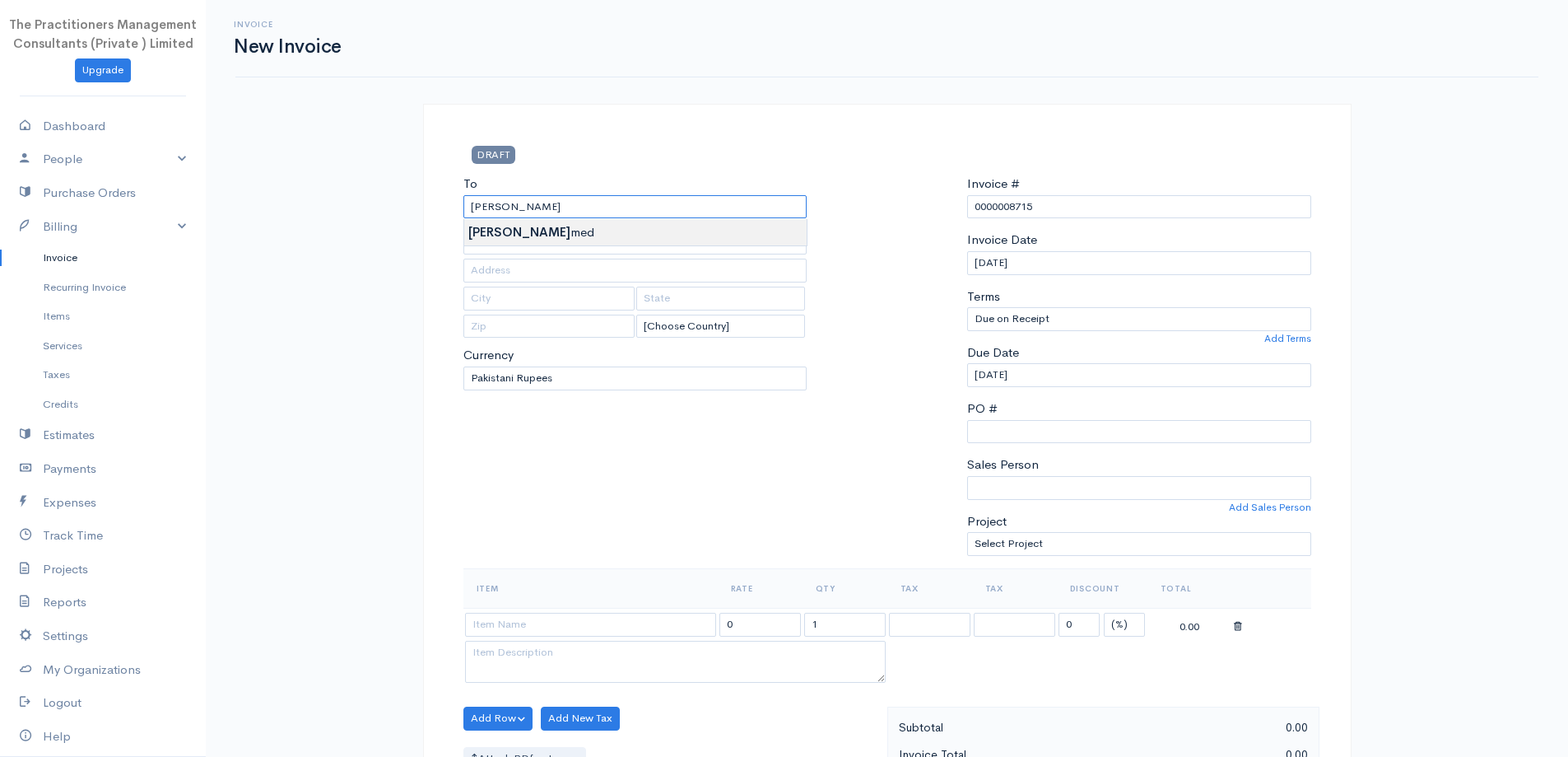
type input "Rafiq Ahmed"
click at [531, 237] on body "The Practitioners Management Consultants (Private ) Limited Upgrade Dashboard P…" at bounding box center [784, 722] width 1568 height 1445
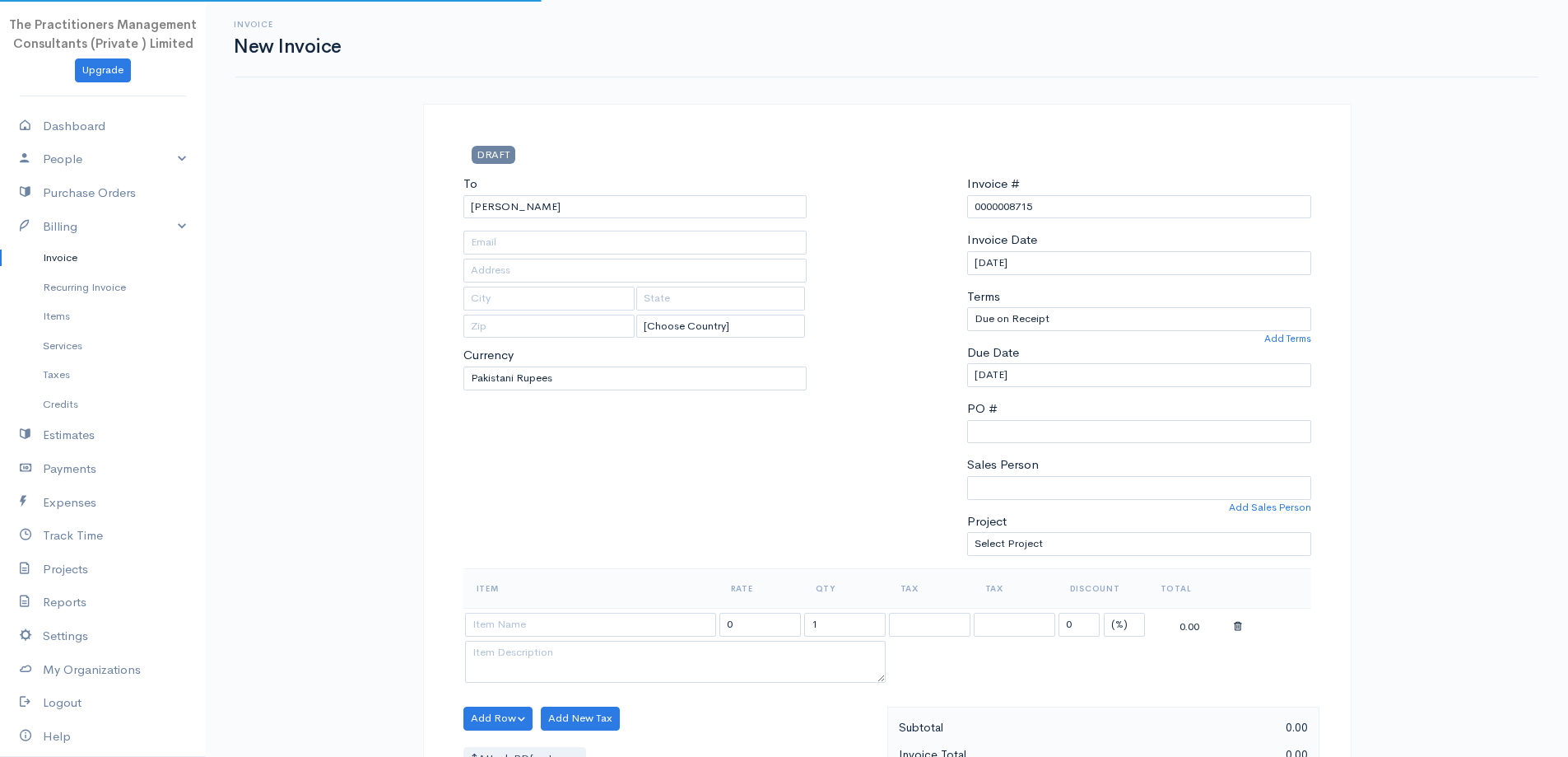
type input "42501-1512516-7"
type input "1584"
type input "[GEOGRAPHIC_DATA]"
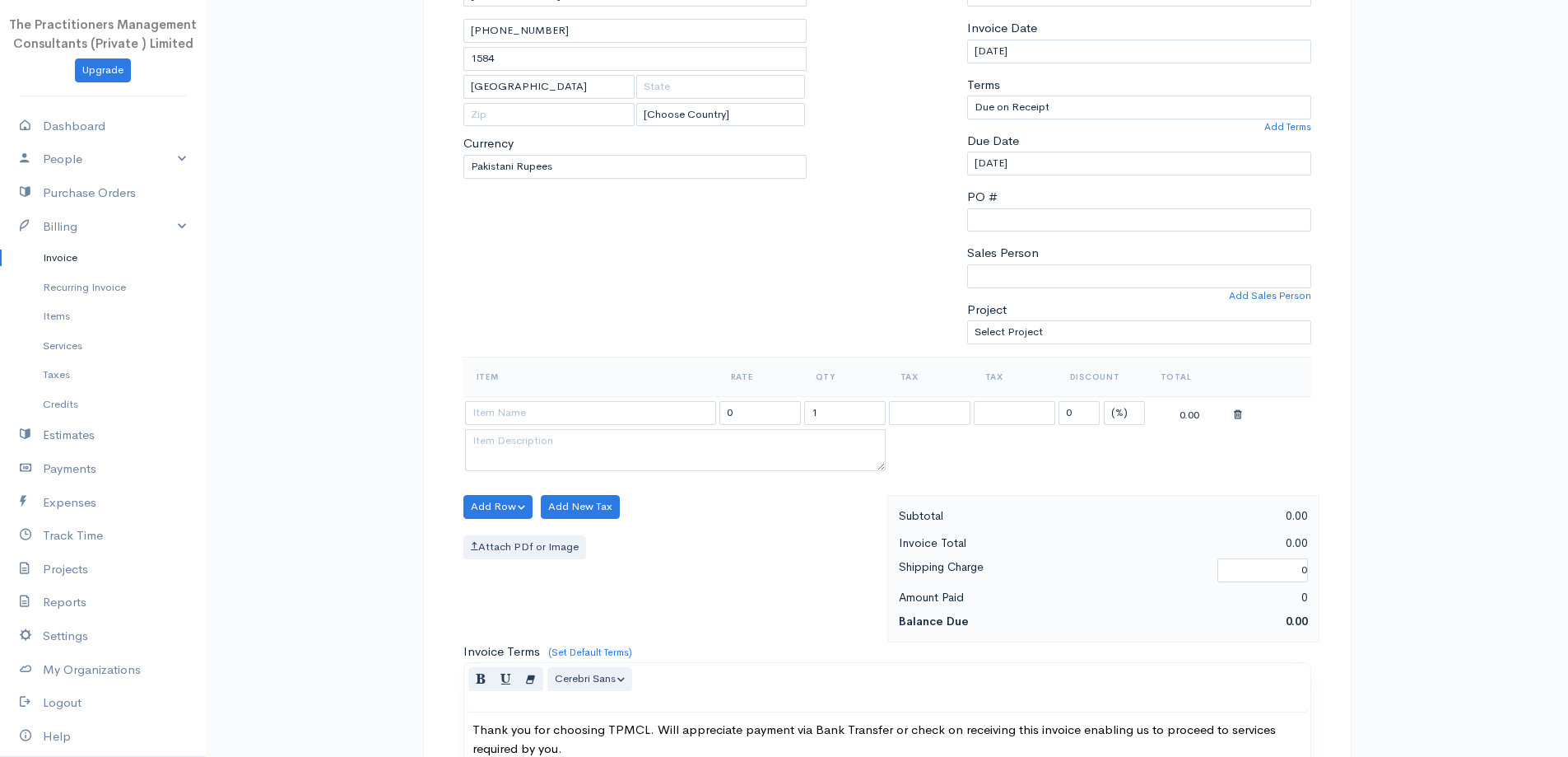
scroll to position [247, 0]
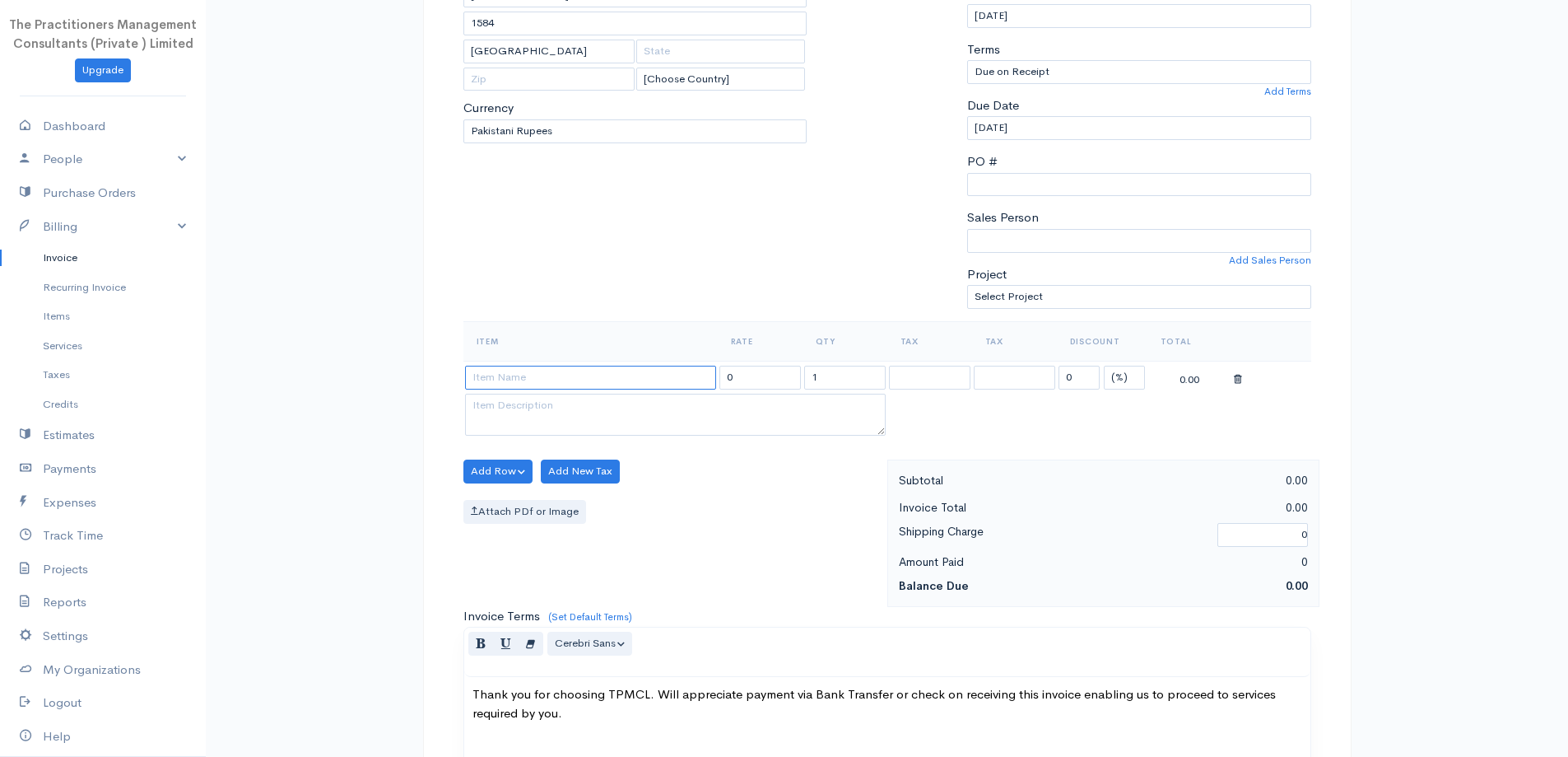
click at [570, 374] on input at bounding box center [590, 378] width 251 height 24
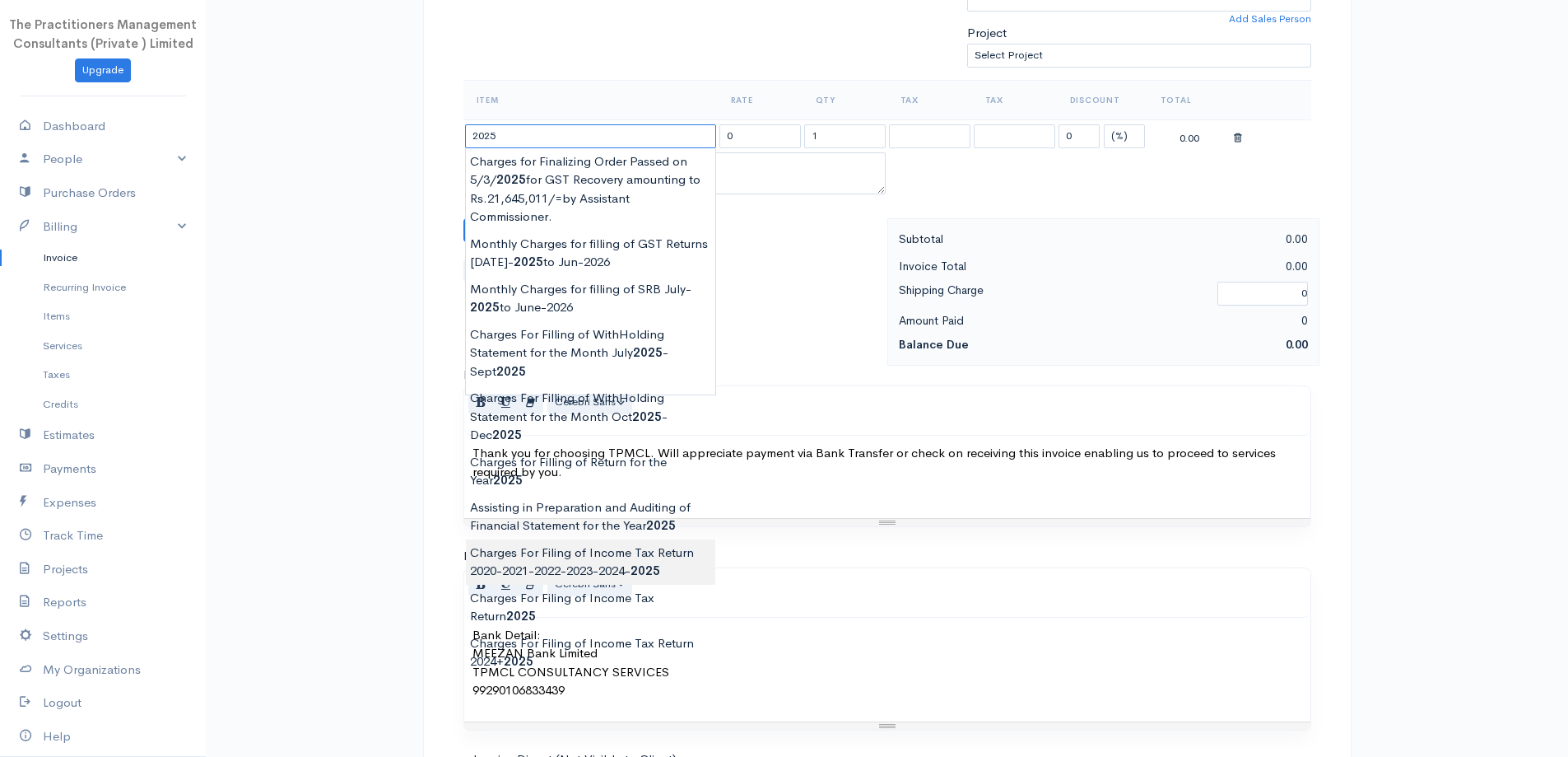
scroll to position [494, 0]
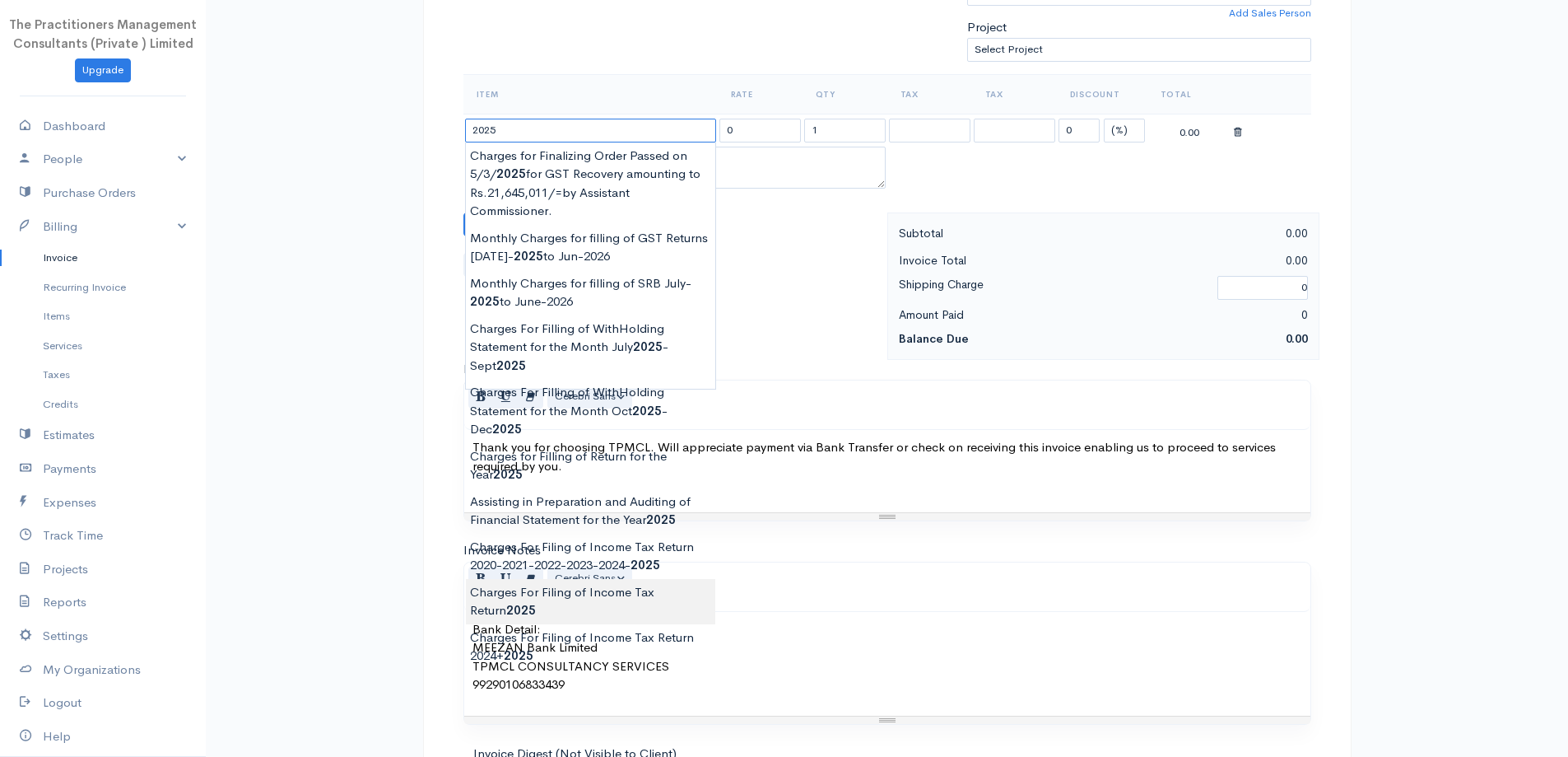
type input "Charges For Filing of Income Tax Return 2025"
click at [575, 596] on body "The Practitioners Management Consultants (Private ) Limited Upgrade Dashboard P…" at bounding box center [784, 229] width 1568 height 1445
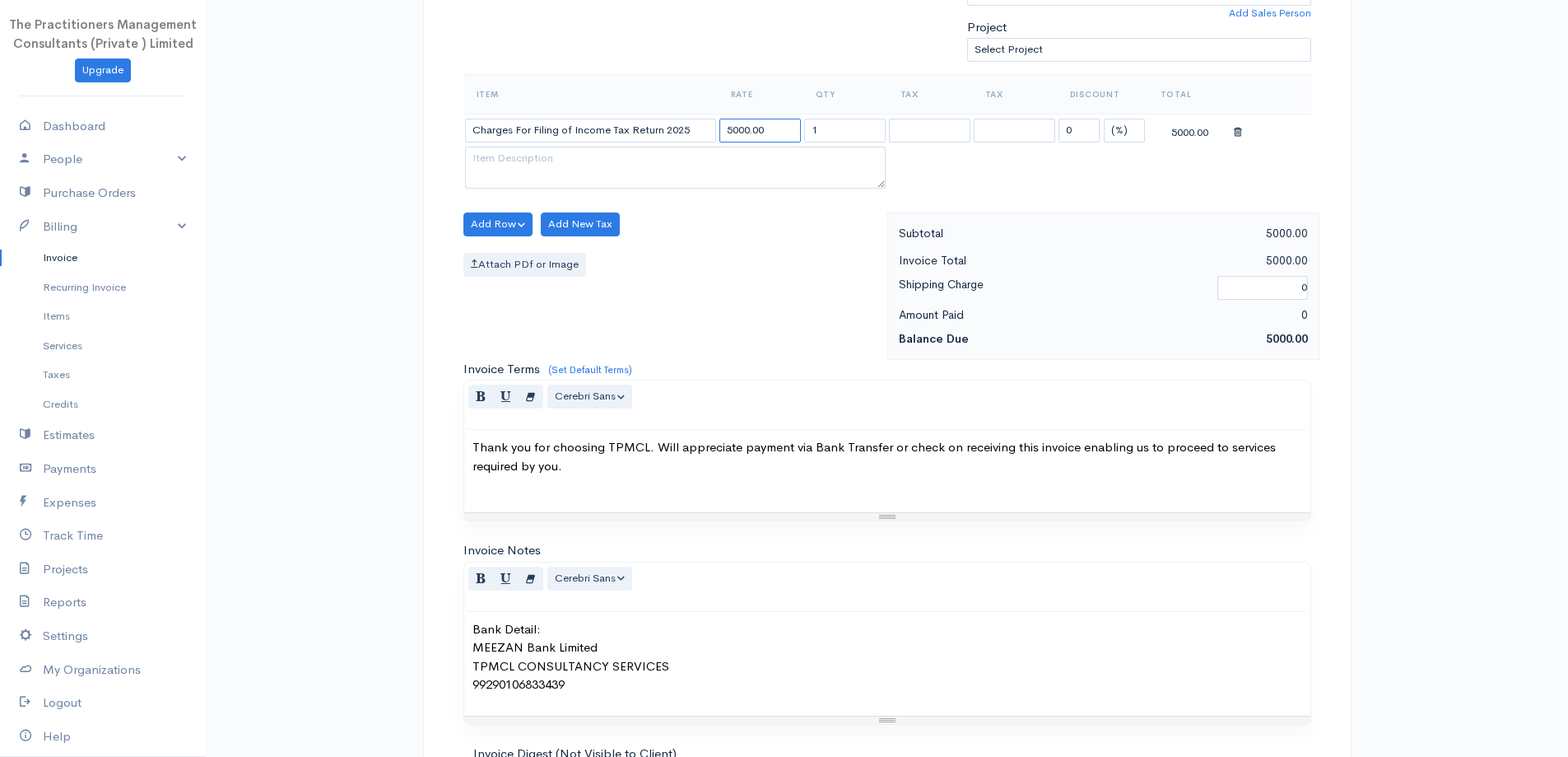
click at [723, 132] on input "5000.00" at bounding box center [760, 131] width 81 height 24
click at [820, 520] on div "Resize" at bounding box center [887, 516] width 847 height 7
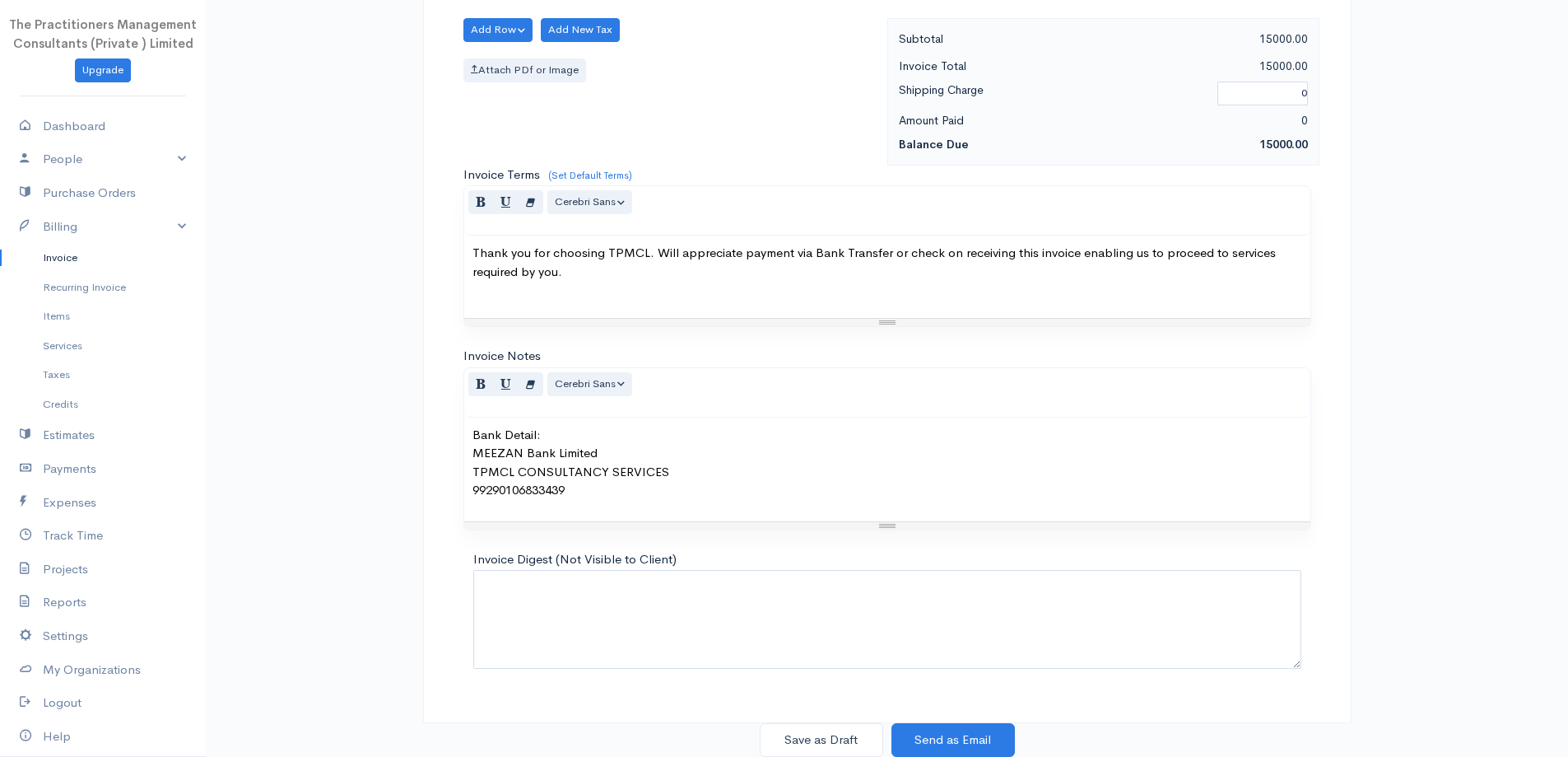
type input "15000.00"
click at [836, 729] on button "Save as Draft" at bounding box center [821, 739] width 123 height 34
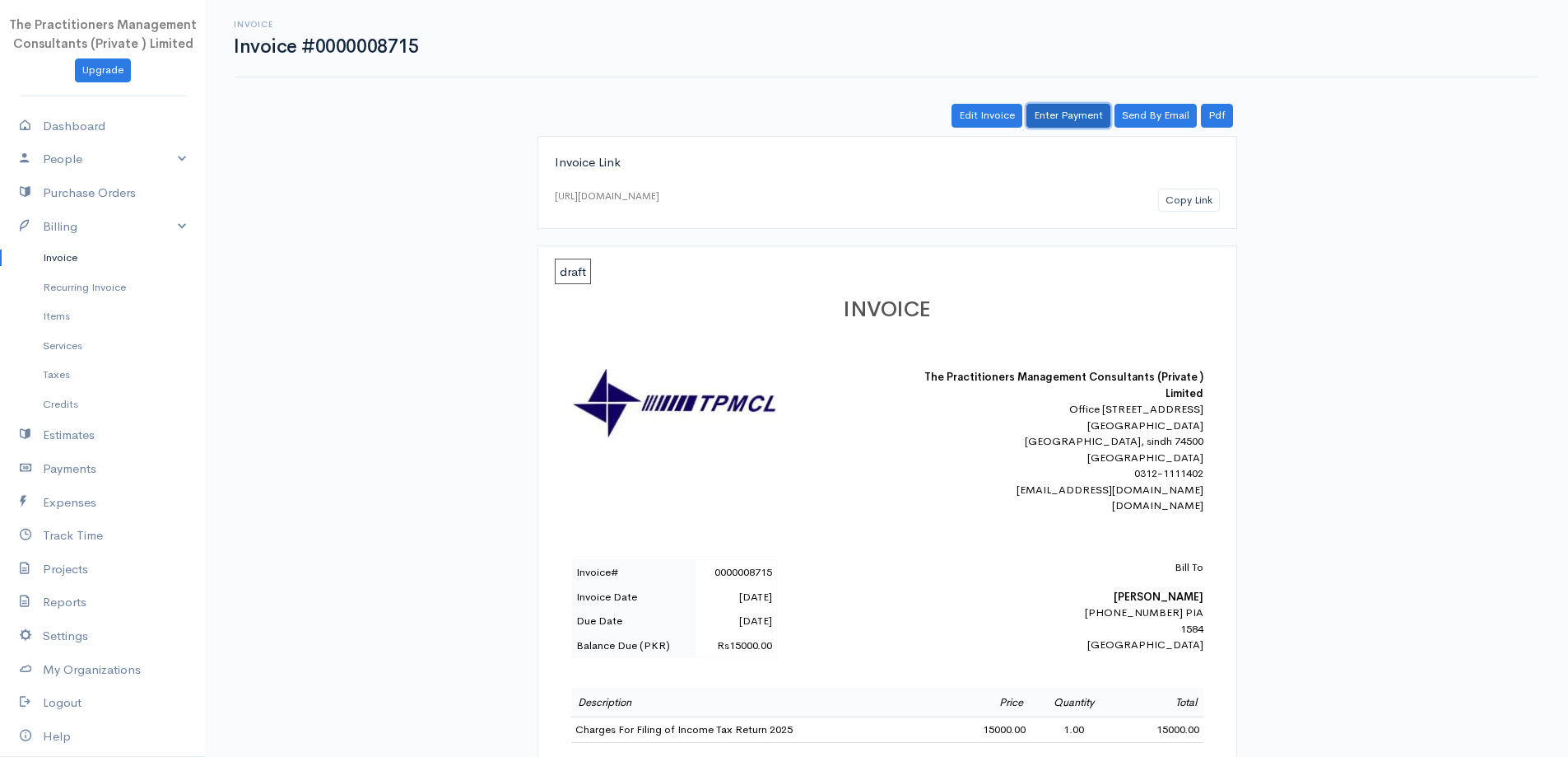
click at [1083, 116] on link "Enter Payment" at bounding box center [1069, 116] width 84 height 24
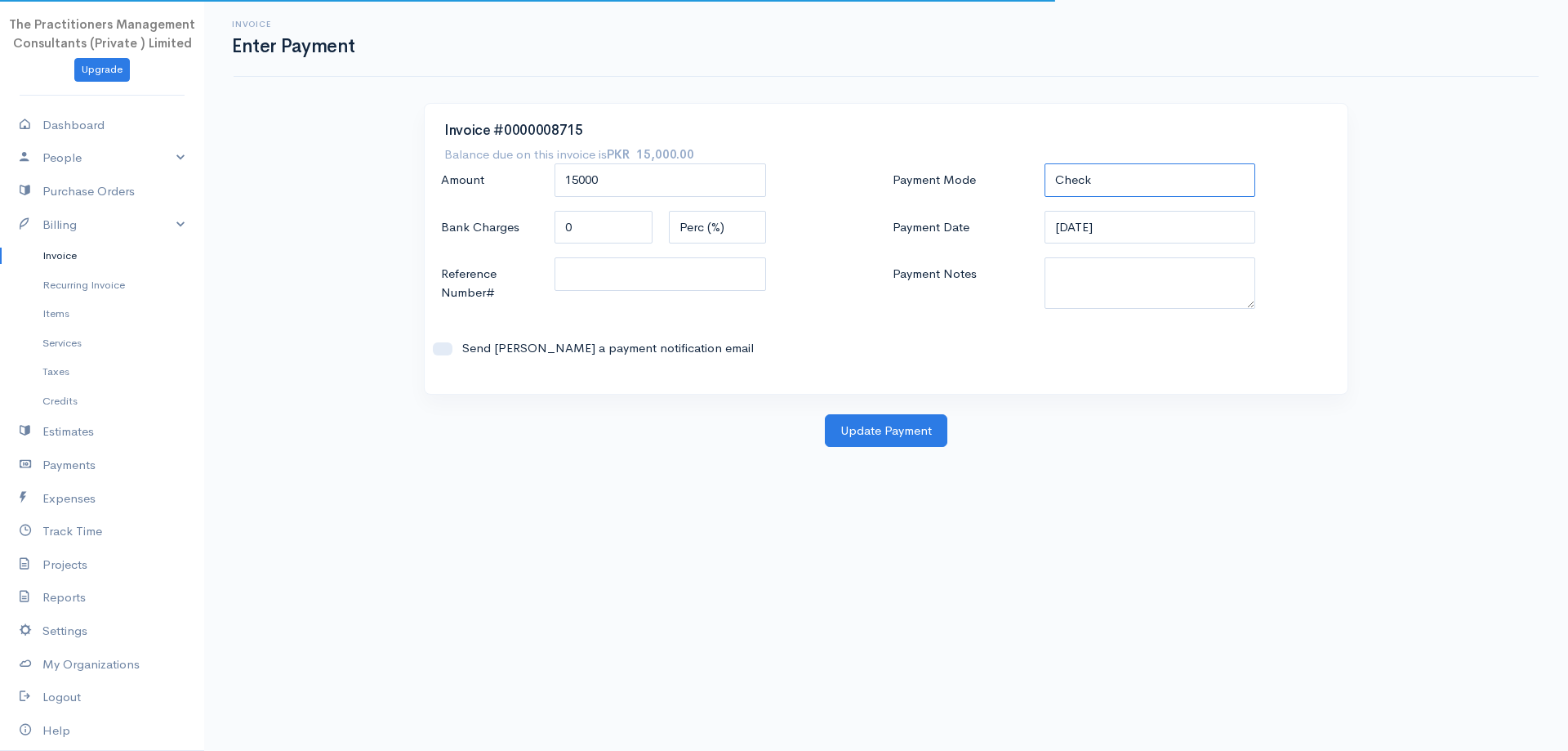
drag, startPoint x: 1137, startPoint y: 182, endPoint x: 1132, endPoint y: 193, distance: 12.1
click at [1137, 182] on select "Check Bank Transfer Credit Cash Debit ACH VISA MASTERCARD AMEX DISCOVER DINERS …" at bounding box center [1150, 180] width 211 height 33
click at [1045, 163] on select "Check Bank Transfer Credit Cash Debit ACH VISA MASTERCARD AMEX DISCOVER DINERS …" at bounding box center [1150, 180] width 211 height 33
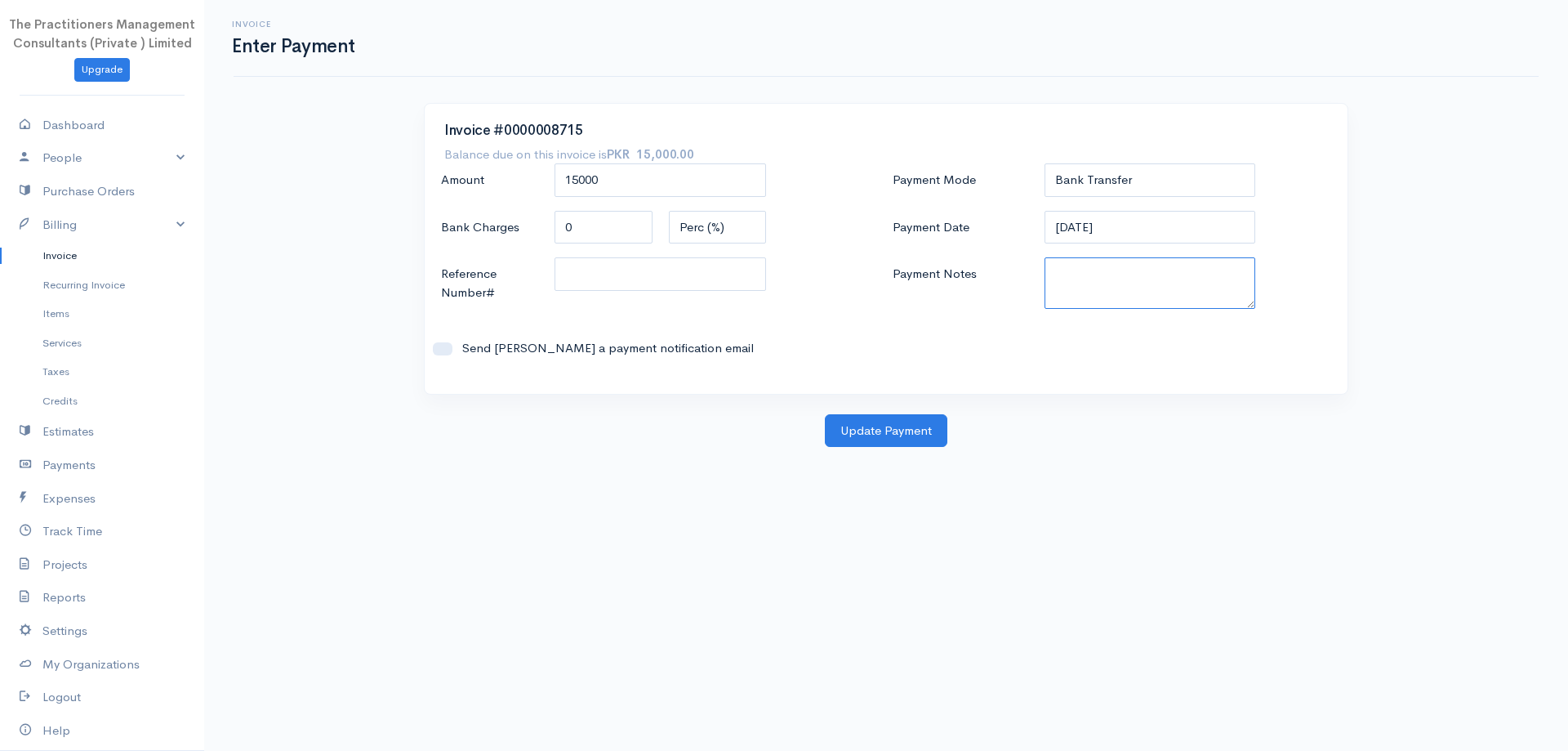
click at [1083, 289] on textarea "Payment Notes" at bounding box center [1150, 283] width 211 height 52
drag, startPoint x: 1098, startPoint y: 175, endPoint x: 1103, endPoint y: 196, distance: 21.6
click at [1098, 175] on select "Check Bank Transfer Credit Cash Debit ACH VISA MASTERCARD AMEX DISCOVER DINERS …" at bounding box center [1150, 180] width 211 height 33
select select "Cash"
click at [1045, 163] on select "Check Bank Transfer Credit Cash Debit ACH VISA MASTERCARD AMEX DISCOVER DINERS …" at bounding box center [1150, 180] width 211 height 33
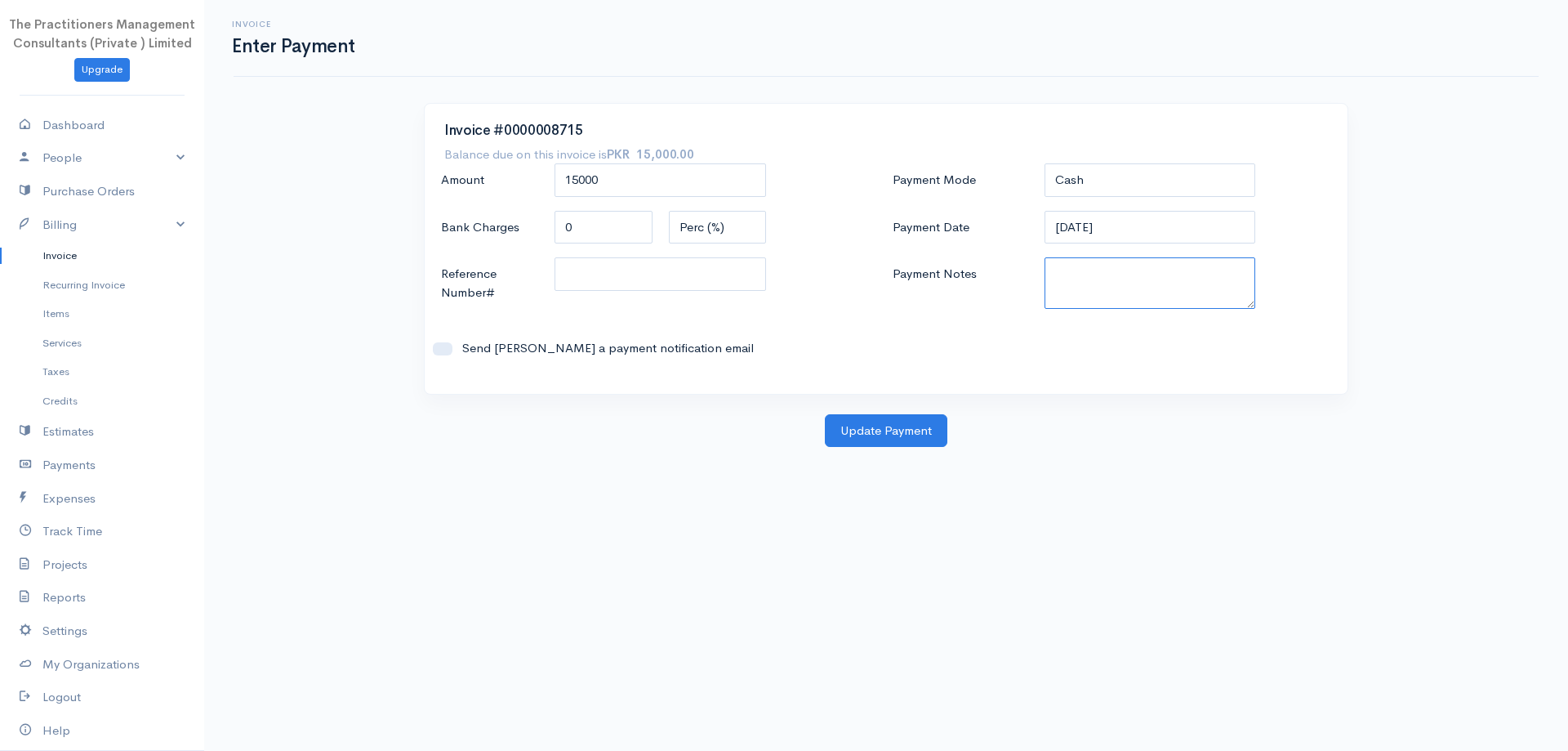
click at [1108, 271] on textarea "Payment Notes" at bounding box center [1150, 283] width 211 height 52
type textarea "5830"
drag, startPoint x: 699, startPoint y: 285, endPoint x: 713, endPoint y: 287, distance: 14.1
click at [701, 285] on input "Reference Number#" at bounding box center [660, 274] width 211 height 33
type input "5830"
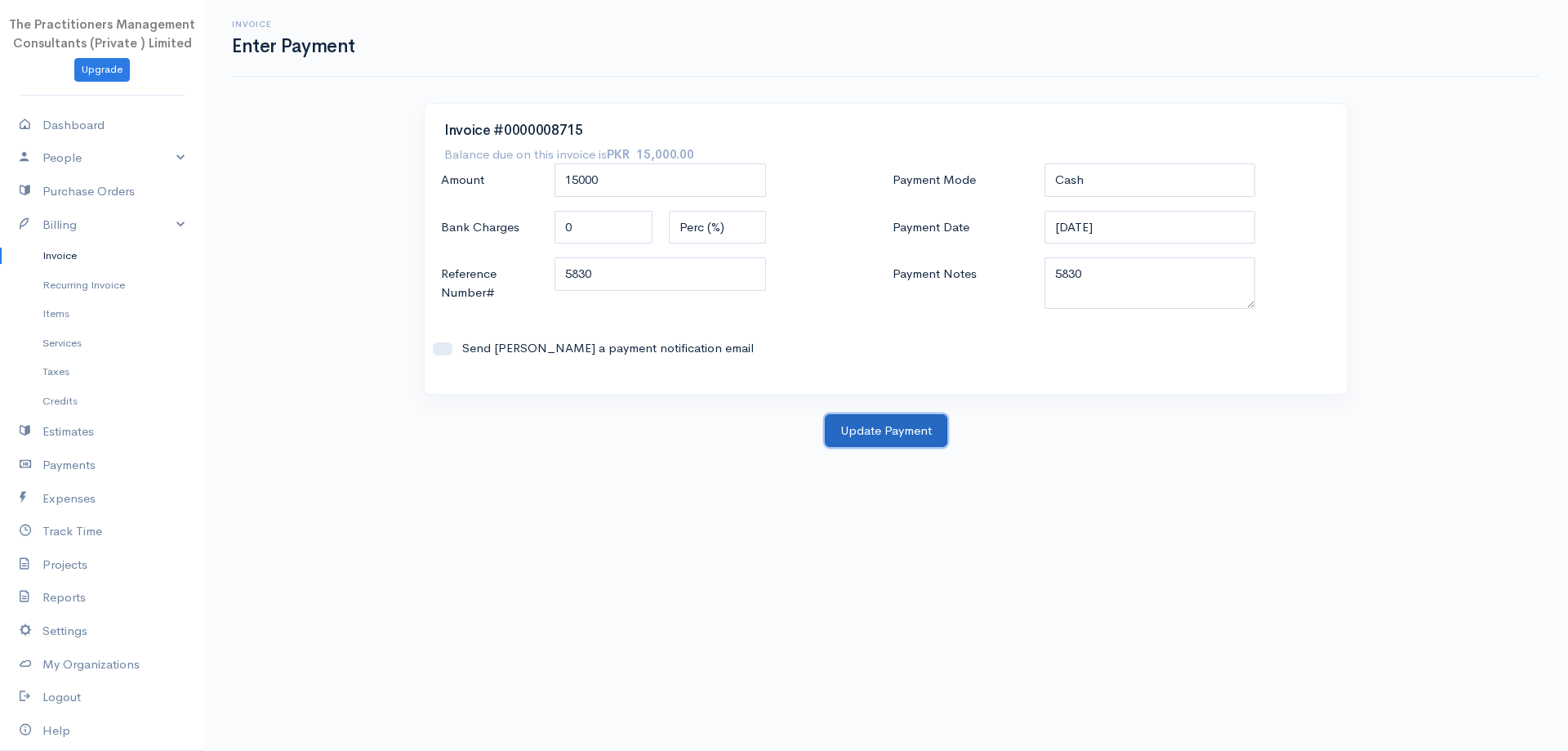
click at [851, 434] on button "Update Payment" at bounding box center [886, 431] width 122 height 33
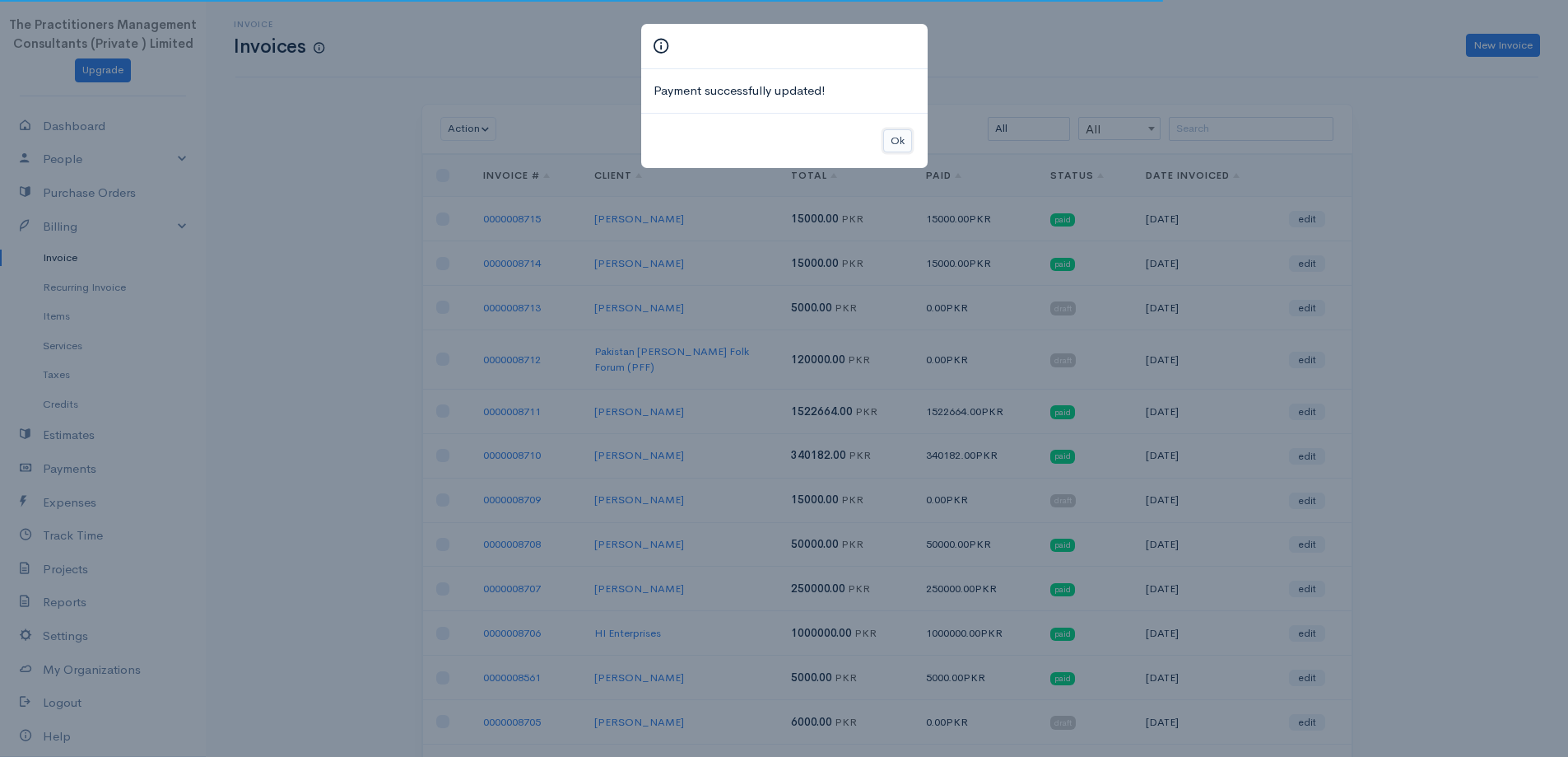
click at [900, 136] on button "Ok" at bounding box center [897, 141] width 29 height 24
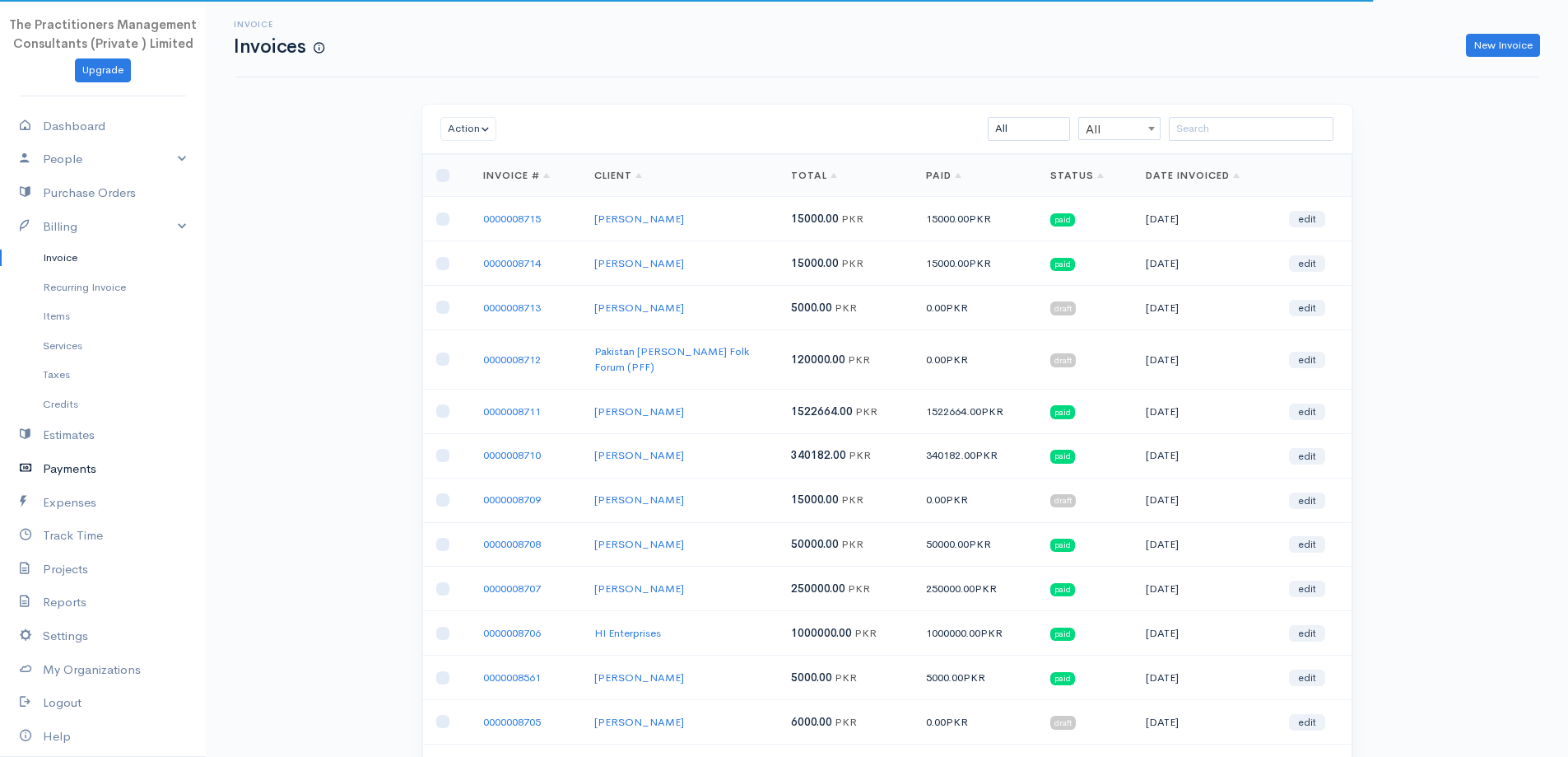
click at [49, 474] on link "Payments" at bounding box center [103, 469] width 205 height 34
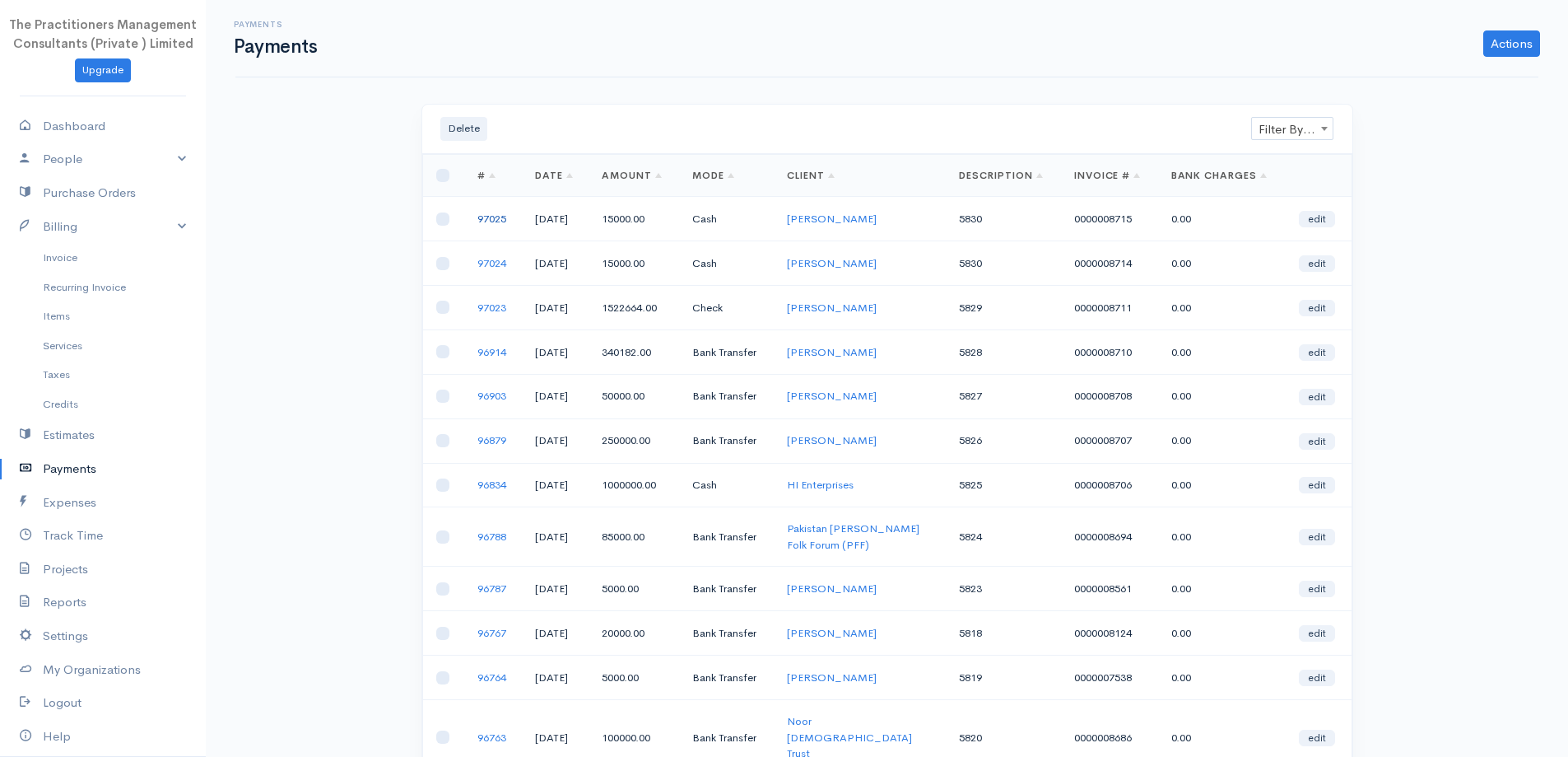
click at [484, 218] on link "97025" at bounding box center [492, 218] width 29 height 14
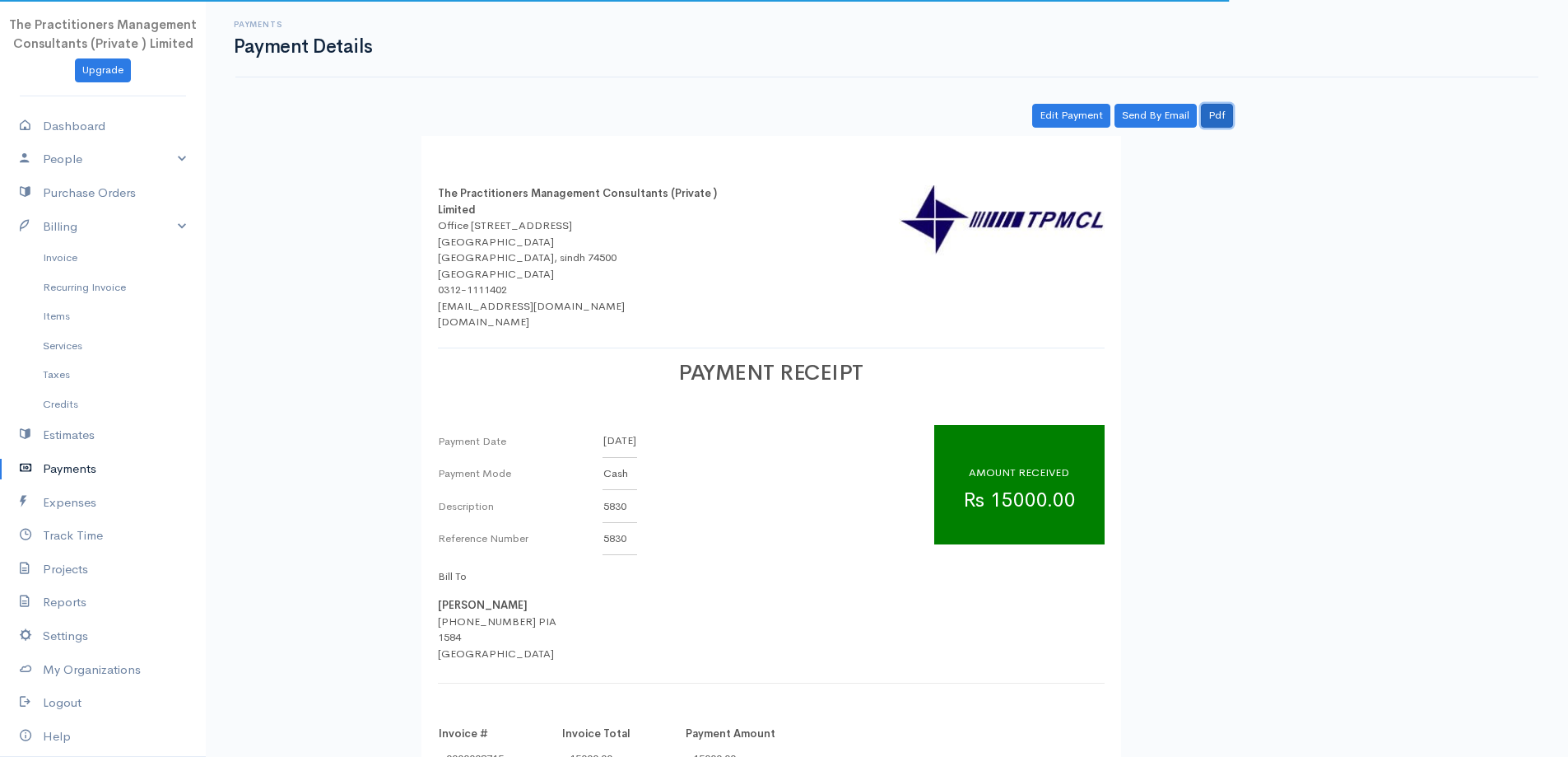
click at [1203, 116] on link "Pdf" at bounding box center [1217, 116] width 32 height 24
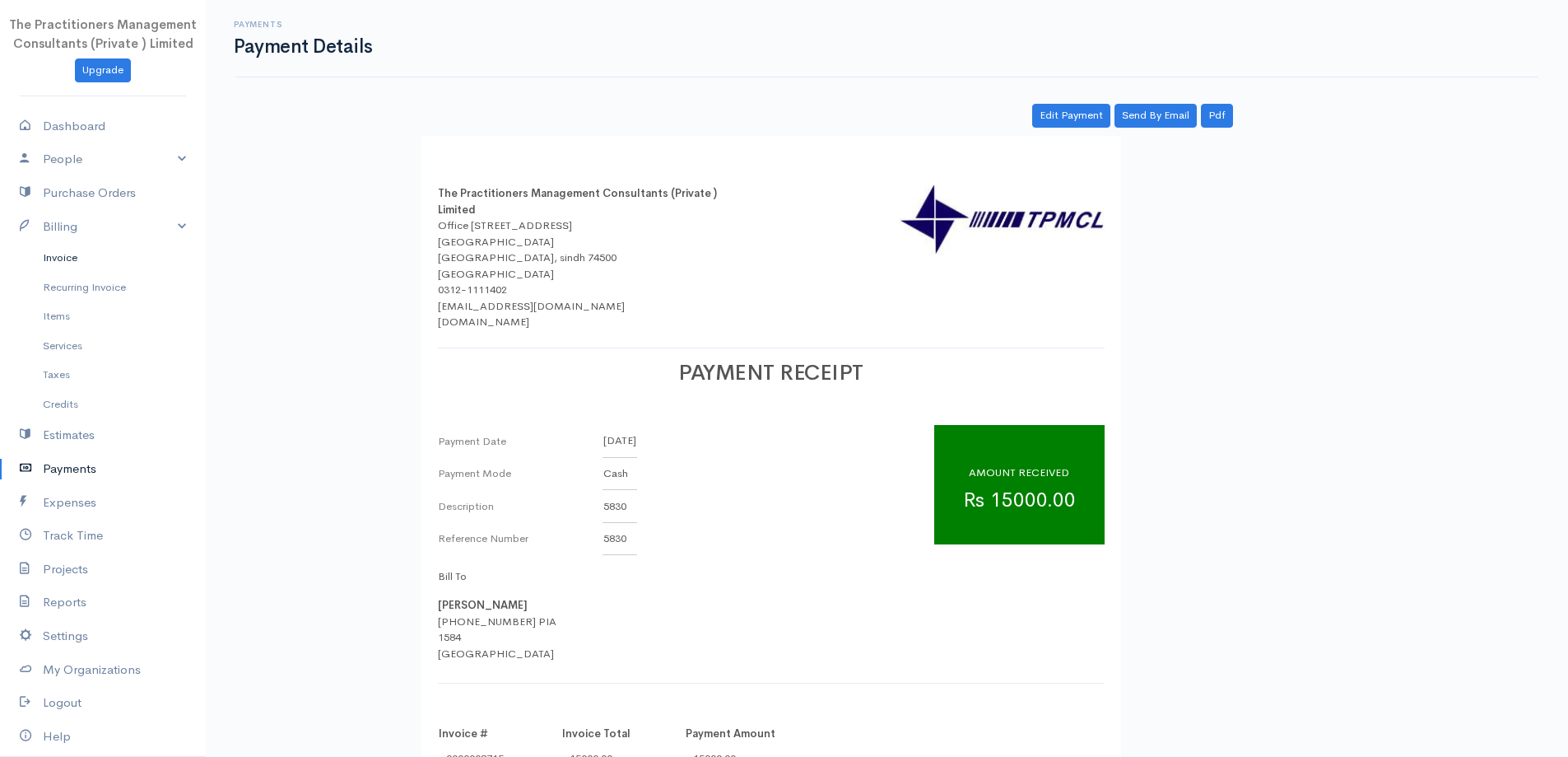
click at [51, 252] on link "Invoice" at bounding box center [103, 258] width 205 height 30
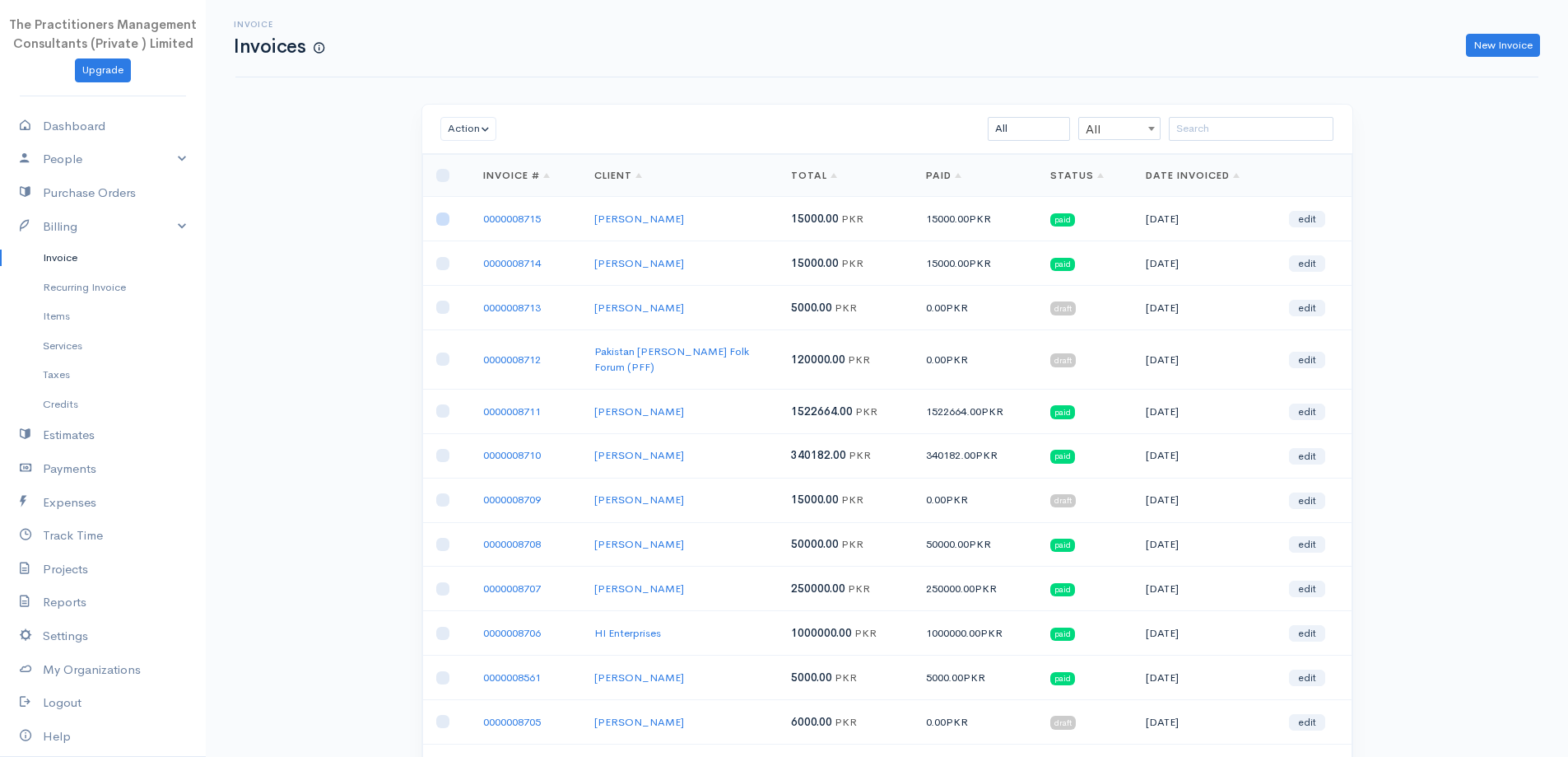
click at [438, 222] on input "checkbox" at bounding box center [442, 219] width 13 height 13
checkbox input "true"
click at [458, 137] on button "Action" at bounding box center [469, 129] width 57 height 24
click at [483, 210] on link "Download PDF" at bounding box center [506, 219] width 130 height 29
click at [87, 467] on link "Payments" at bounding box center [103, 469] width 205 height 34
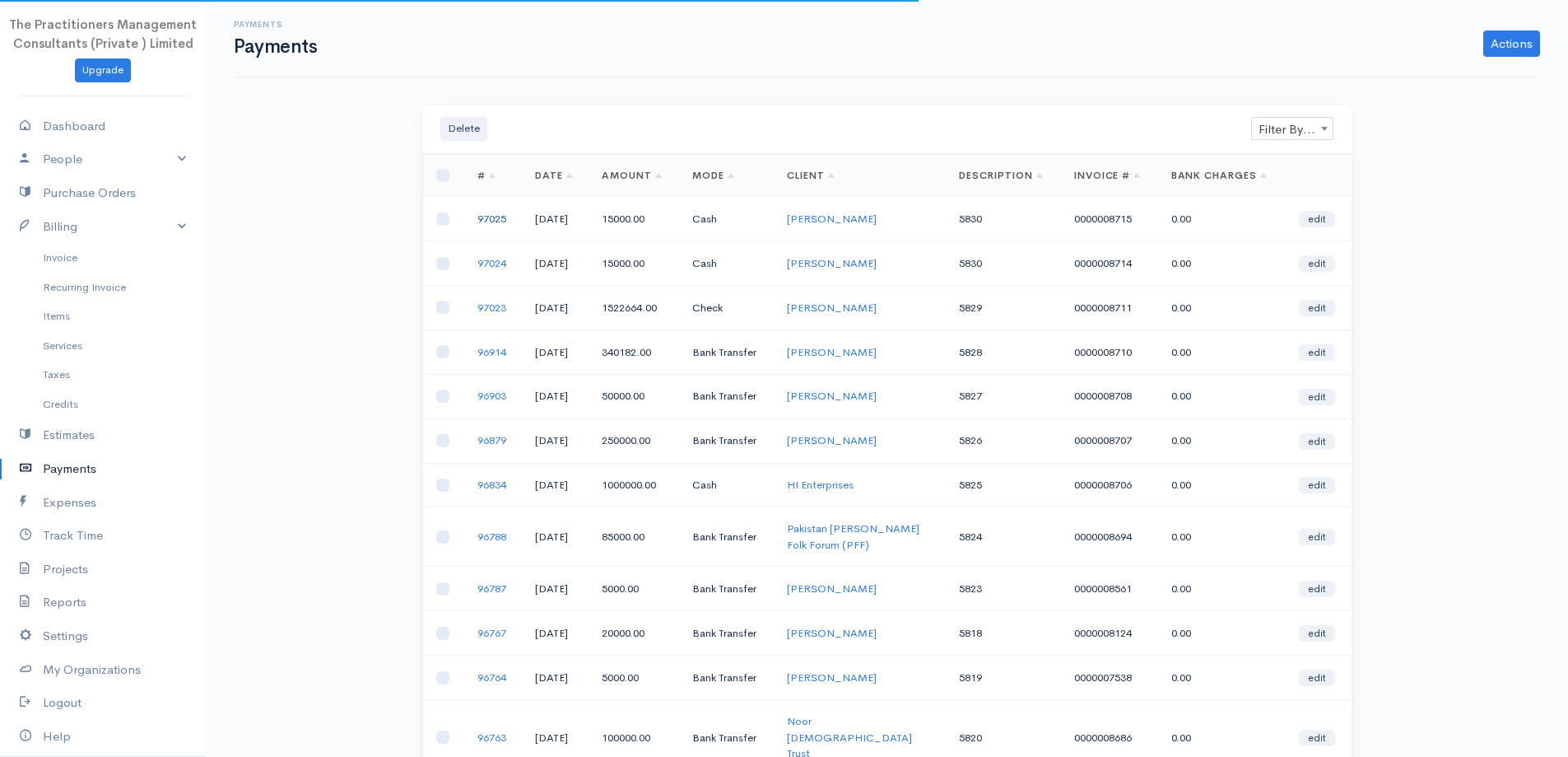
click at [484, 219] on link "97025" at bounding box center [492, 218] width 29 height 14
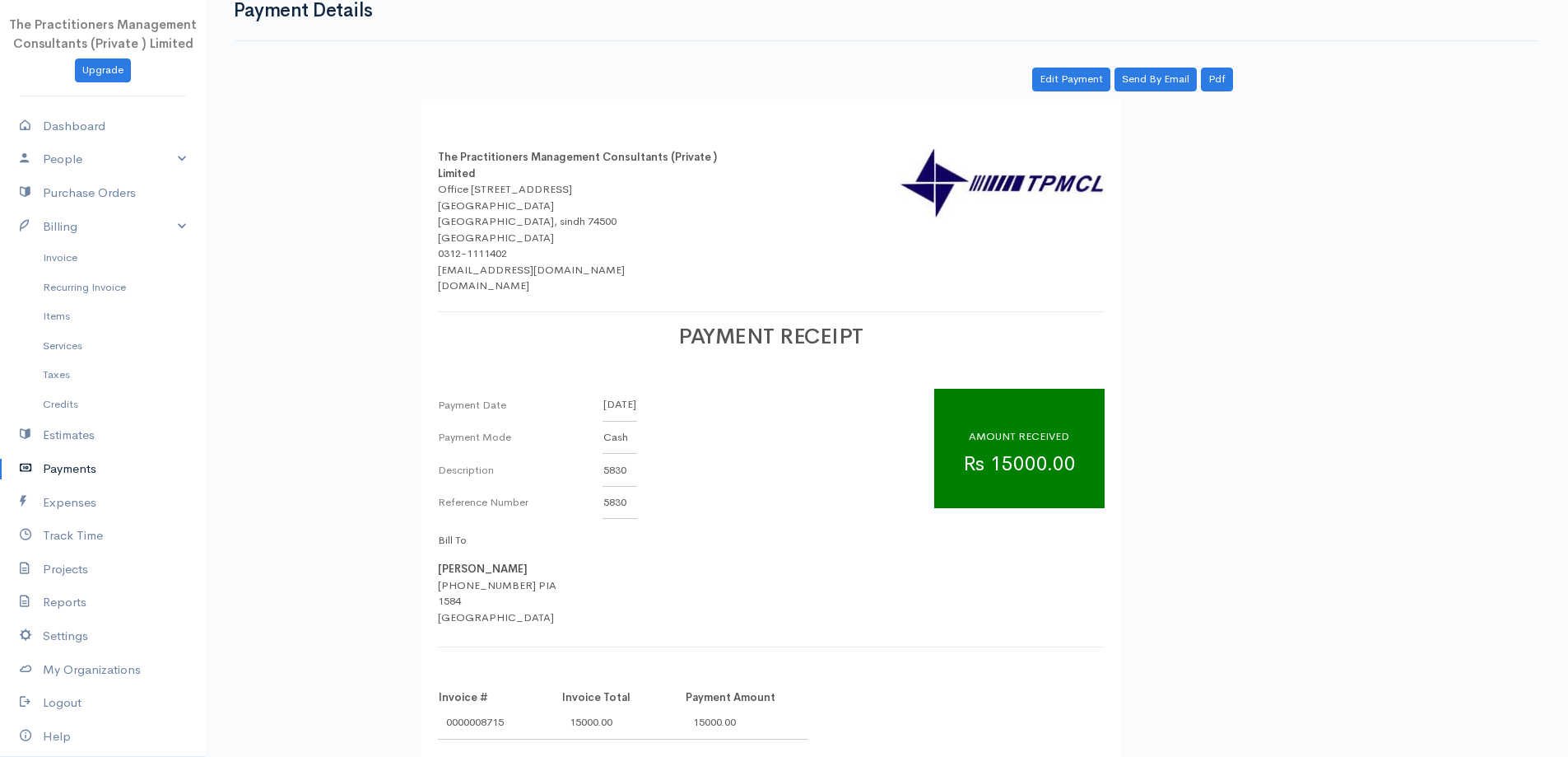
scroll to position [56, 0]
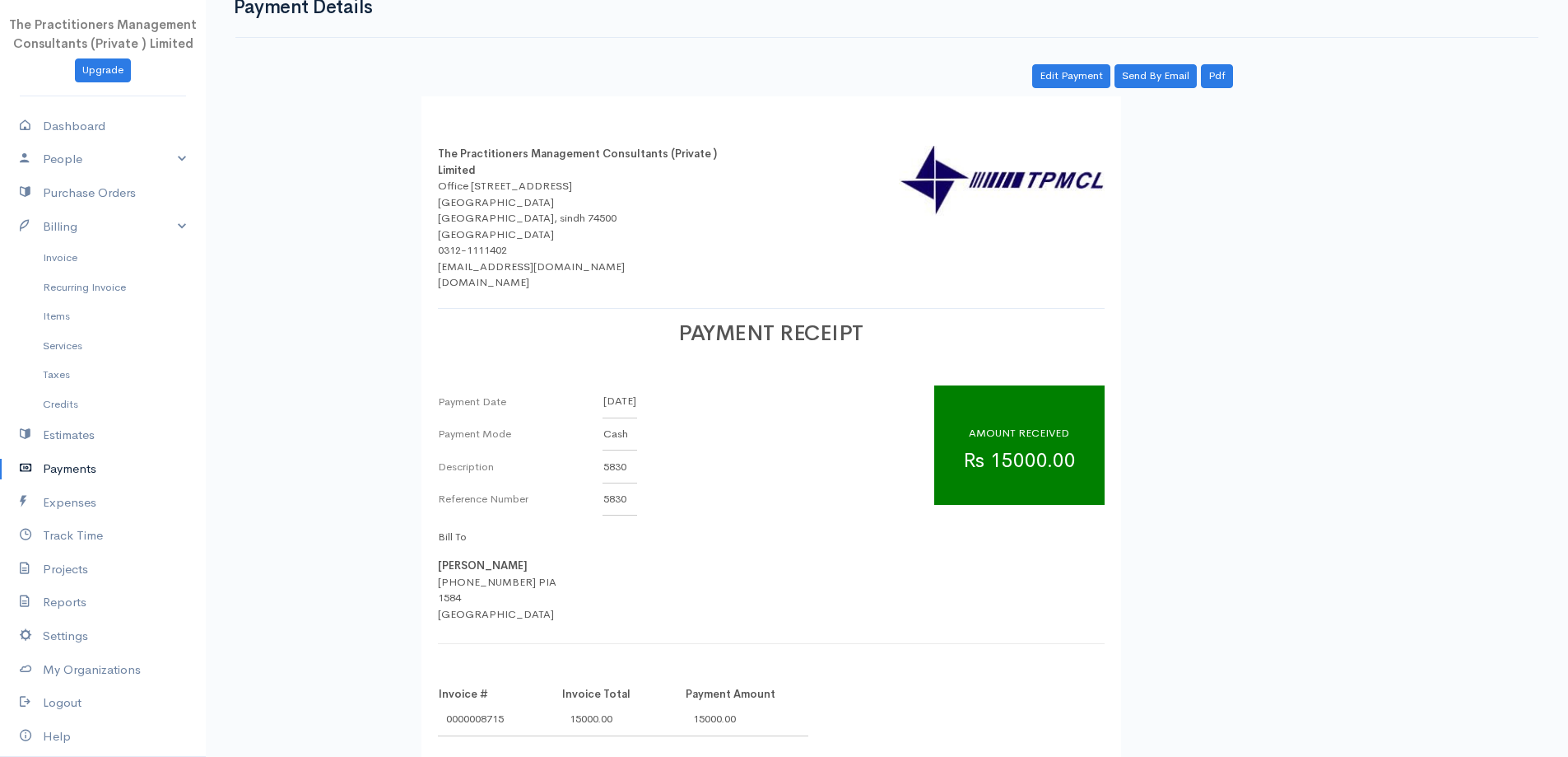
click at [70, 468] on link "Payments" at bounding box center [103, 469] width 205 height 34
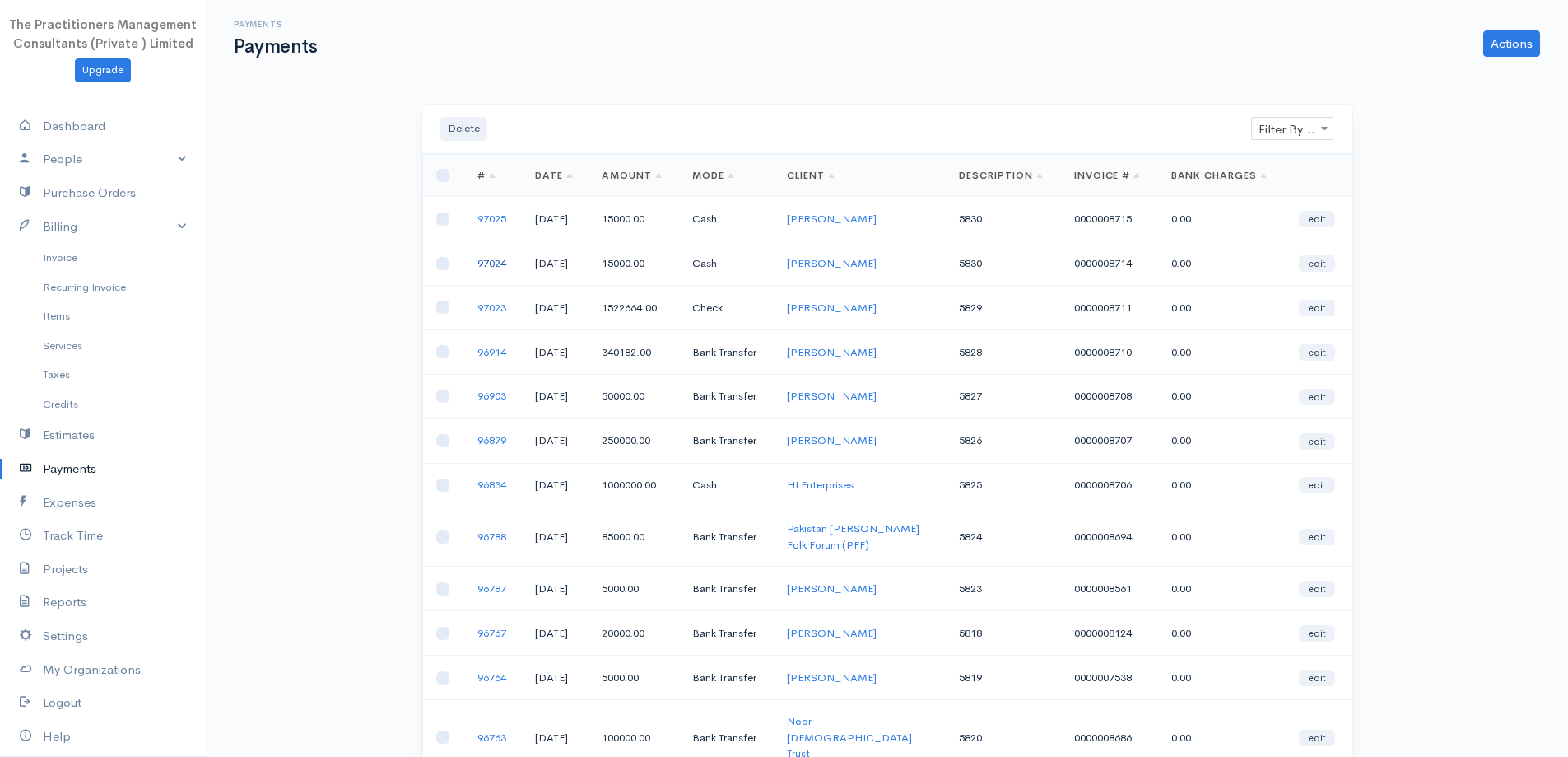
click at [489, 264] on link "97024" at bounding box center [492, 262] width 29 height 14
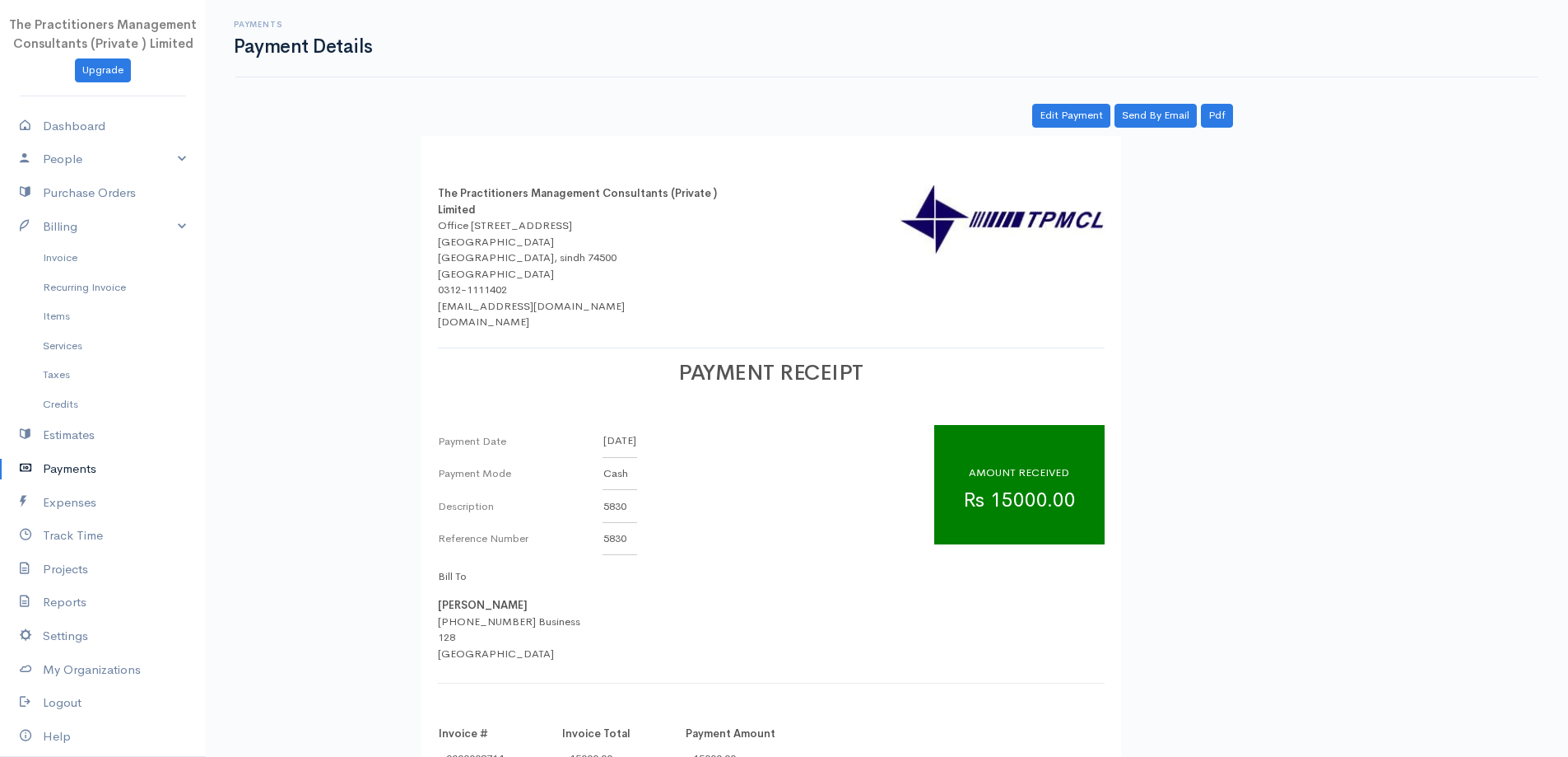
scroll to position [56, 0]
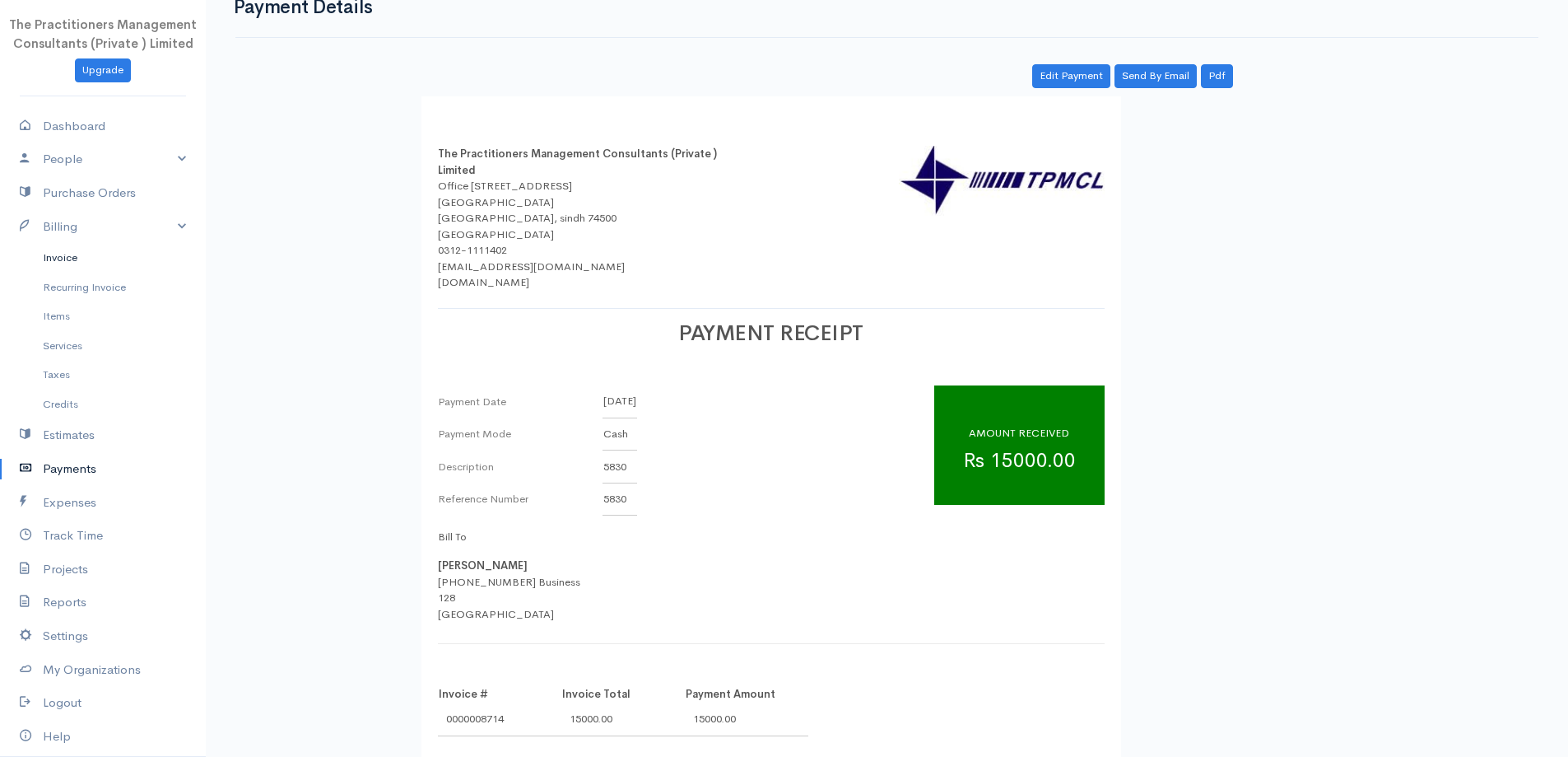
click at [92, 259] on link "Invoice" at bounding box center [103, 258] width 205 height 30
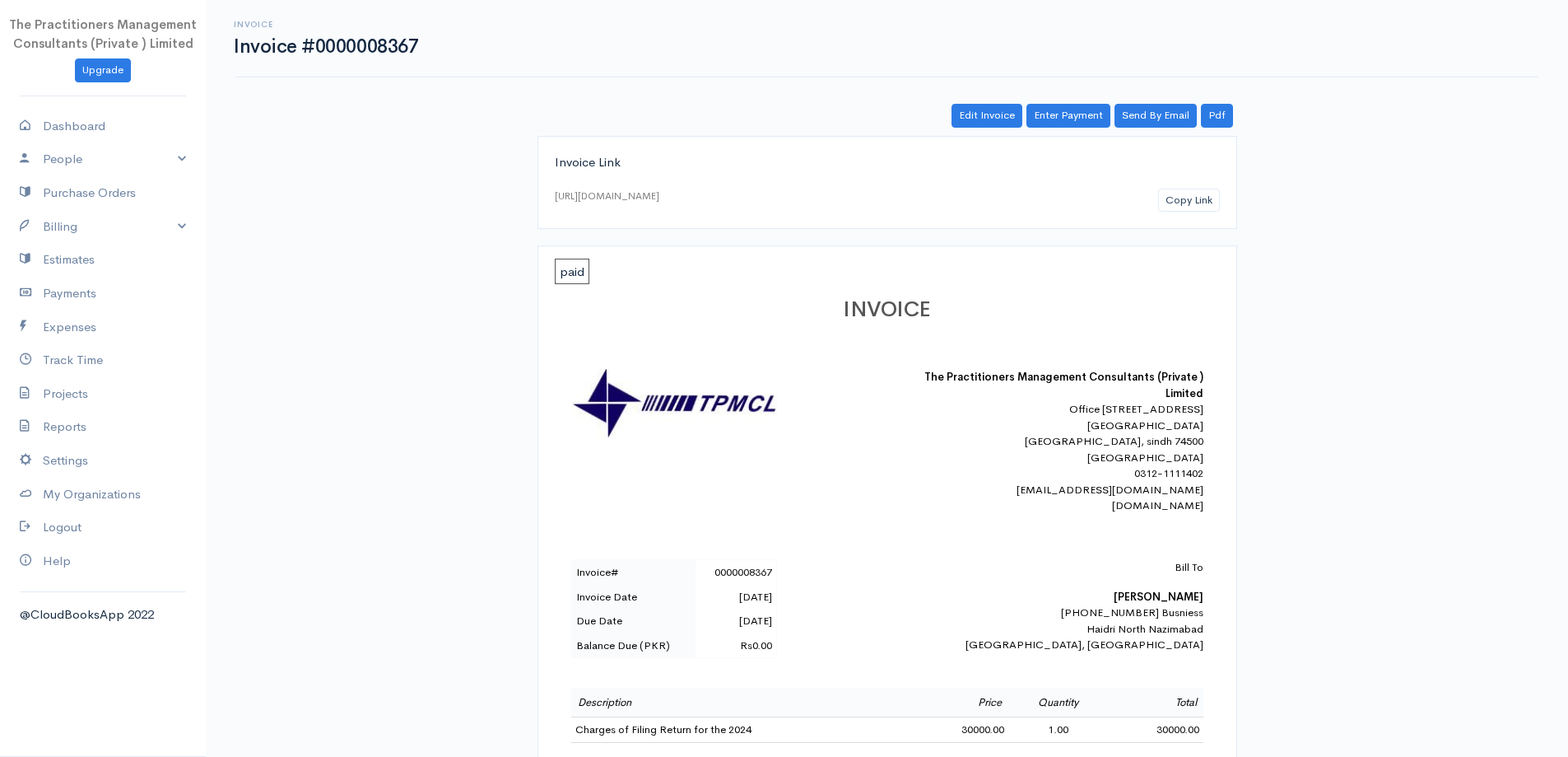
scroll to position [164, 0]
